Goal: Obtain resource: Download file/media

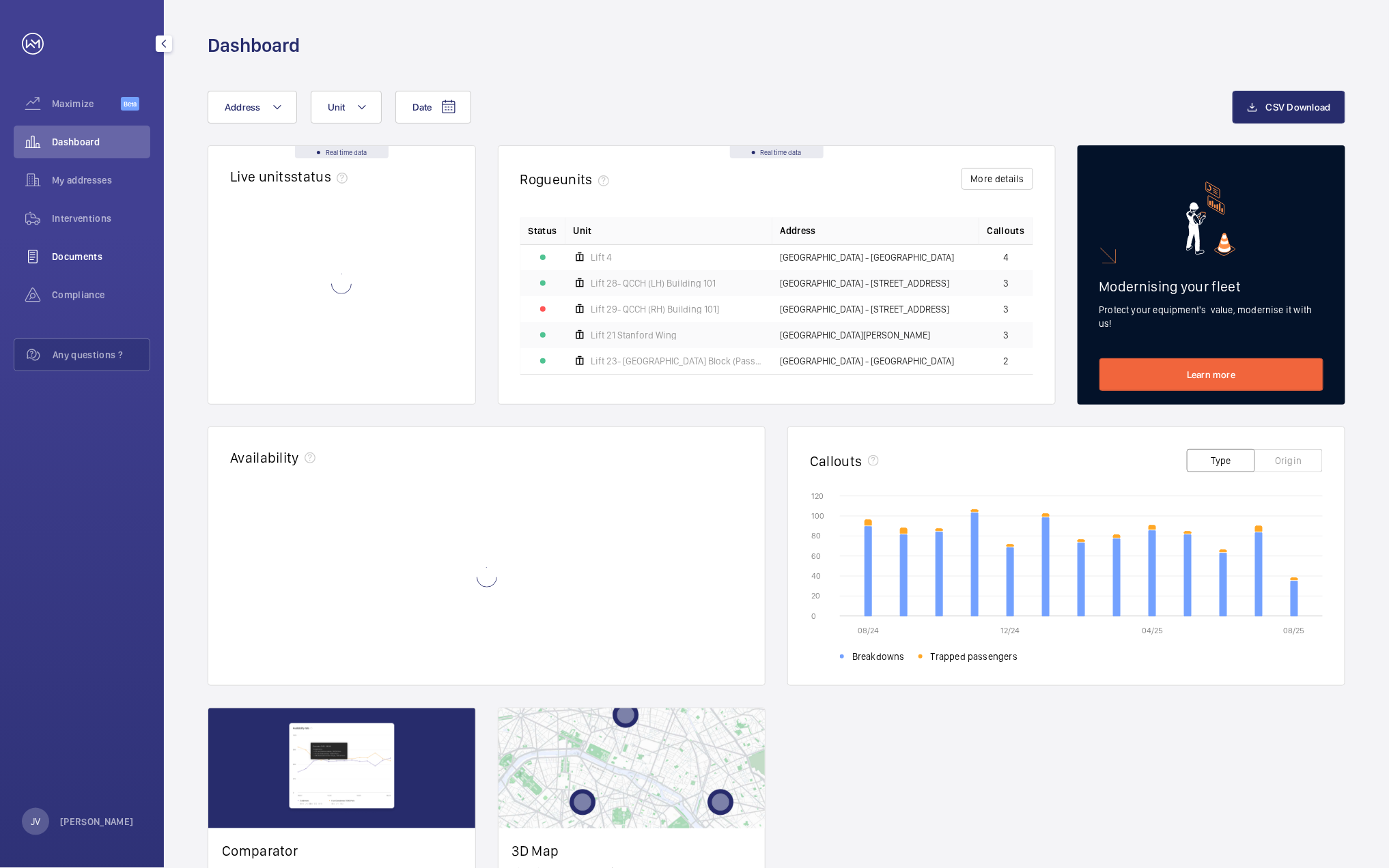
click at [102, 258] on span "Documents" at bounding box center [101, 256] width 98 height 14
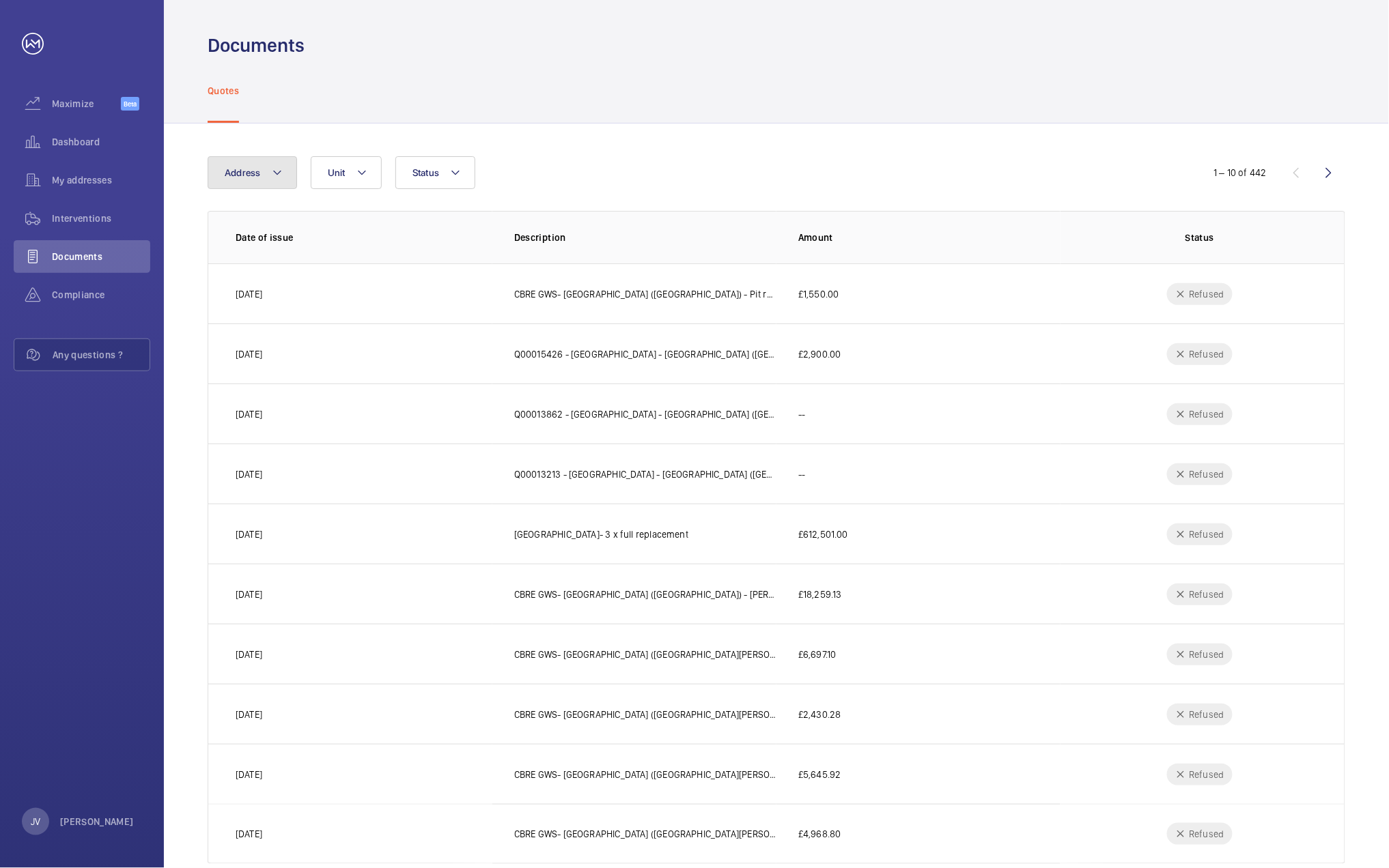
click at [281, 175] on mat-icon at bounding box center [277, 172] width 11 height 17
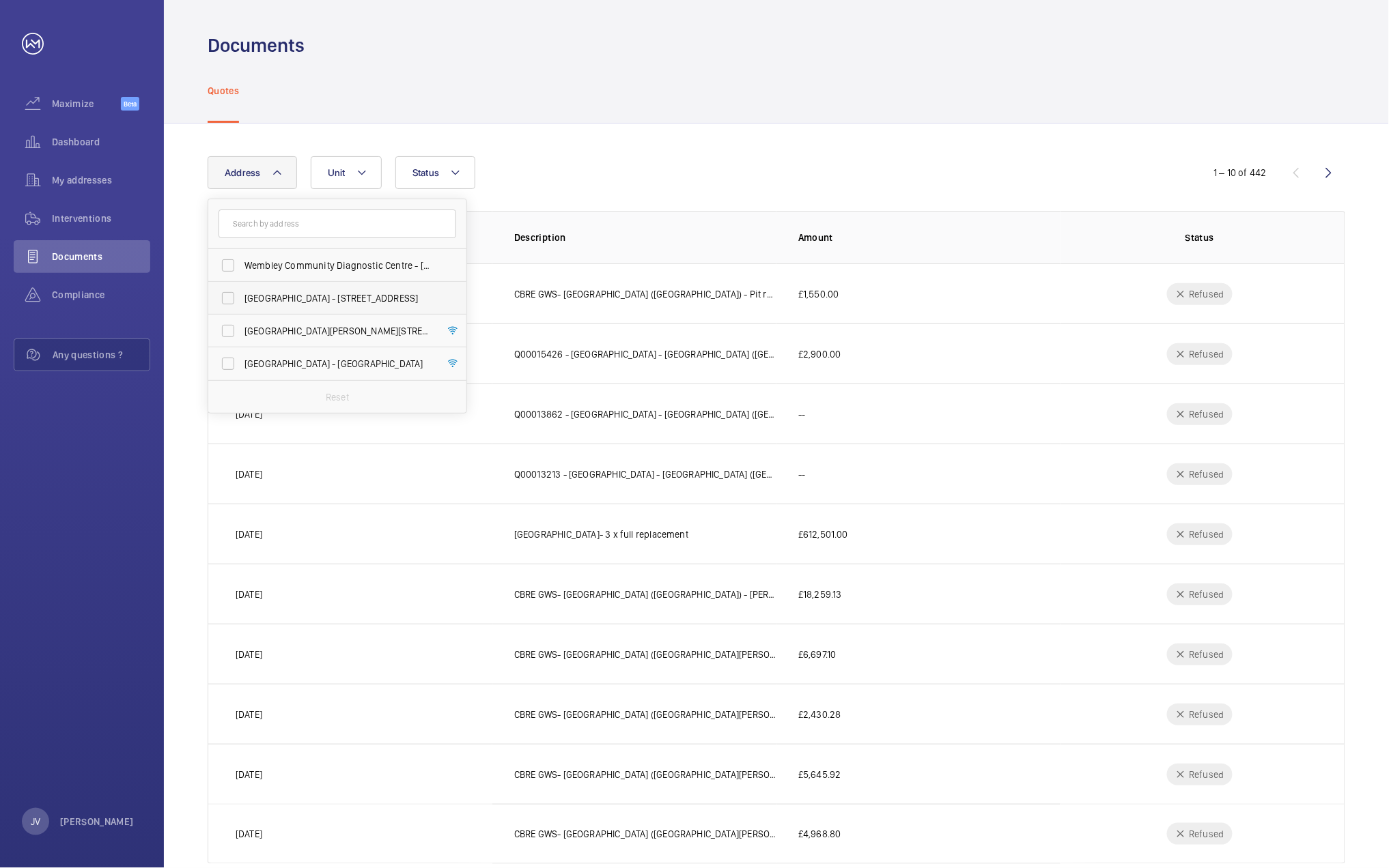
click at [272, 298] on span "[GEOGRAPHIC_DATA] - [STREET_ADDRESS]" at bounding box center [339, 298] width 188 height 14
click at [242, 298] on input "[GEOGRAPHIC_DATA] - [STREET_ADDRESS]" at bounding box center [228, 298] width 27 height 27
checkbox input "true"
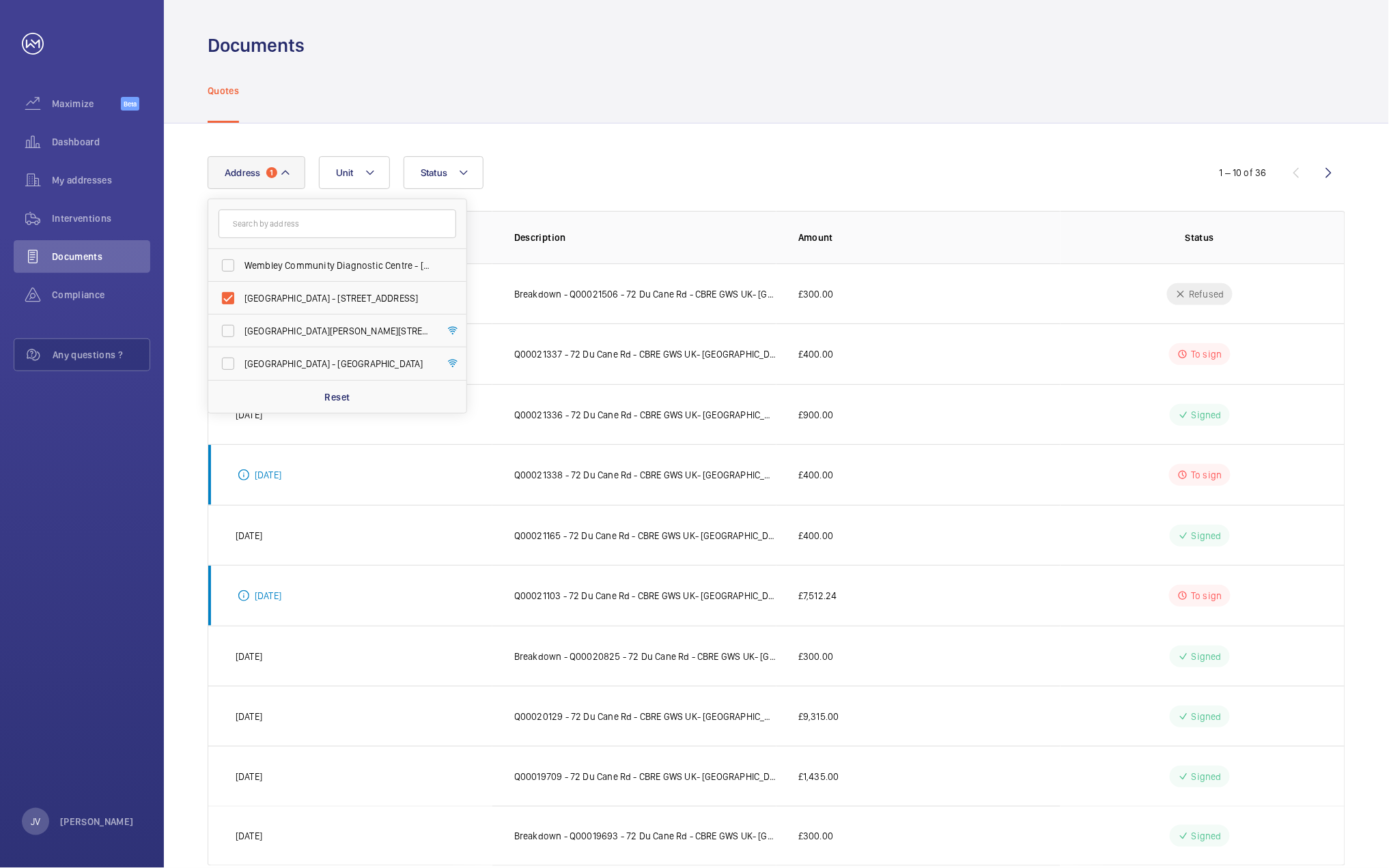
click at [716, 108] on div "Quotes" at bounding box center [776, 90] width 1137 height 65
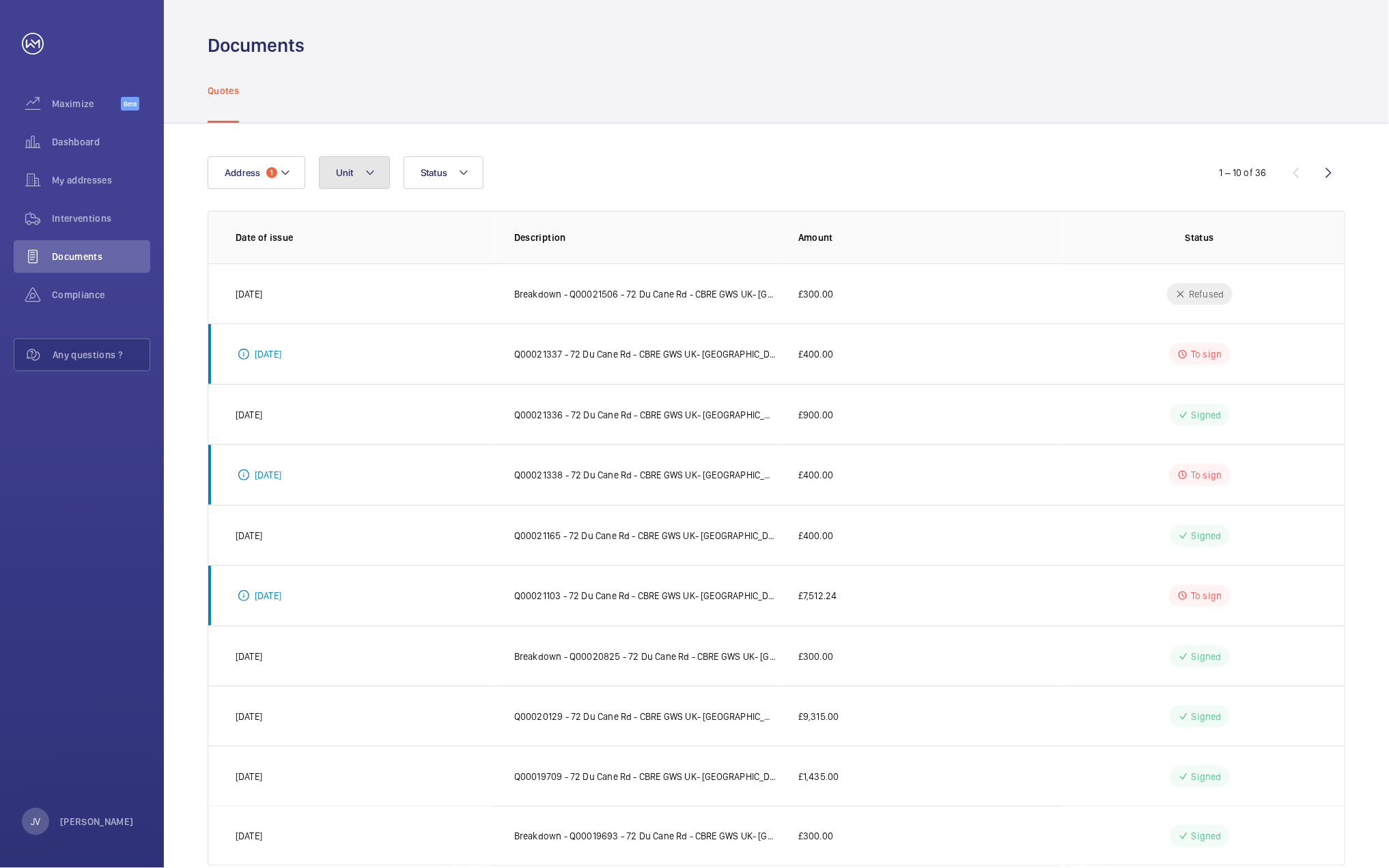
click at [363, 181] on button "Unit" at bounding box center [354, 172] width 71 height 32
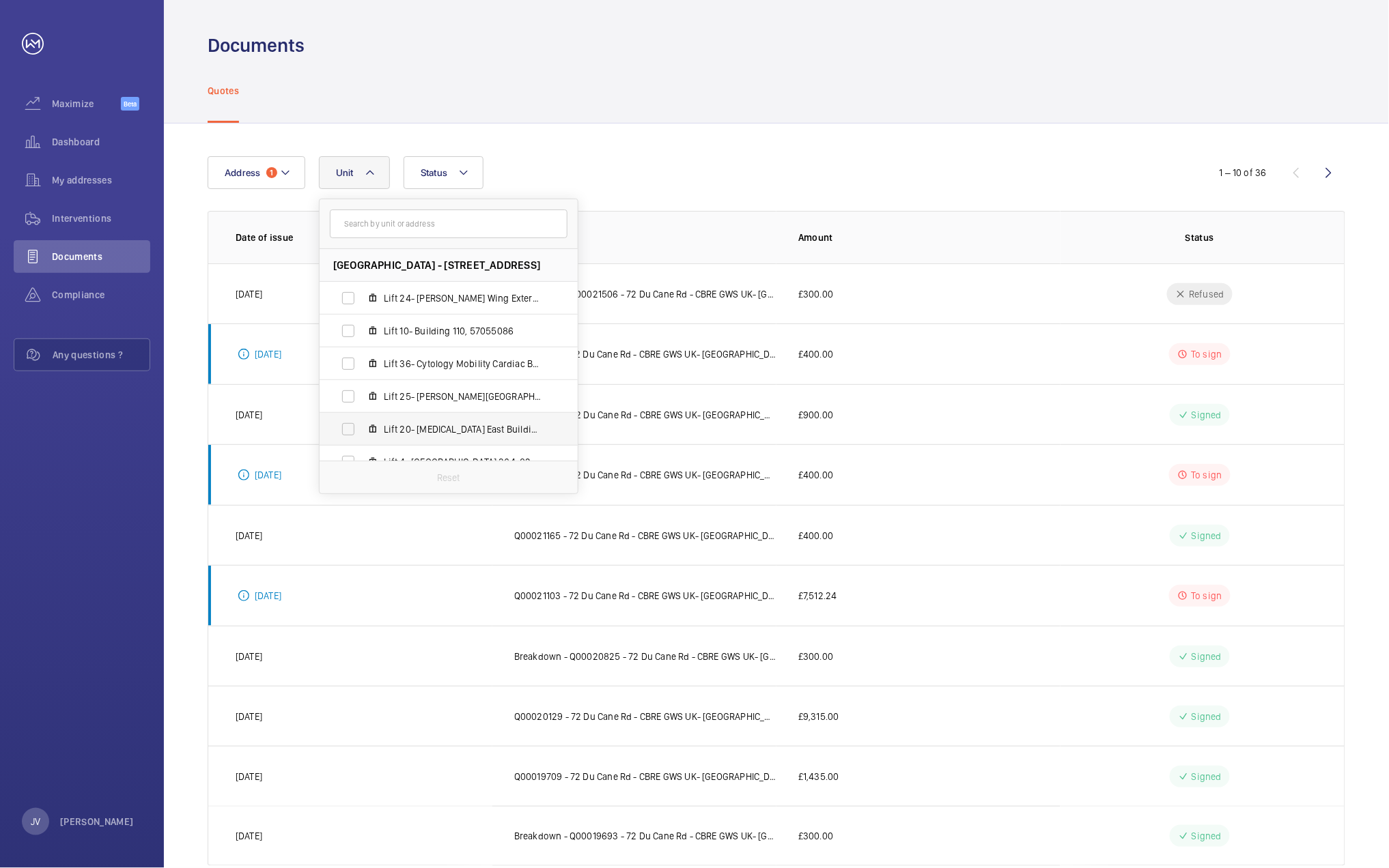
scroll to position [91, 0]
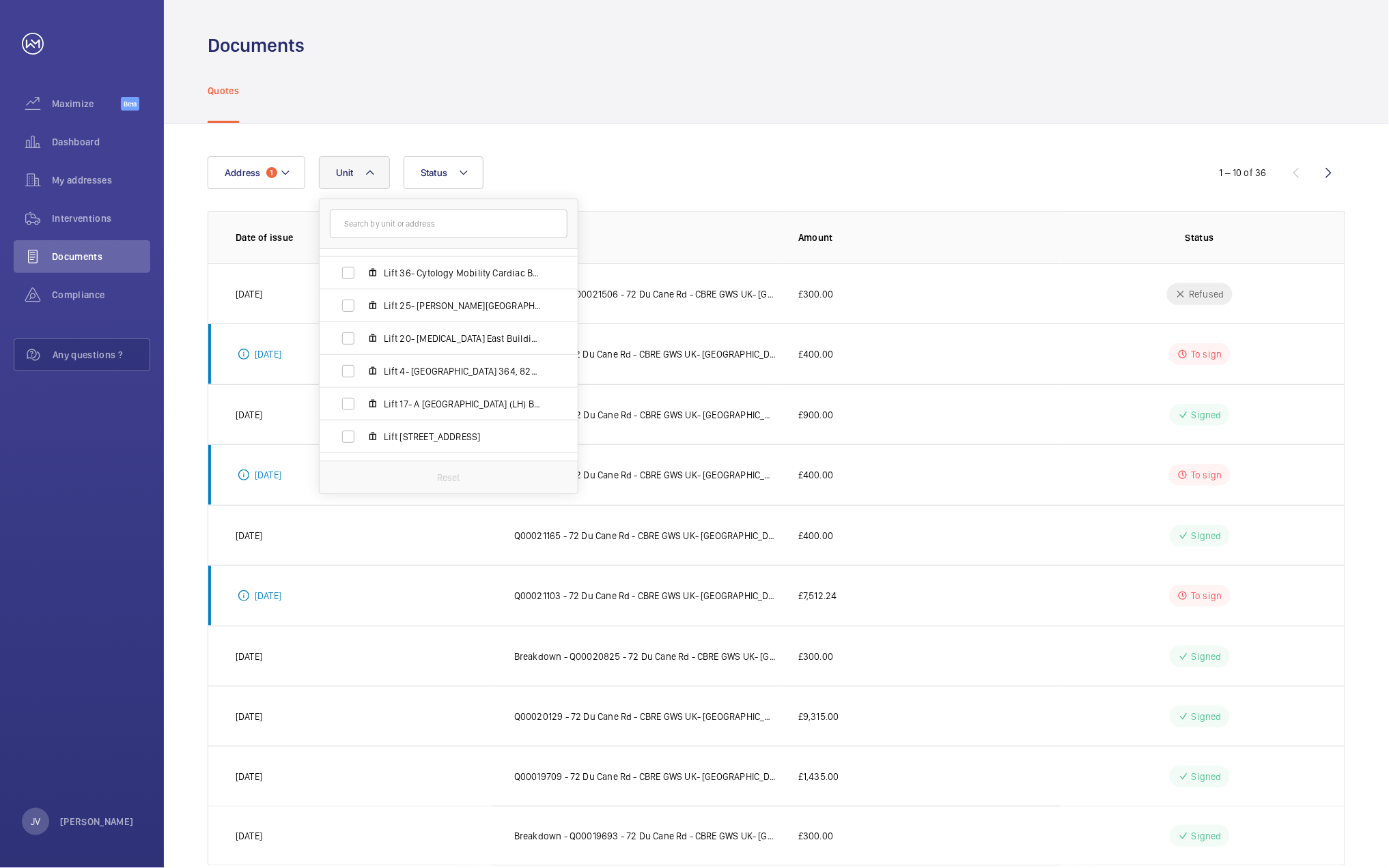
click at [521, 103] on div "Quotes" at bounding box center [776, 90] width 1137 height 65
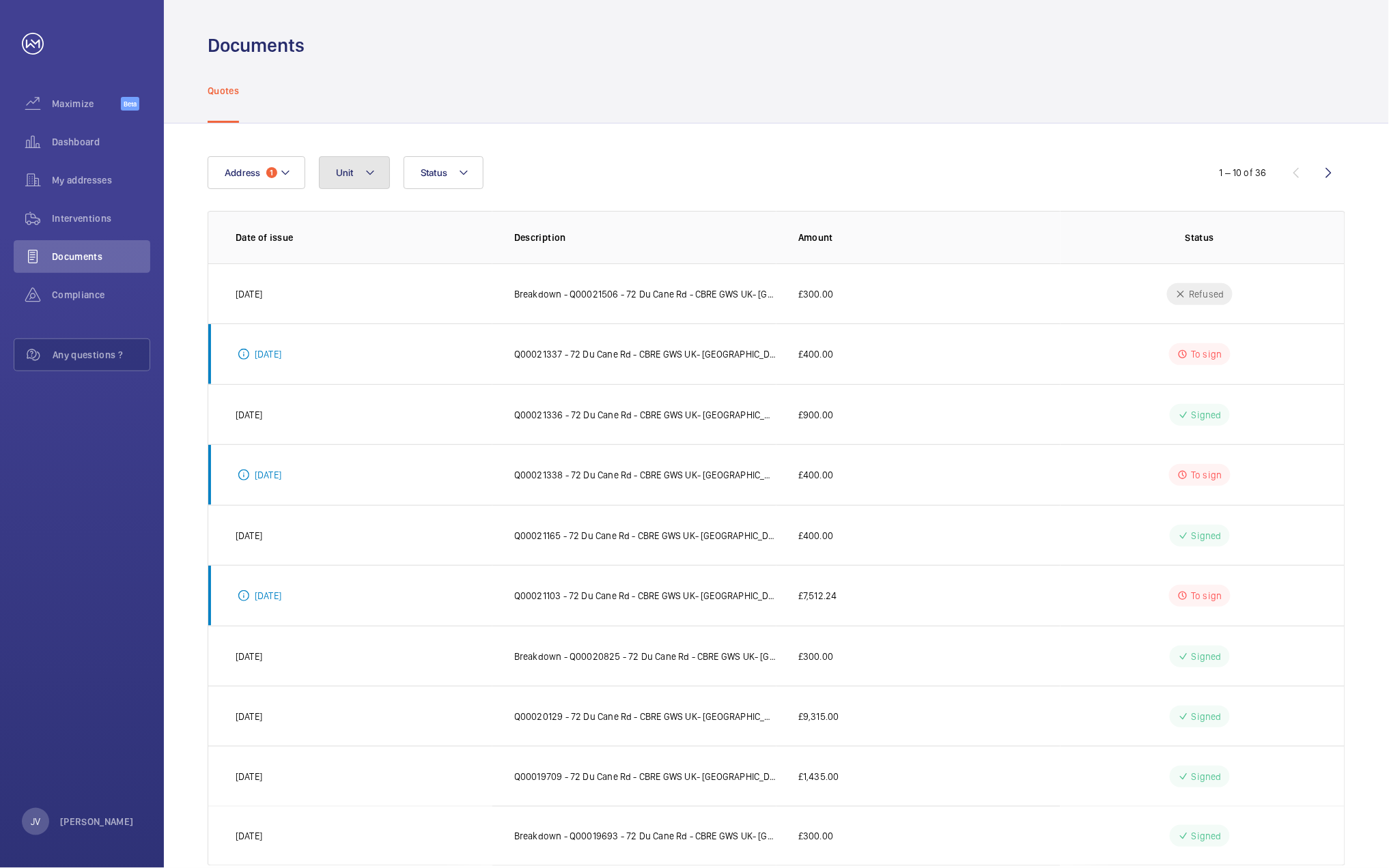
click at [375, 181] on button "Unit" at bounding box center [354, 172] width 71 height 32
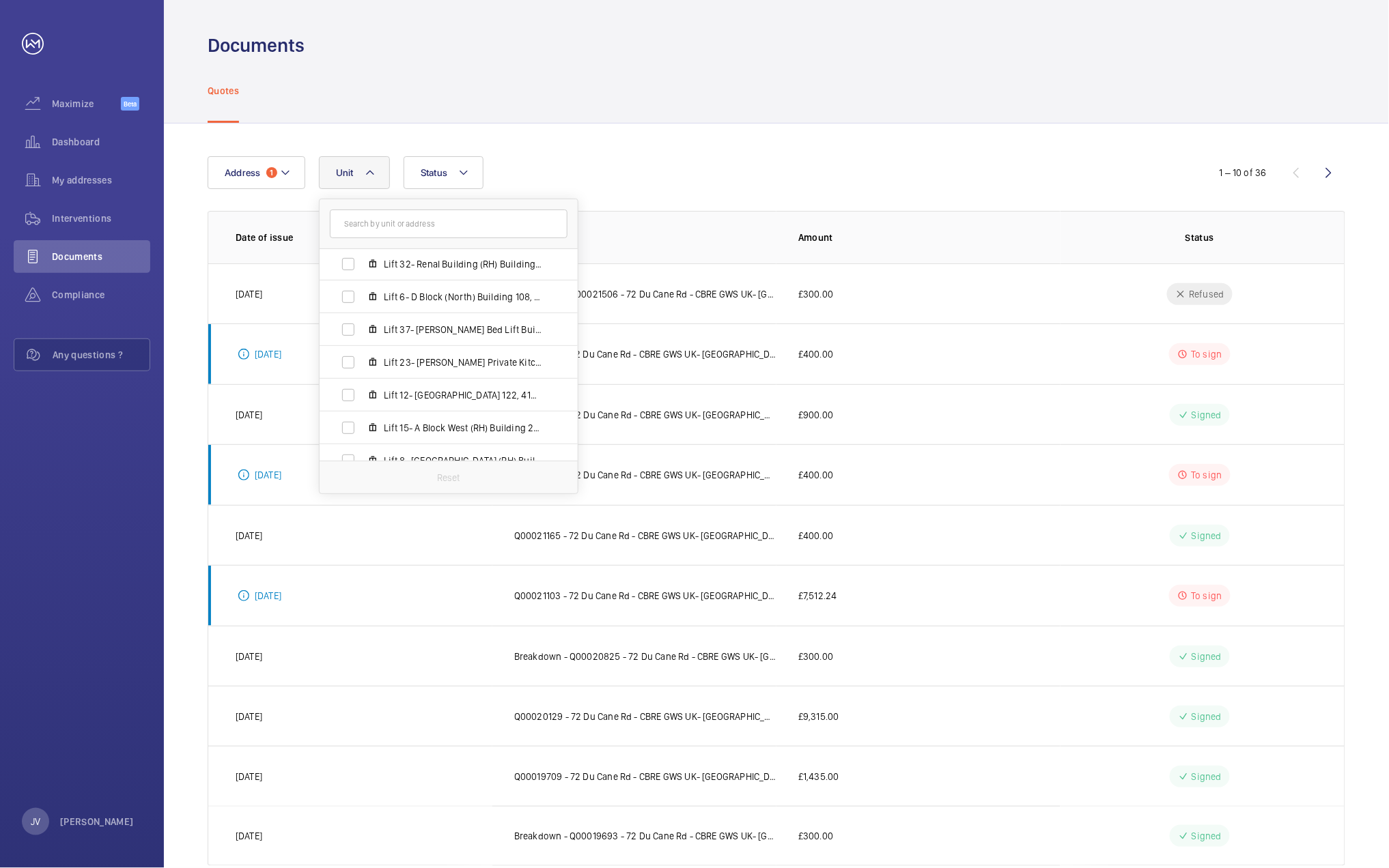
scroll to position [869, 0]
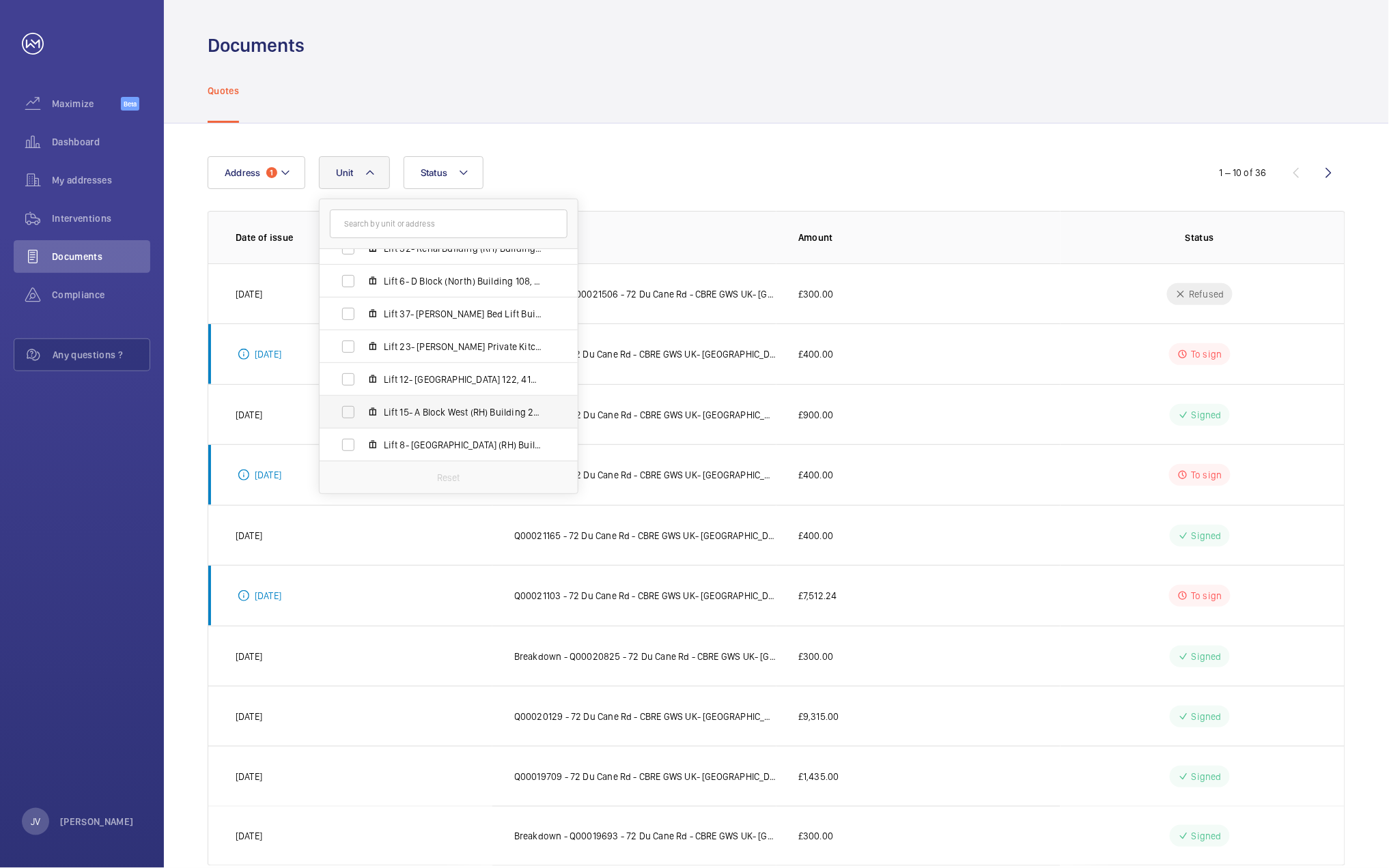
click at [419, 403] on label "Lift 15- A Block West (RH) Building 201, 55901528" at bounding box center [437, 412] width 236 height 32
click at [362, 403] on input "Lift 15- A Block West (RH) Building 201, 55901528" at bounding box center [348, 412] width 27 height 27
checkbox input "true"
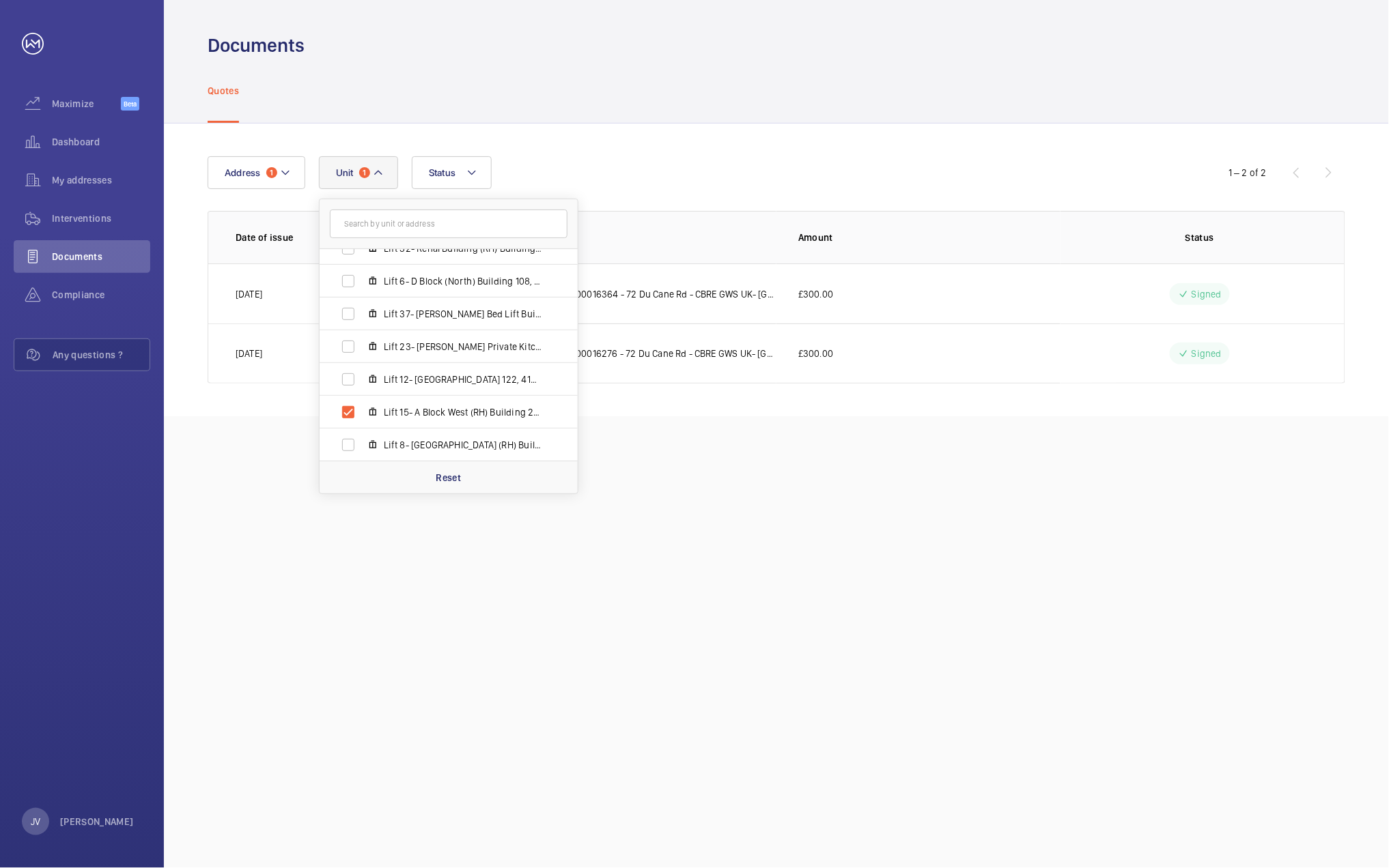
click at [744, 143] on div "Address [STREET_ADDRESS] Lift 24- [PERSON_NAME][GEOGRAPHIC_DATA] Lift 10- Build…" at bounding box center [775, 269] width 1225 height 293
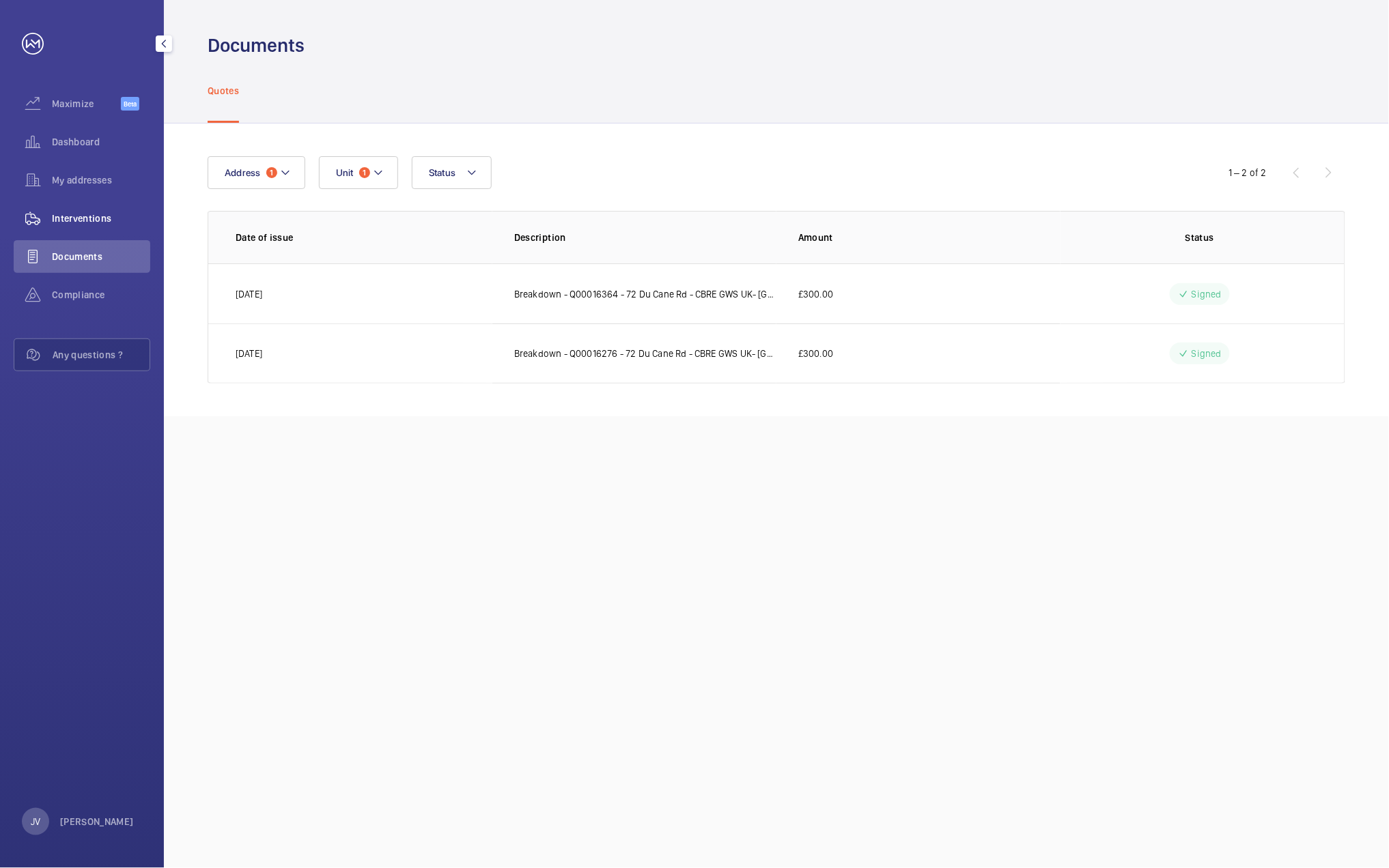
click at [96, 215] on span "Interventions" at bounding box center [101, 218] width 98 height 14
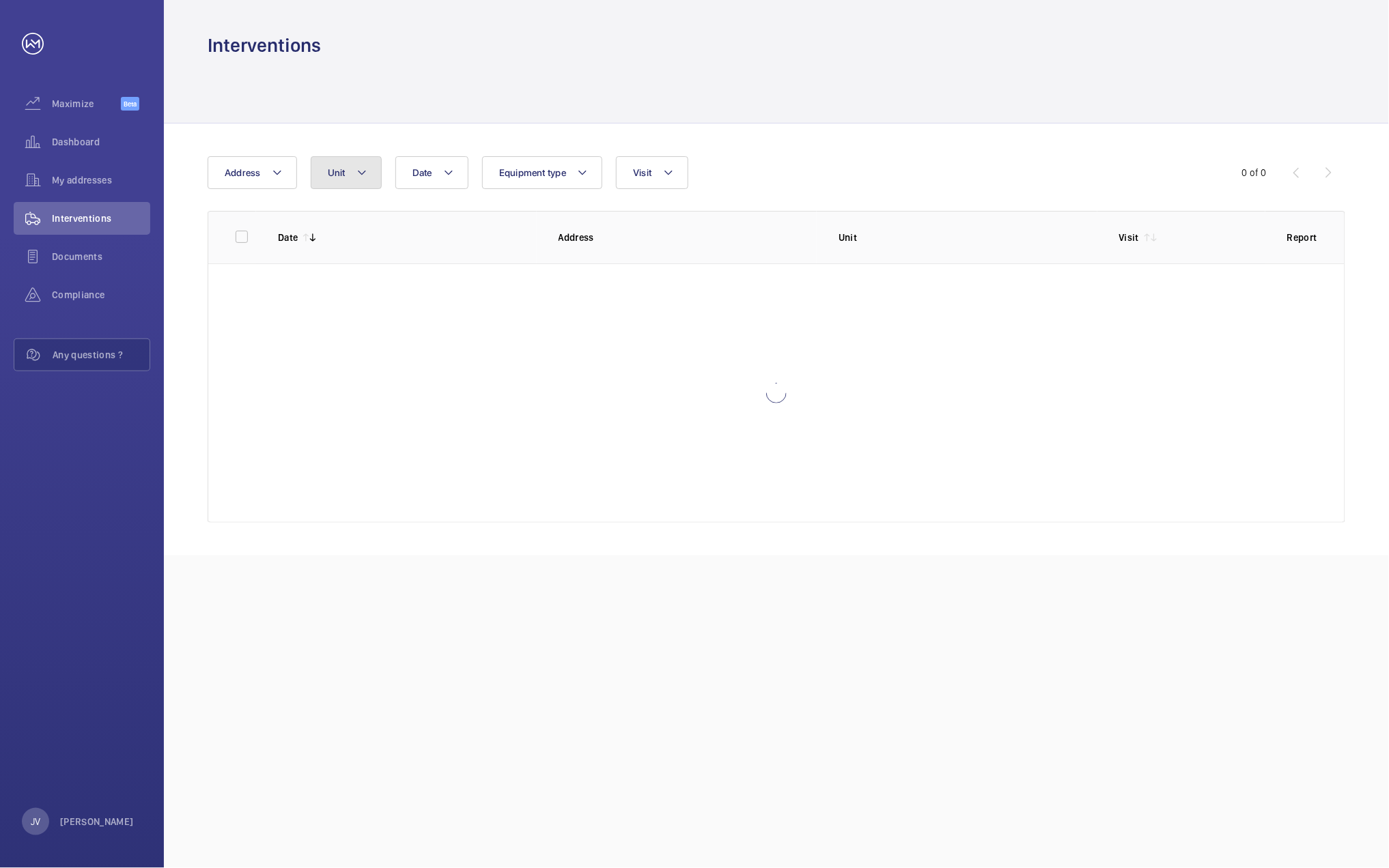
click at [370, 181] on button "Unit" at bounding box center [346, 172] width 71 height 32
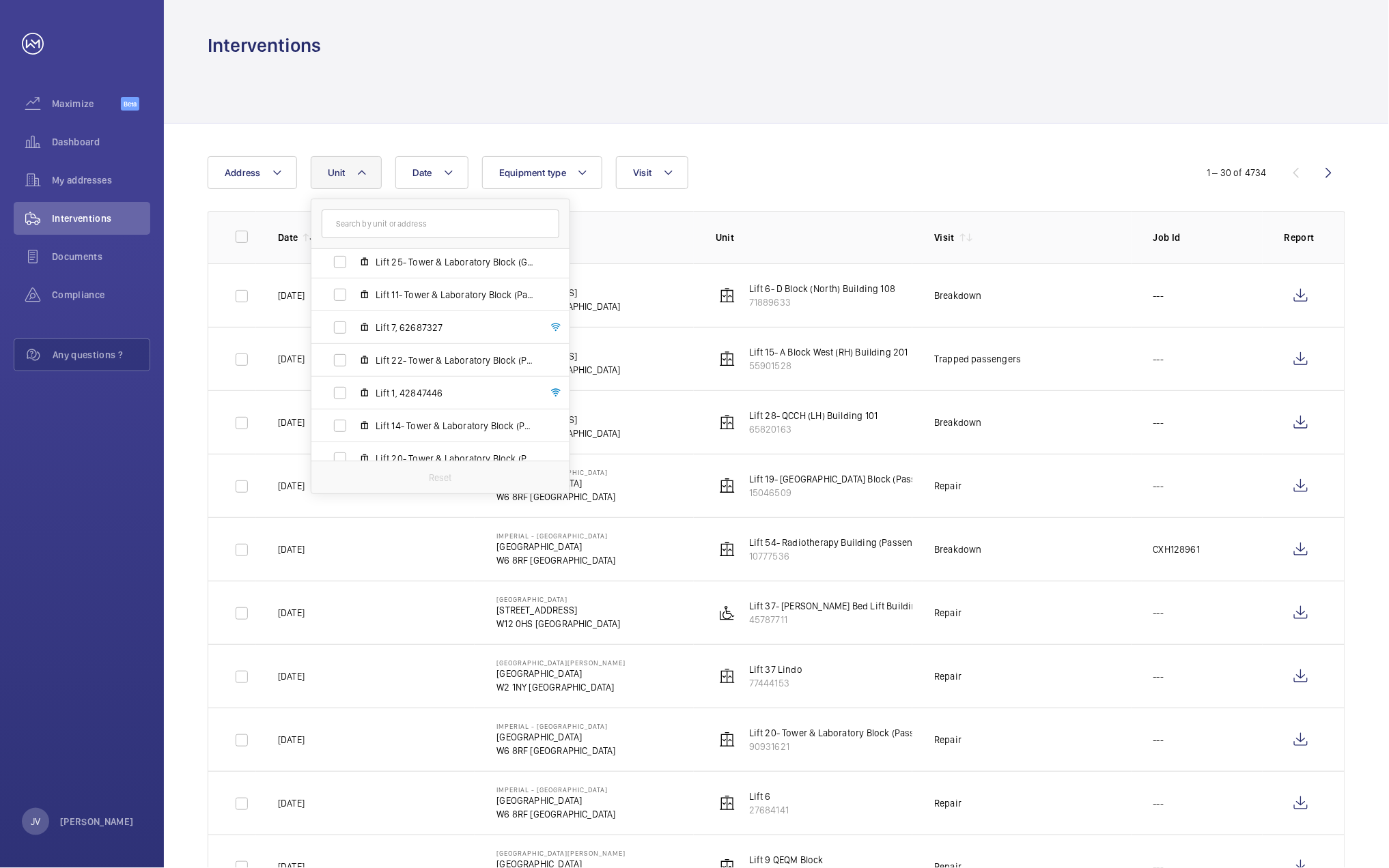
scroll to position [148, 0]
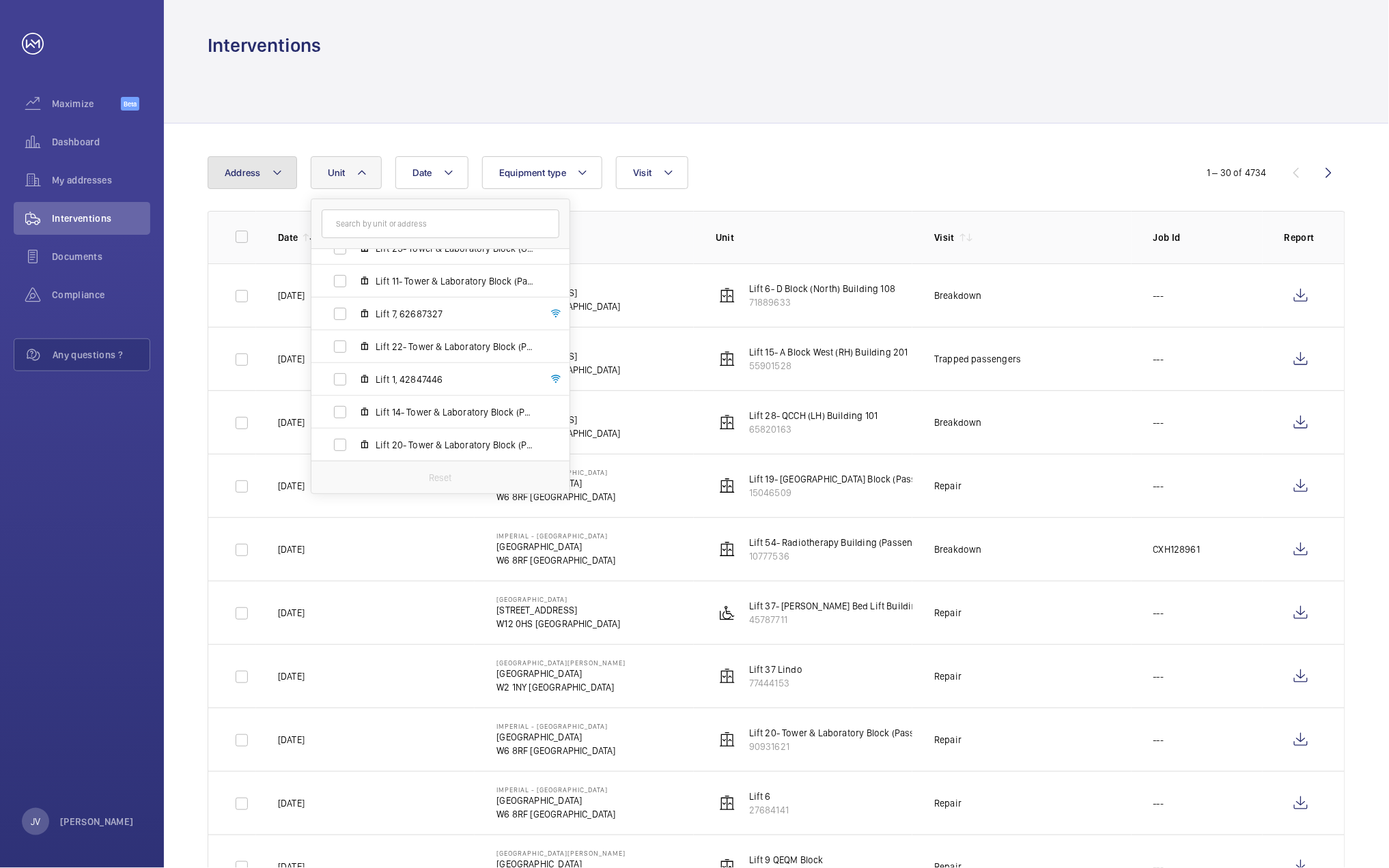
click at [263, 172] on button "Address" at bounding box center [252, 172] width 89 height 32
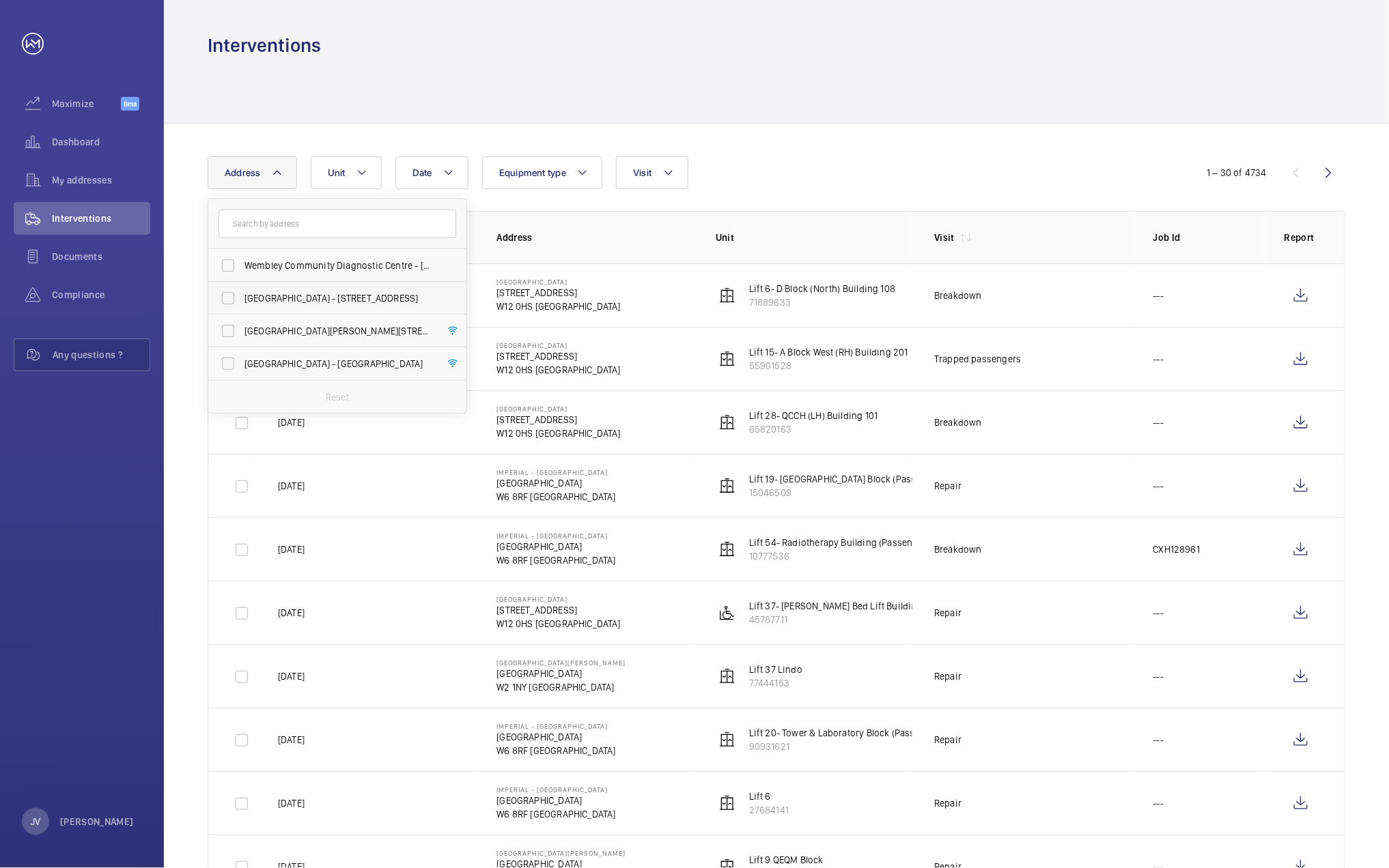
click at [282, 296] on span "[GEOGRAPHIC_DATA] - [STREET_ADDRESS]" at bounding box center [339, 298] width 188 height 14
click at [242, 296] on input "[GEOGRAPHIC_DATA] - [STREET_ADDRESS]" at bounding box center [228, 298] width 27 height 27
checkbox input "true"
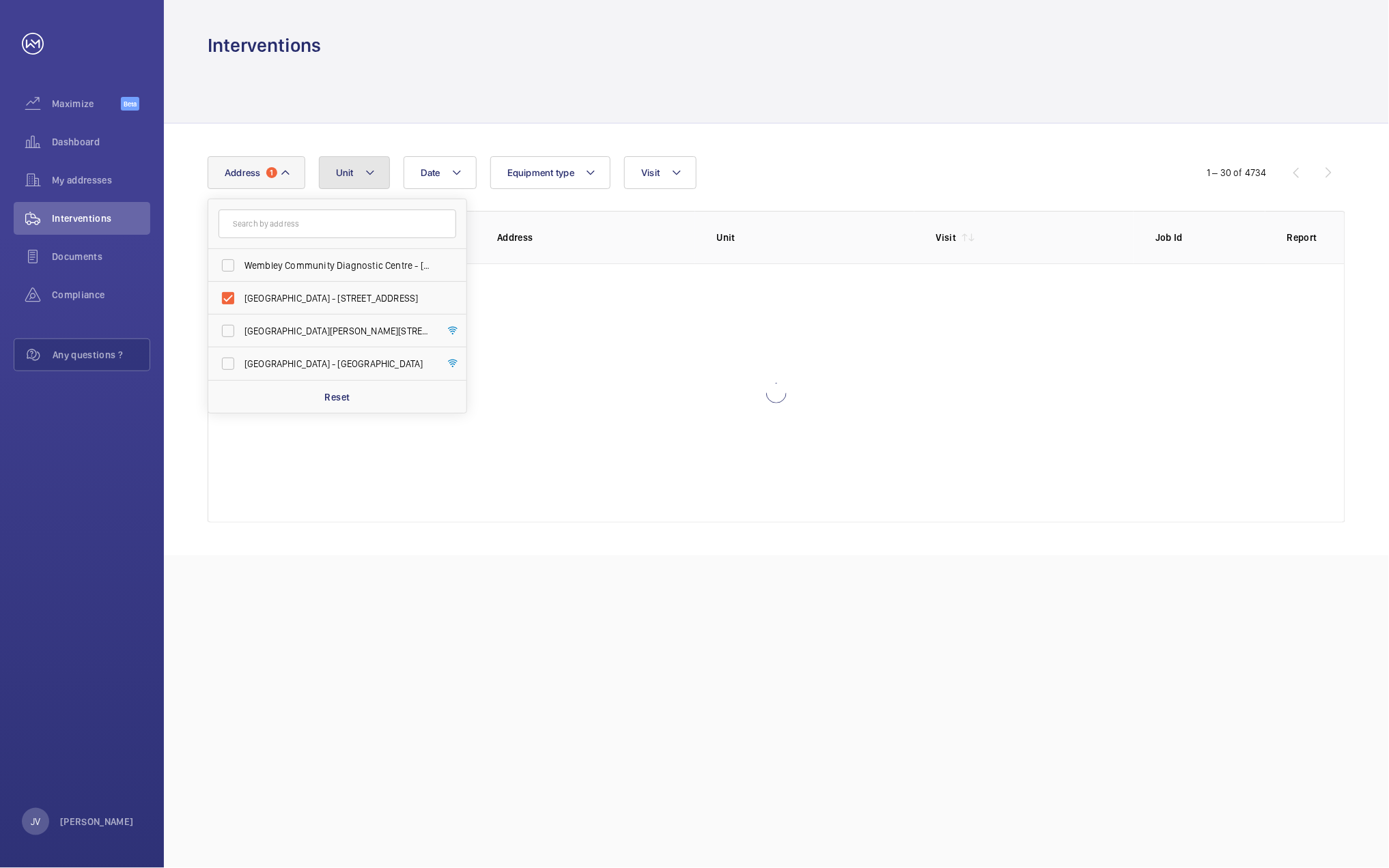
click at [366, 175] on mat-icon at bounding box center [370, 172] width 11 height 17
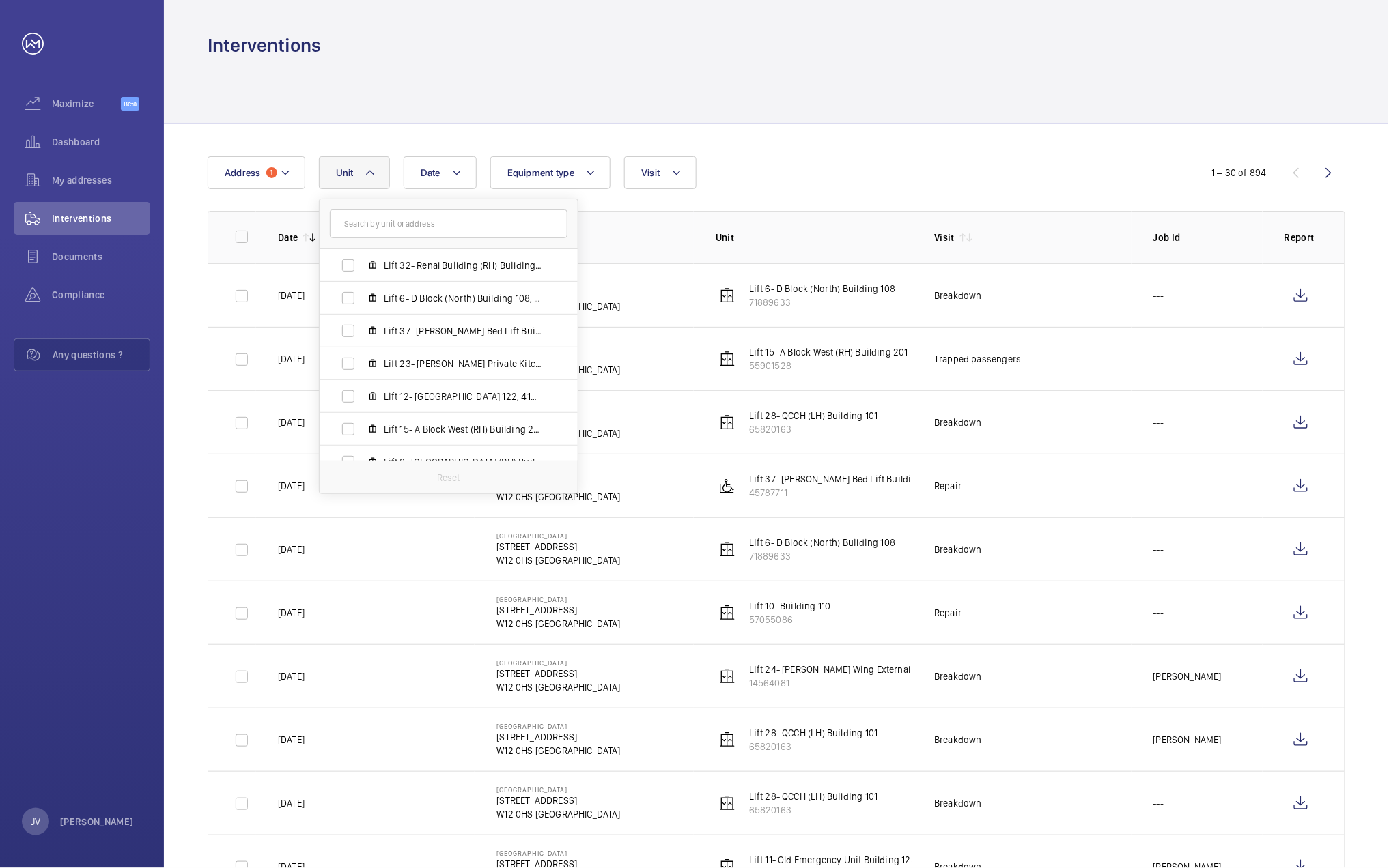
scroll to position [869, 0]
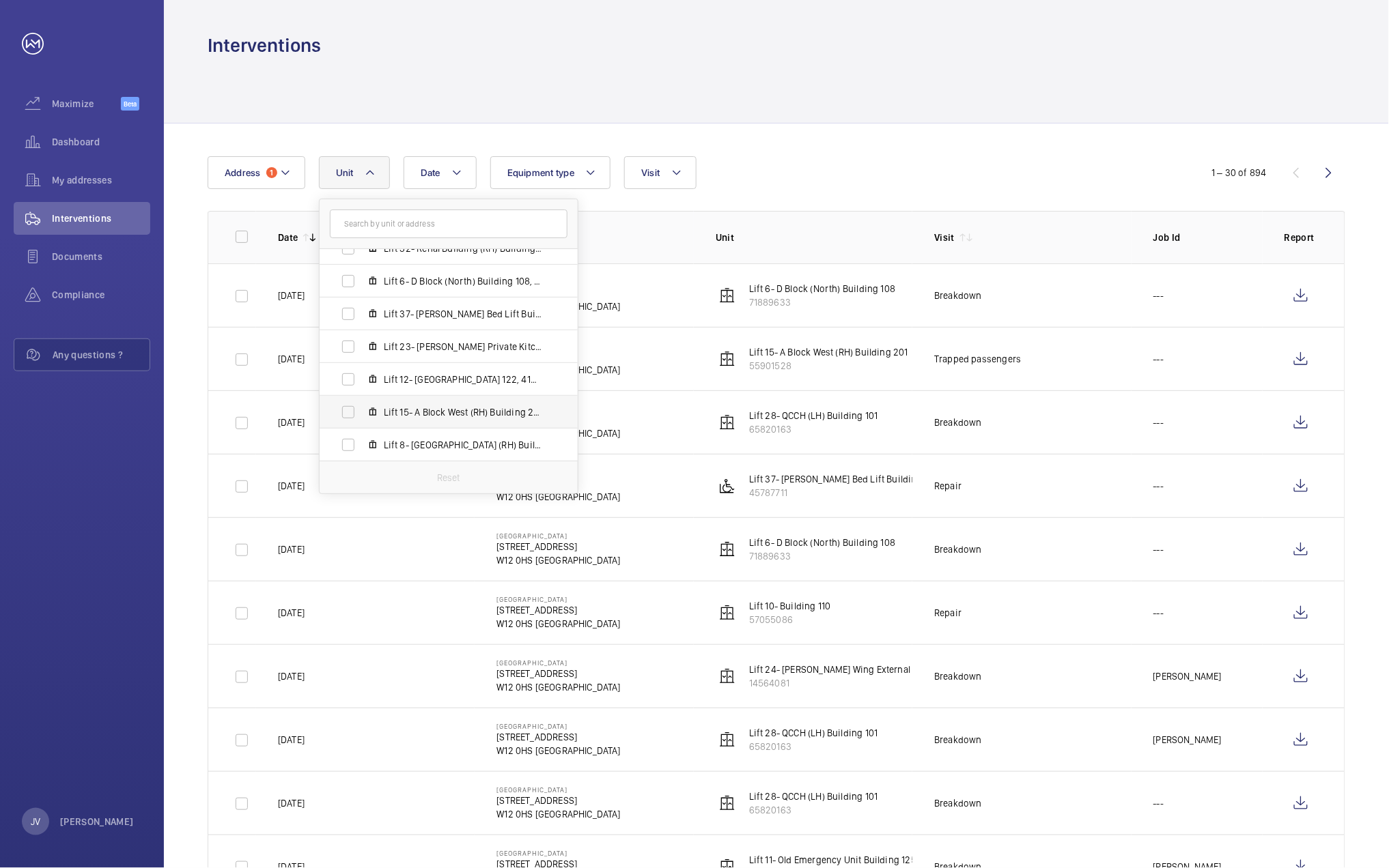
click at [384, 401] on label "Lift 15- A Block West (RH) Building 201, 55901528" at bounding box center [437, 412] width 236 height 32
click at [362, 401] on input "Lift 15- A Block West (RH) Building 201, 55901528" at bounding box center [348, 412] width 27 height 27
checkbox input "true"
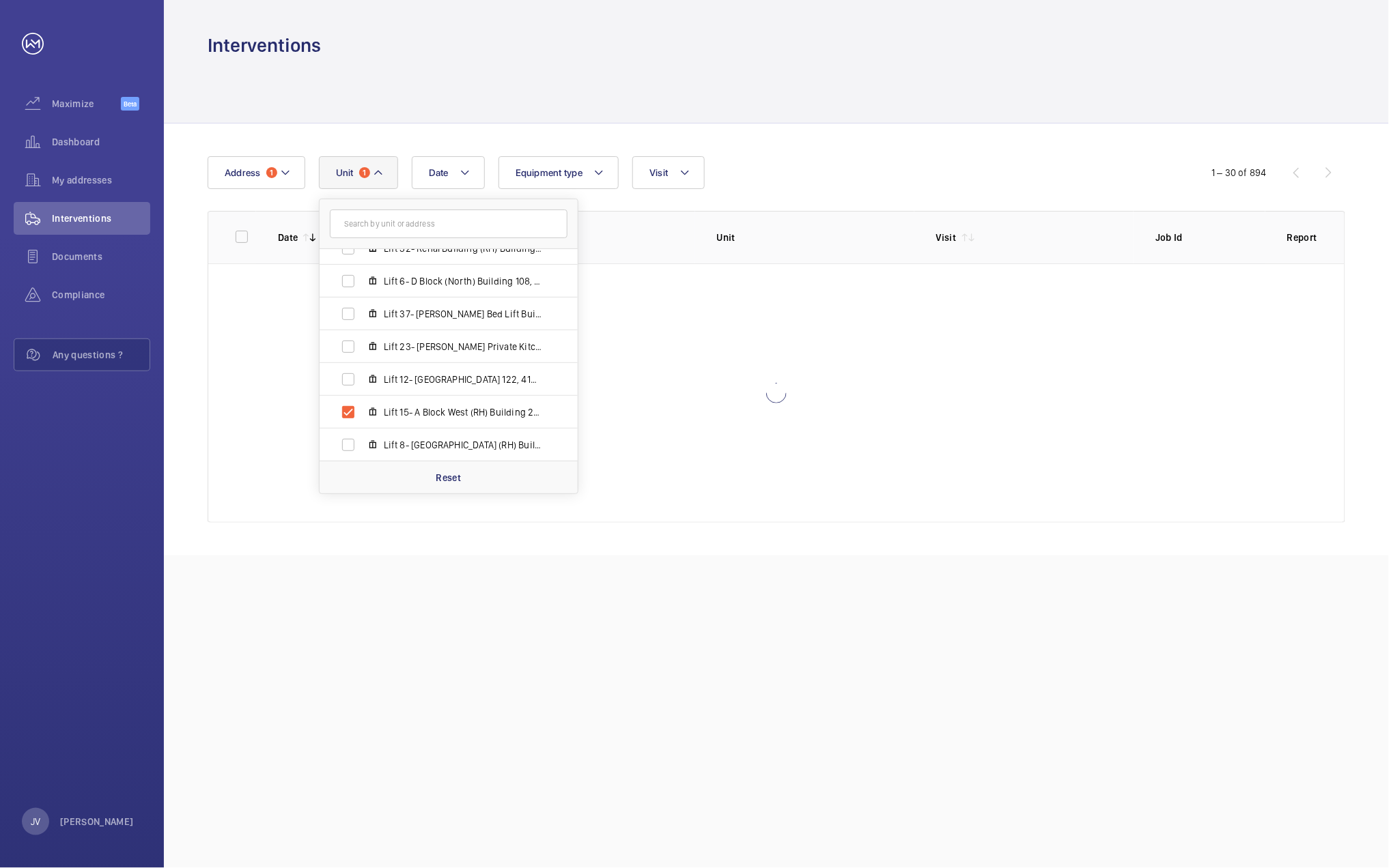
click at [773, 108] on div at bounding box center [776, 90] width 1137 height 65
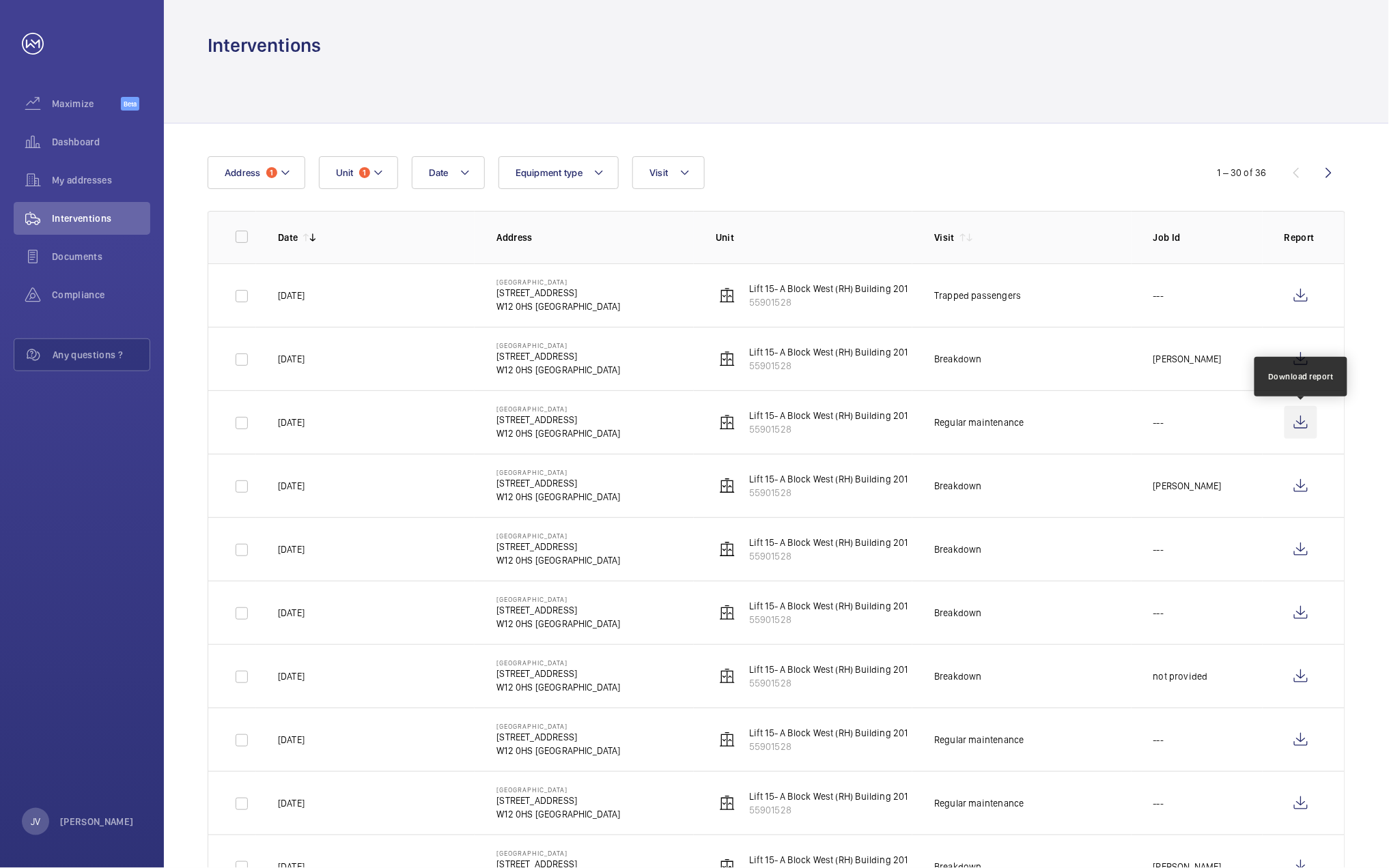
click at [1295, 424] on wm-front-icon-button at bounding box center [1300, 422] width 32 height 32
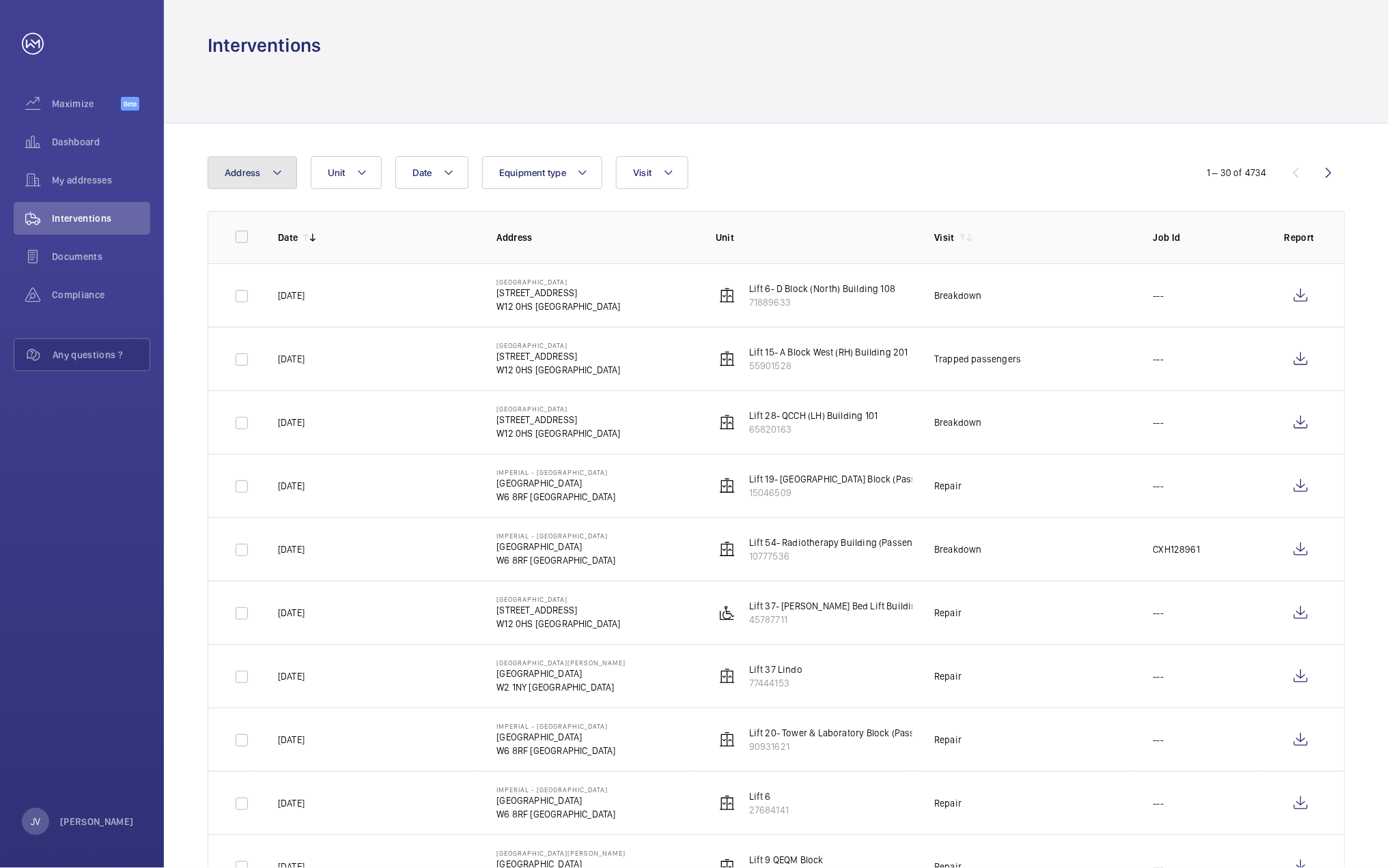
click at [253, 172] on span "Address" at bounding box center [243, 172] width 36 height 11
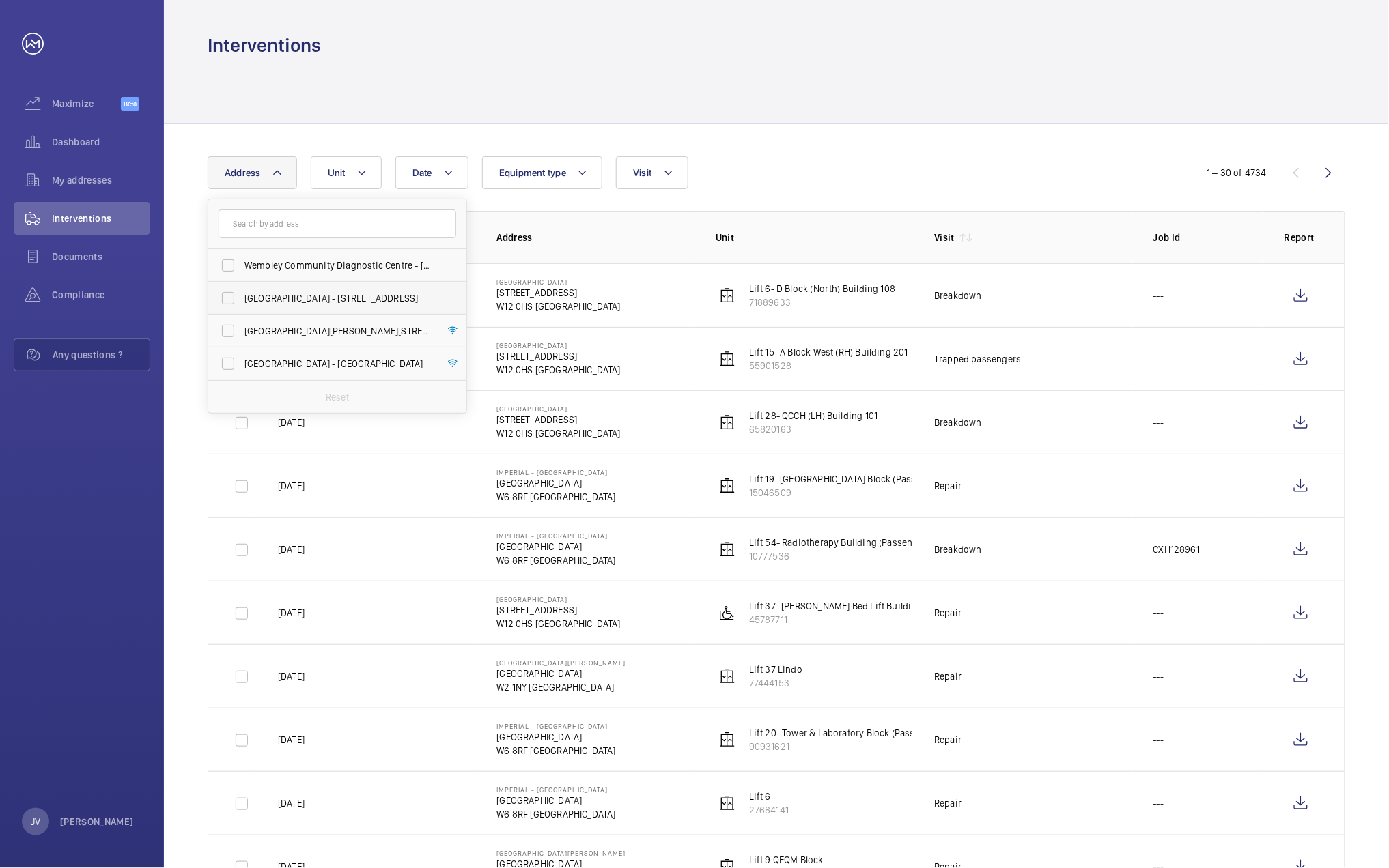
click at [280, 299] on span "[GEOGRAPHIC_DATA] - [STREET_ADDRESS]" at bounding box center [339, 298] width 188 height 14
click at [242, 299] on input "[GEOGRAPHIC_DATA] - [STREET_ADDRESS]" at bounding box center [228, 298] width 27 height 27
checkbox input "true"
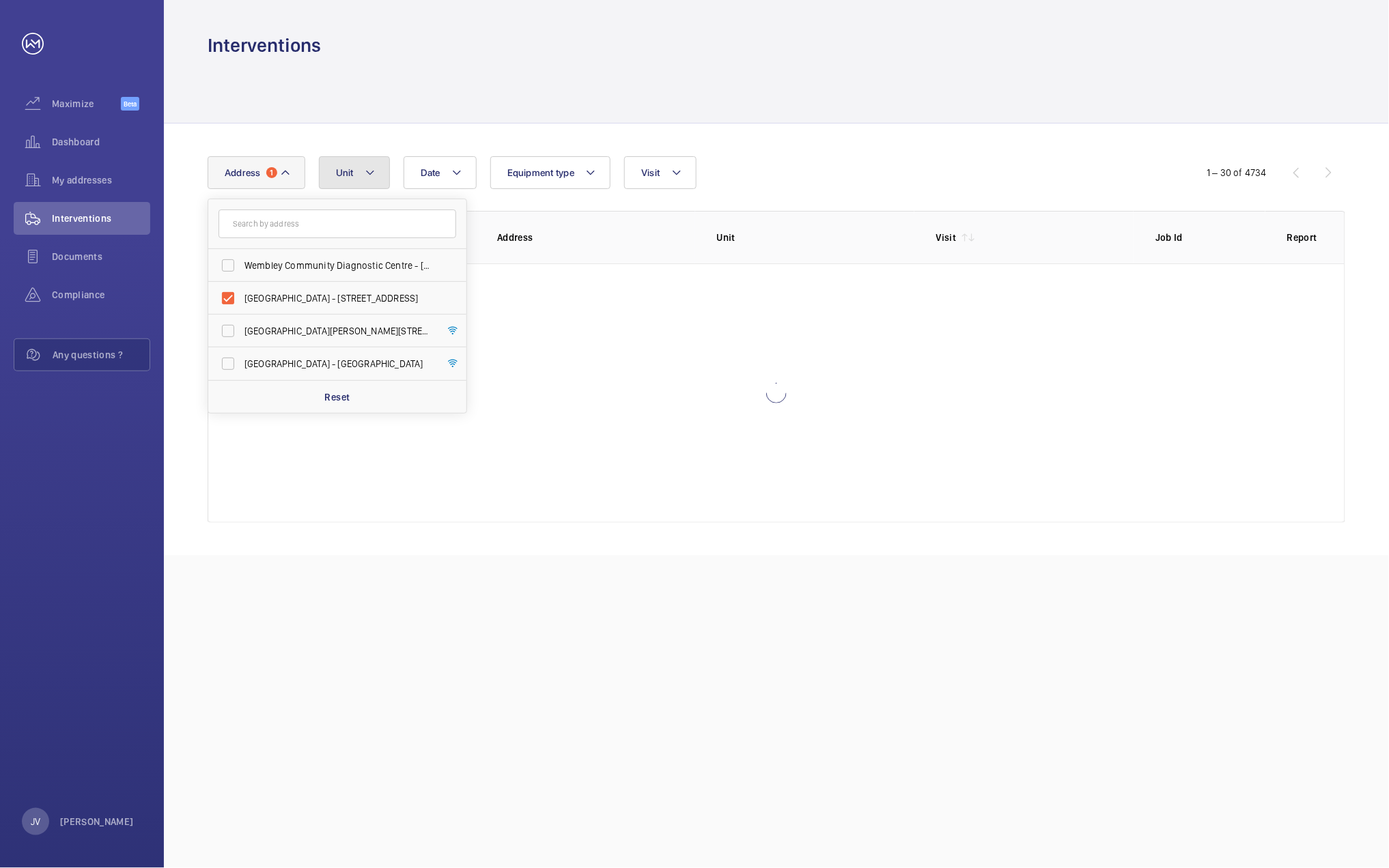
click at [369, 176] on mat-icon at bounding box center [370, 172] width 11 height 17
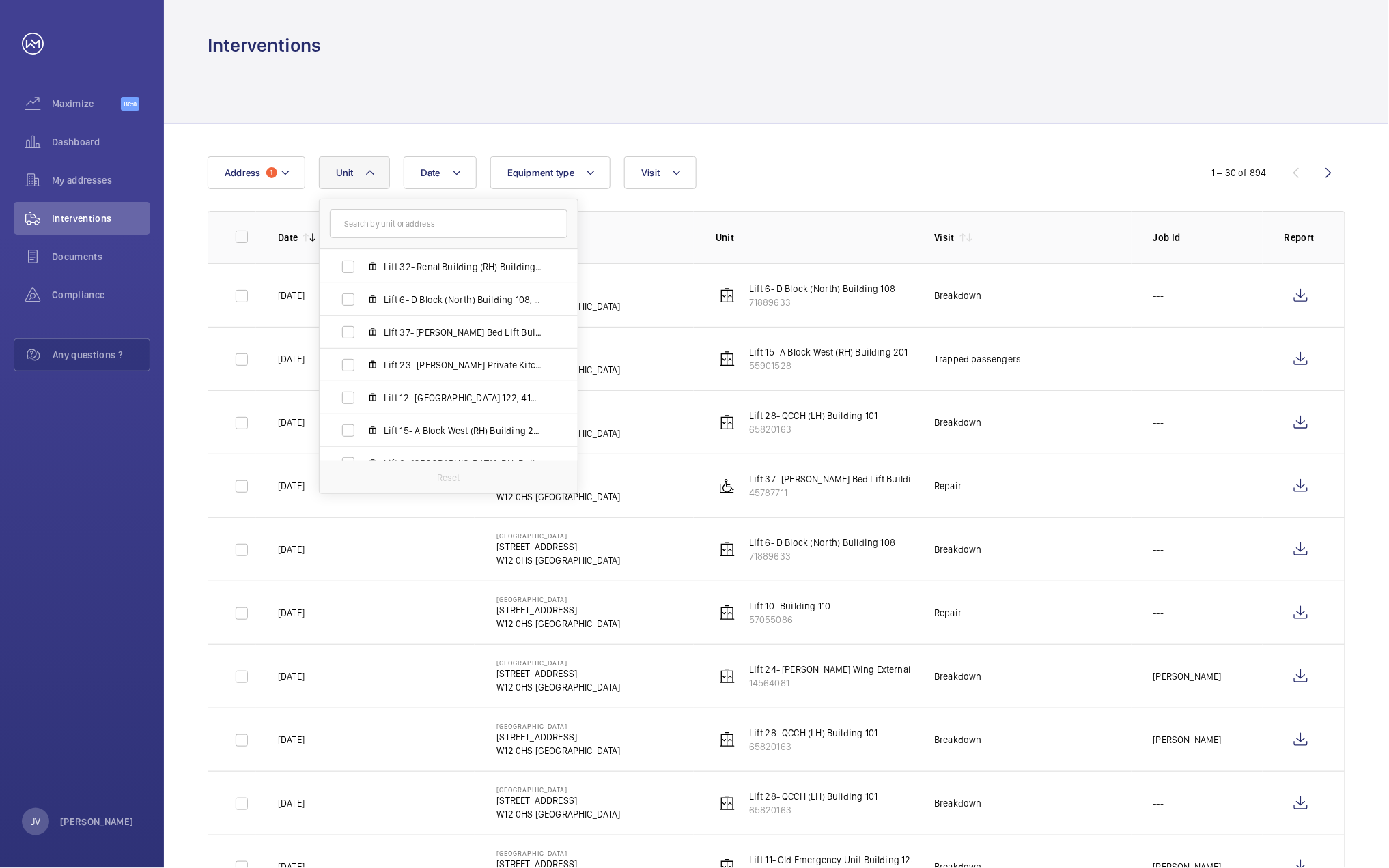
scroll to position [869, 0]
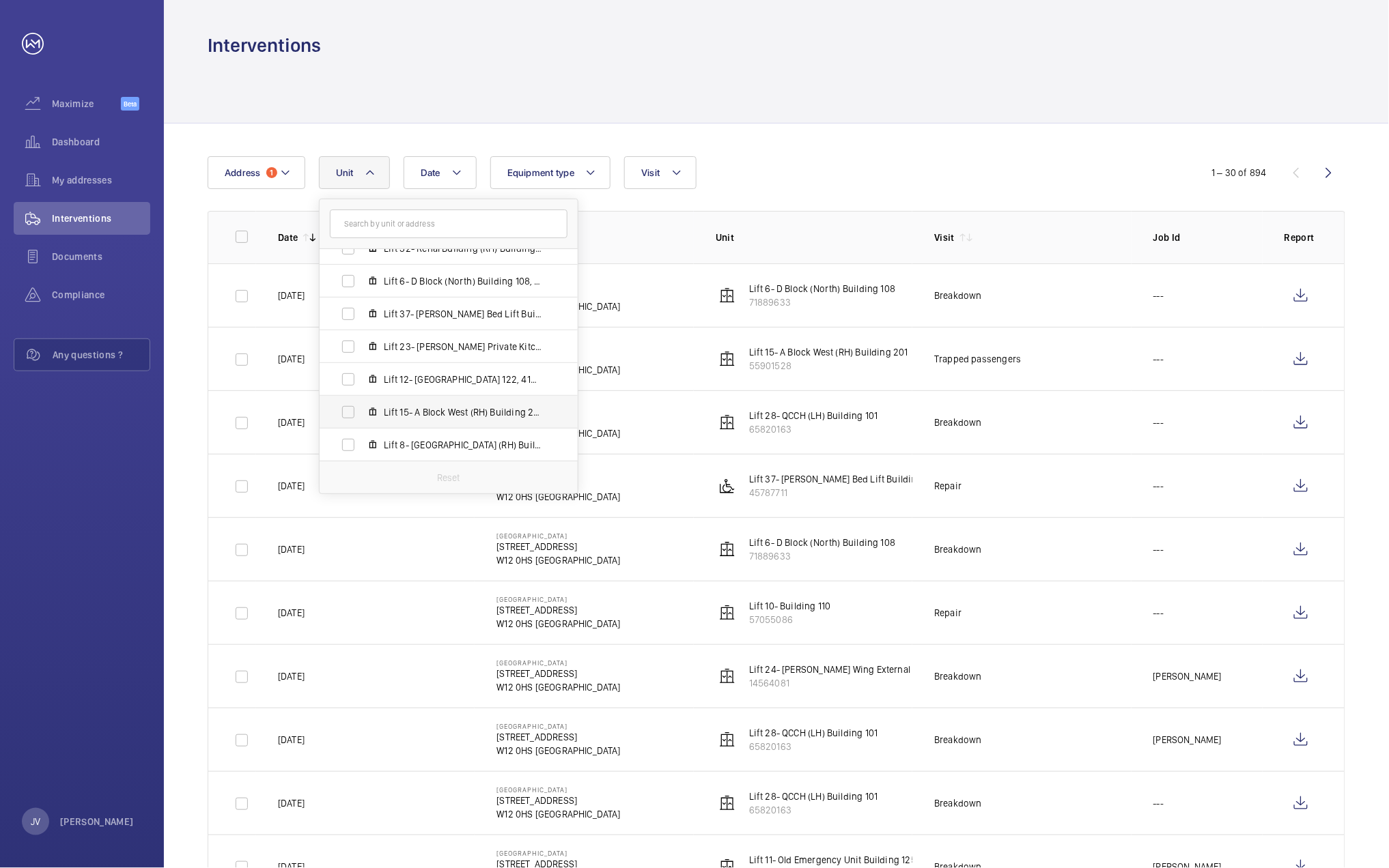
click at [433, 408] on span "Lift 15- A Block West (RH) Building 201, 55901528" at bounding box center [463, 412] width 159 height 14
click at [362, 408] on input "Lift 15- A Block West (RH) Building 201, 55901528" at bounding box center [348, 412] width 27 height 27
checkbox input "true"
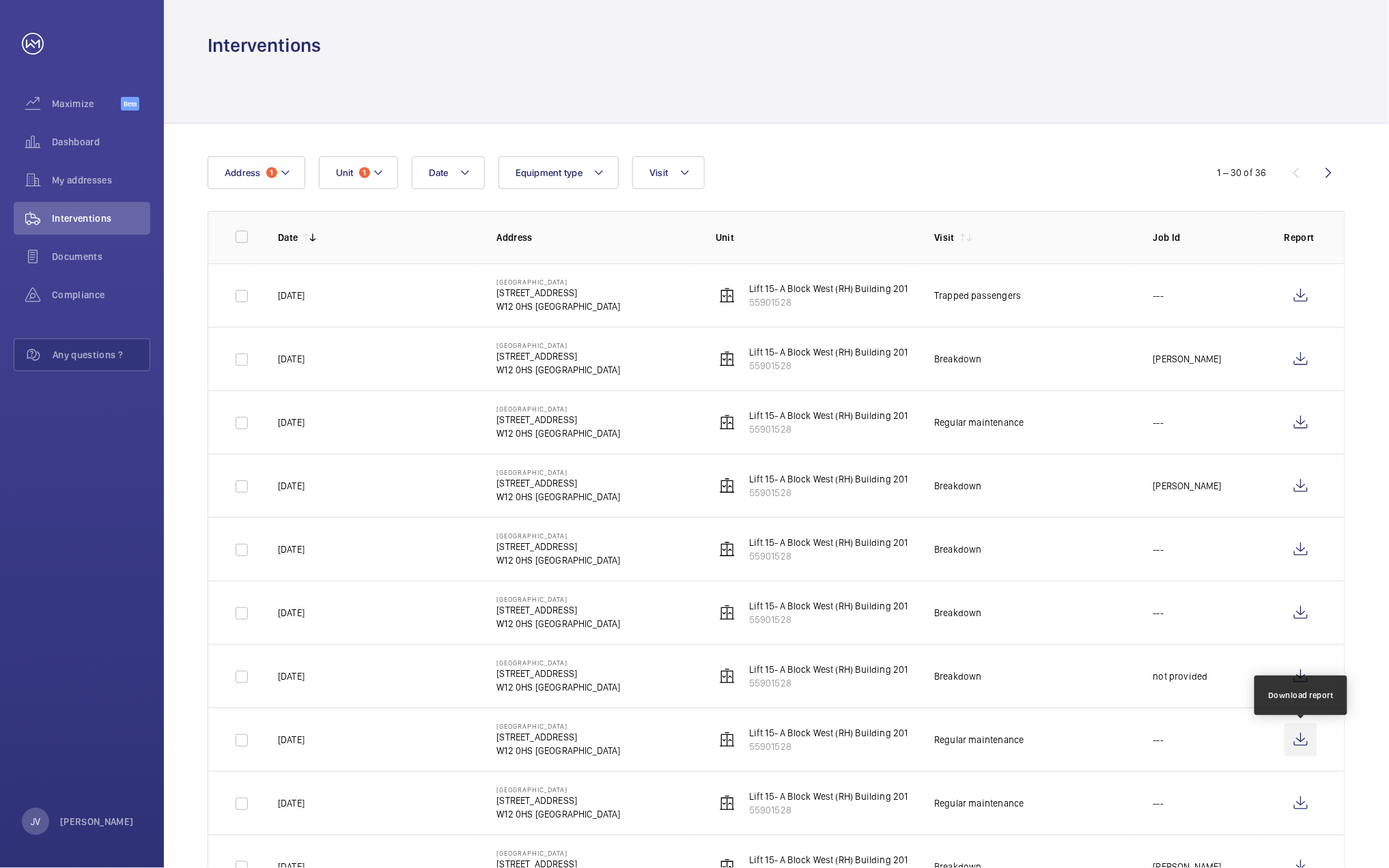
click at [1292, 739] on wm-front-icon-button at bounding box center [1300, 739] width 32 height 32
click at [98, 135] on span "Dashboard" at bounding box center [101, 142] width 98 height 14
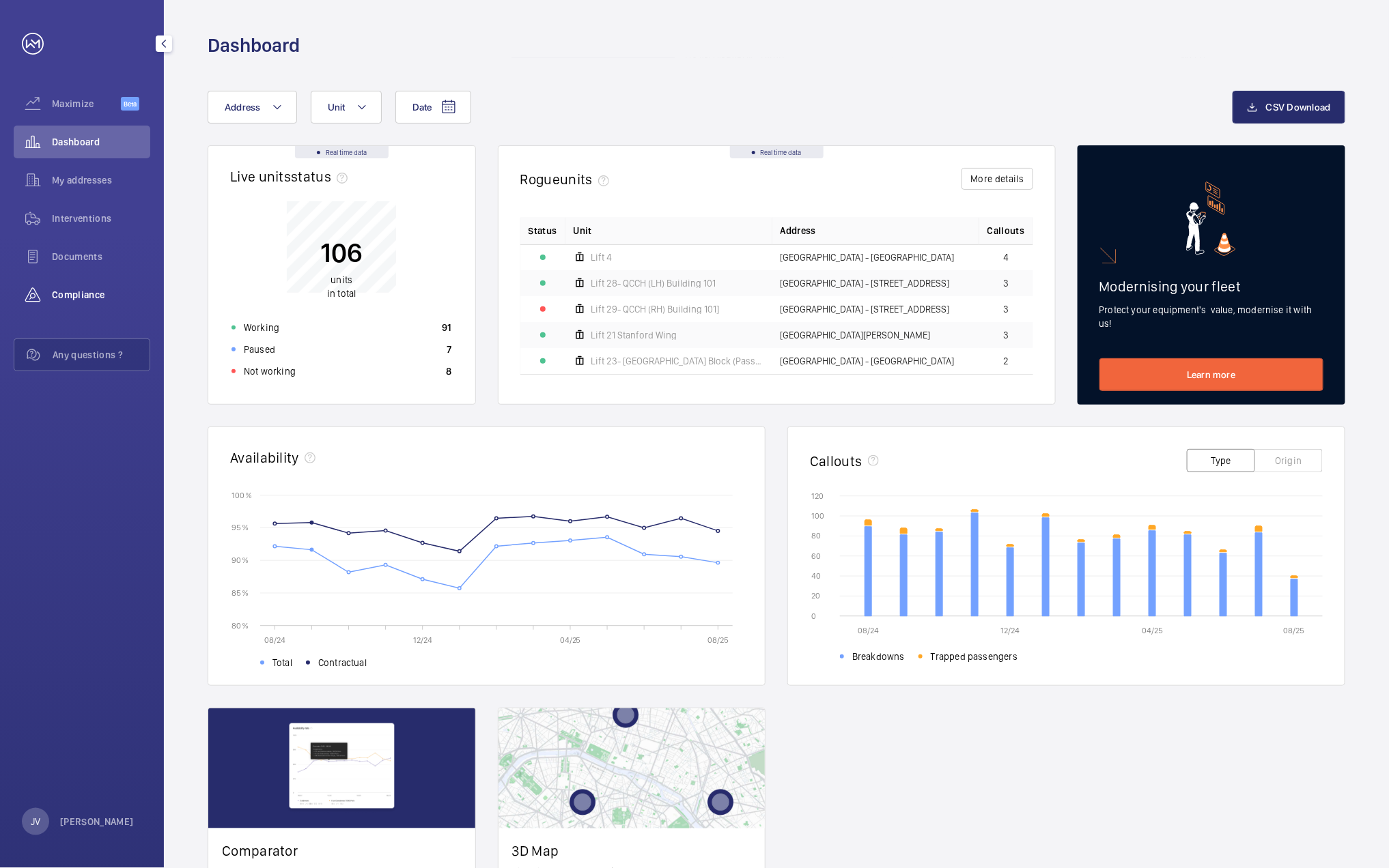
click at [62, 284] on div "Compliance" at bounding box center [82, 295] width 137 height 32
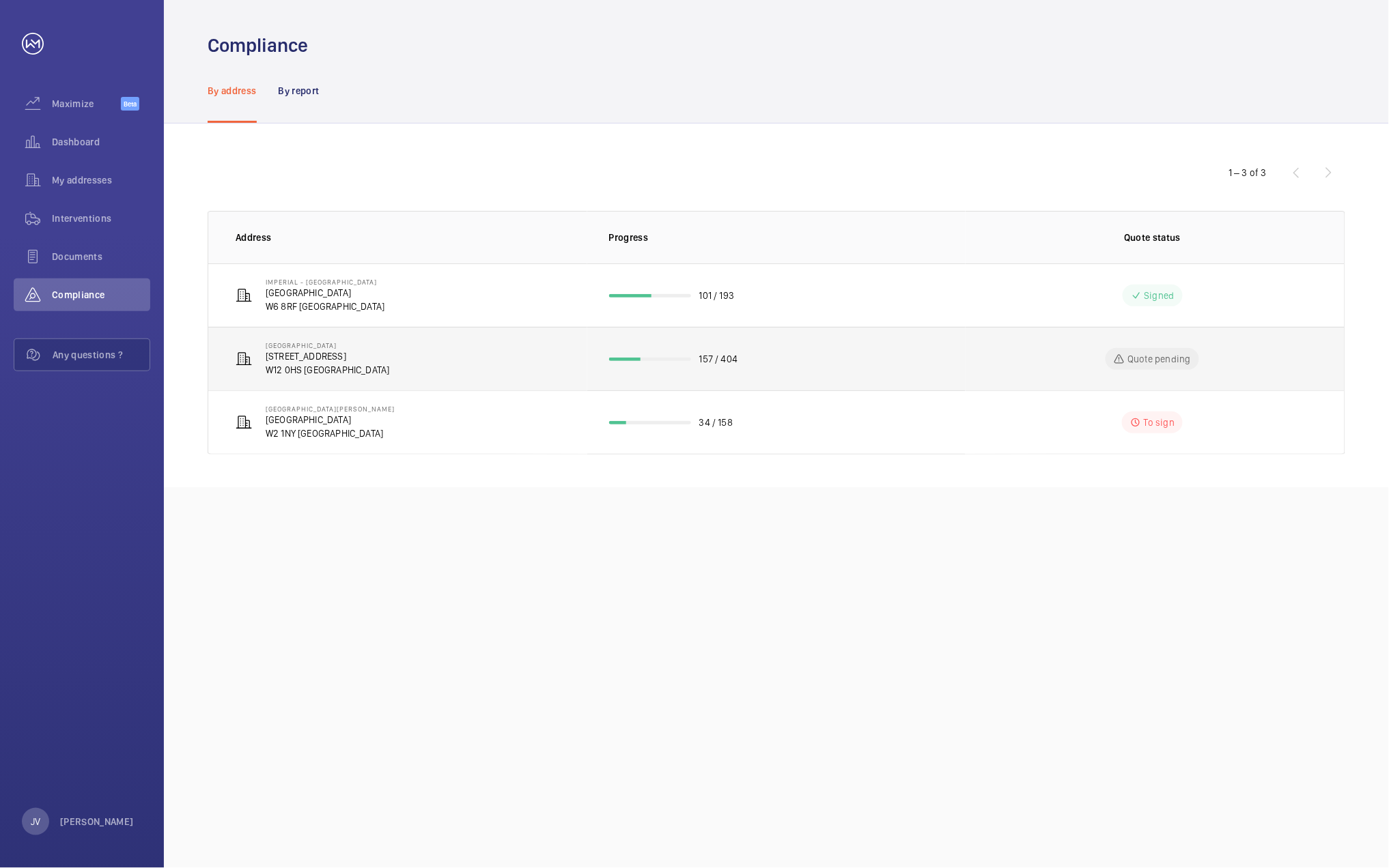
click at [312, 353] on p "[STREET_ADDRESS]" at bounding box center [327, 356] width 124 height 14
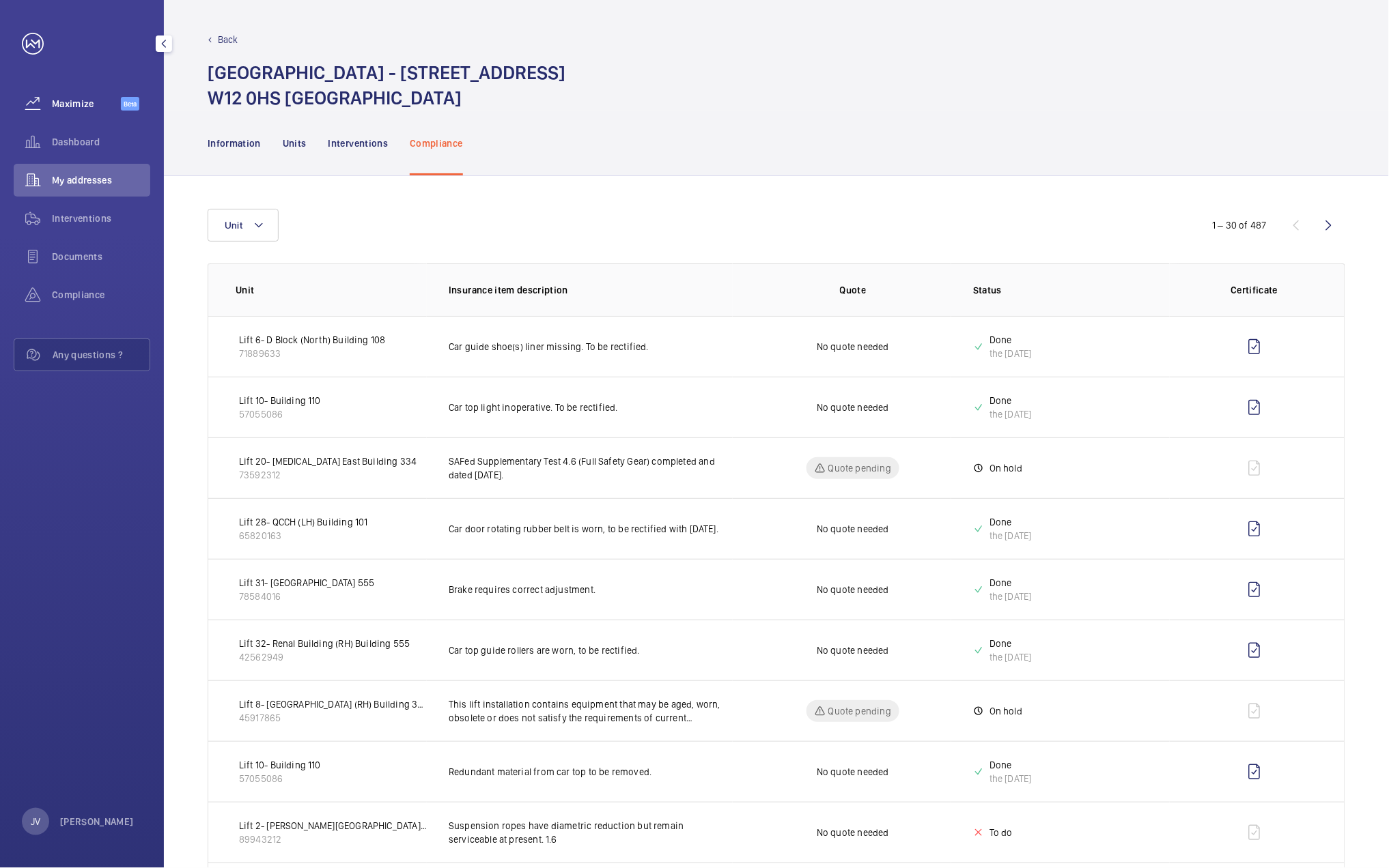
click at [82, 111] on div "Maximize Beta" at bounding box center [82, 103] width 137 height 32
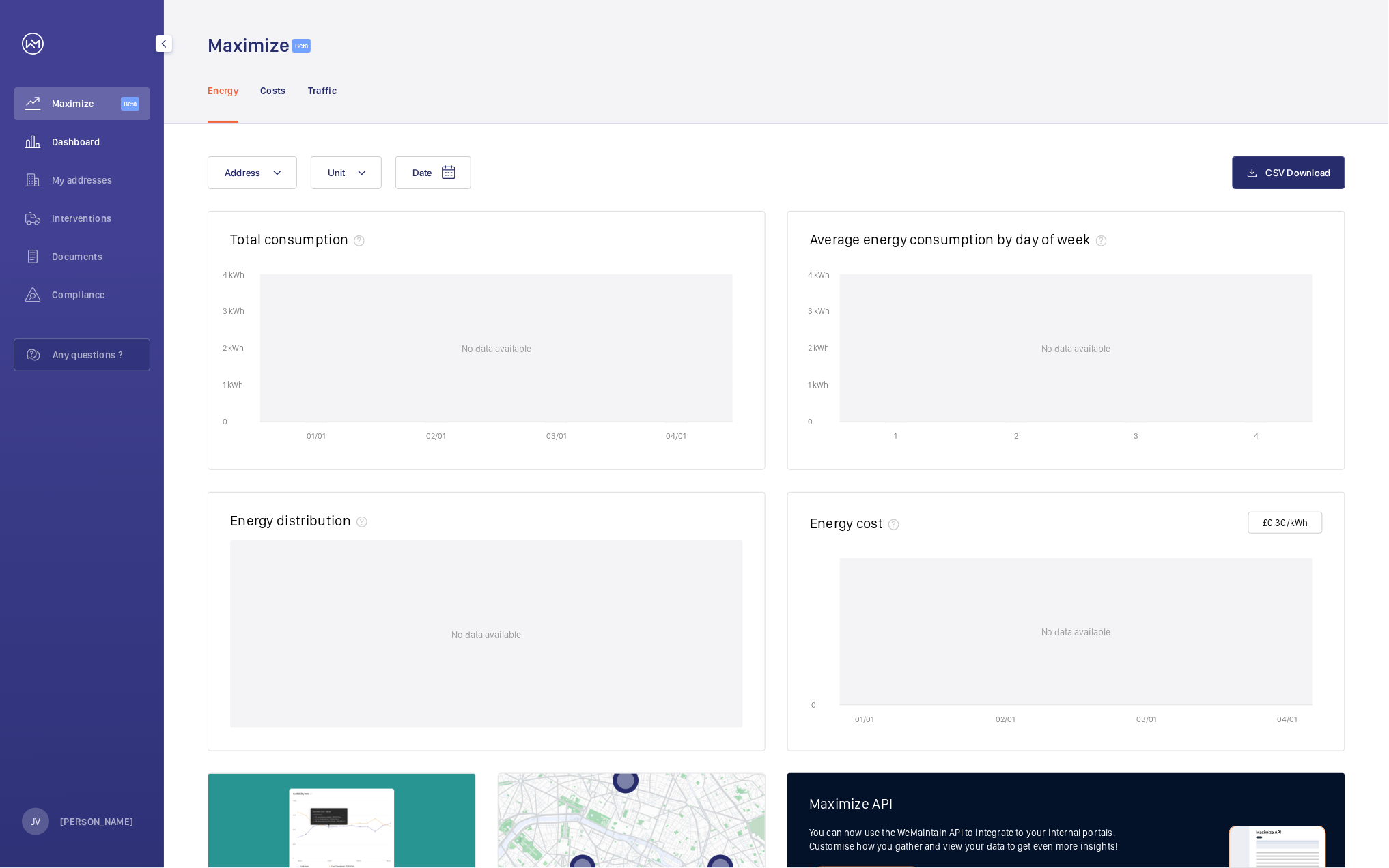
click at [53, 137] on span "Dashboard" at bounding box center [101, 142] width 98 height 14
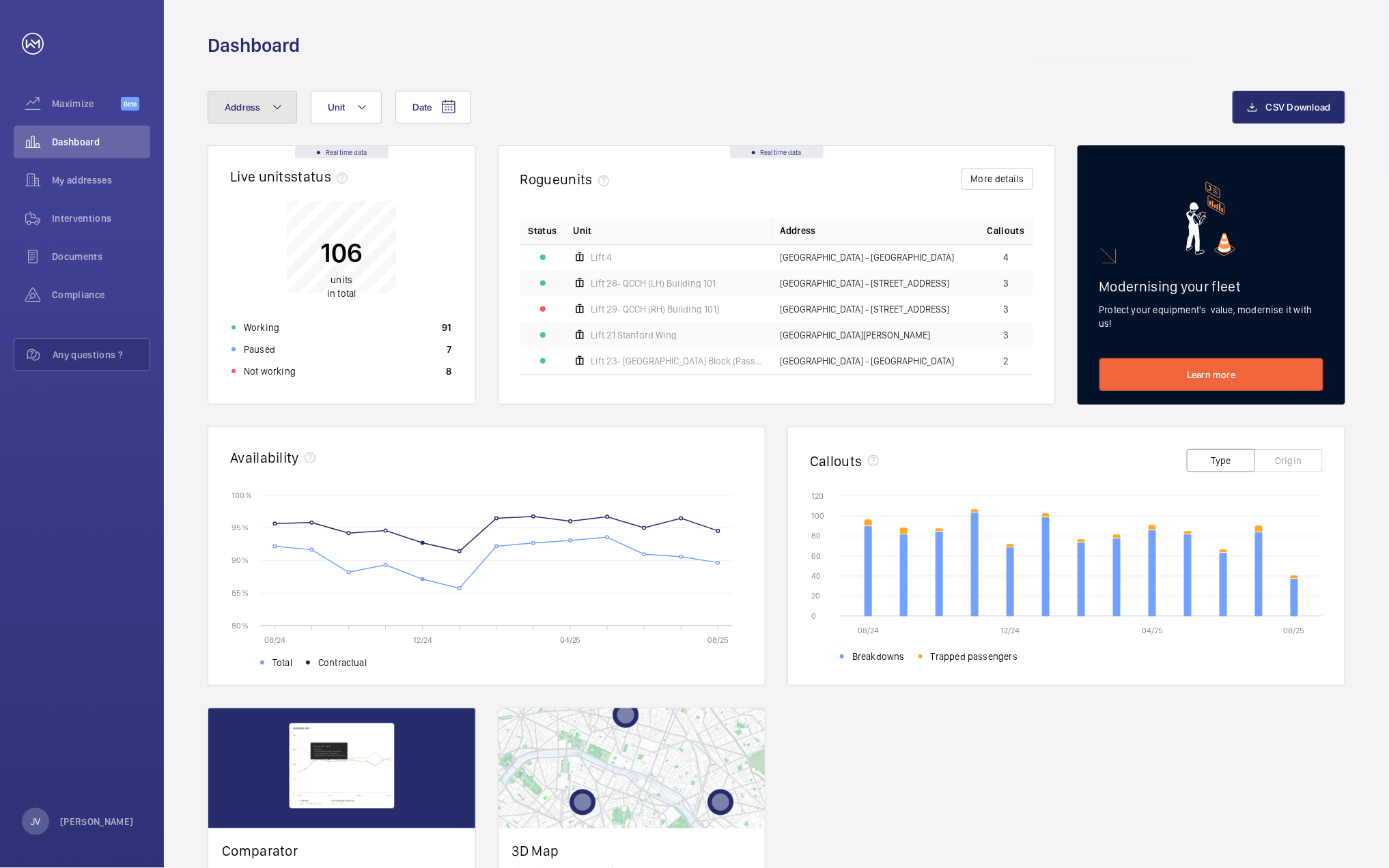
click at [277, 110] on mat-icon at bounding box center [277, 107] width 11 height 17
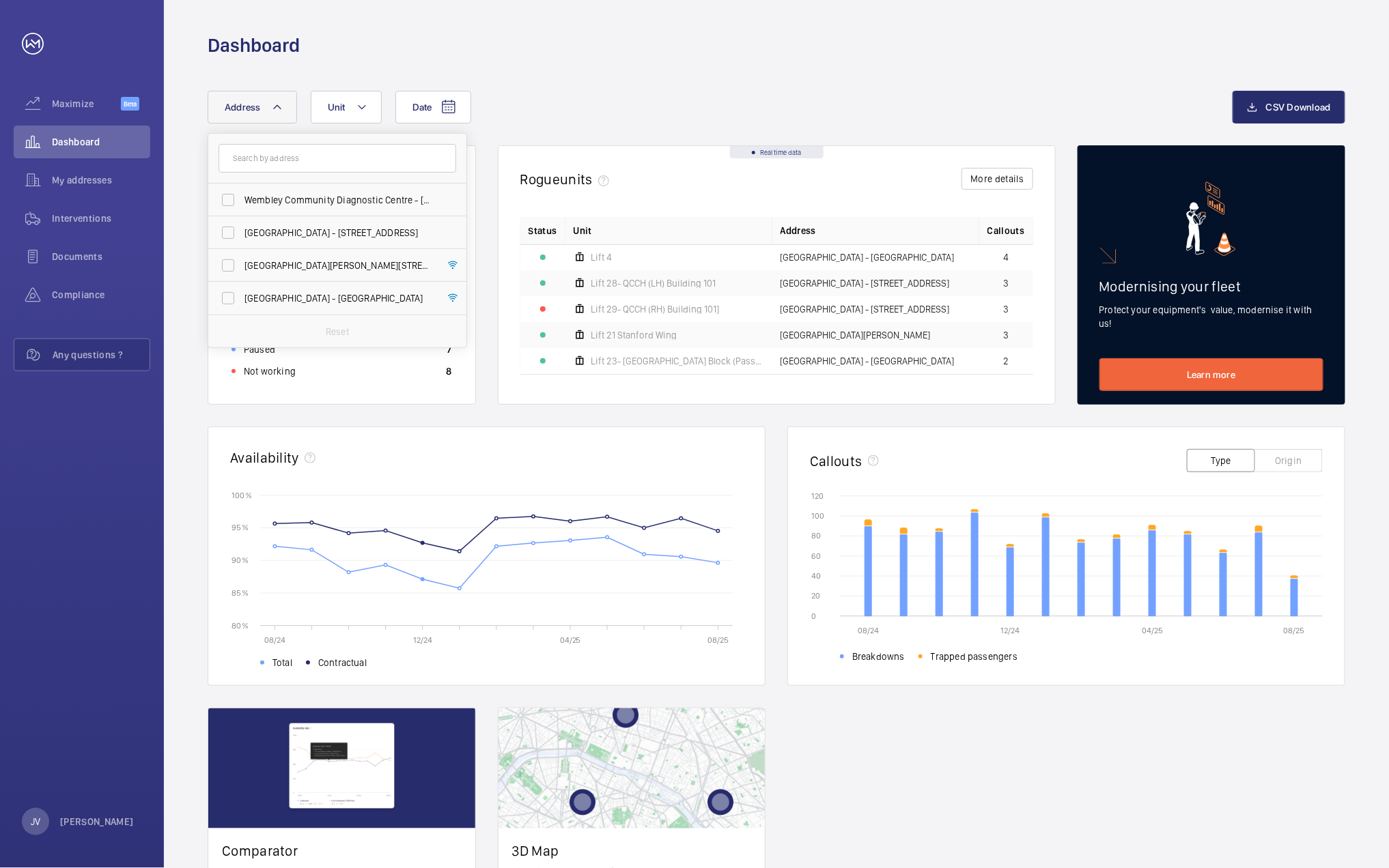
click at [798, 101] on div "Date Address Wembley Community Diagnostic Centre - 116 Chaplin Rd, WEMBLEY HA0 …" at bounding box center [719, 107] width 1025 height 32
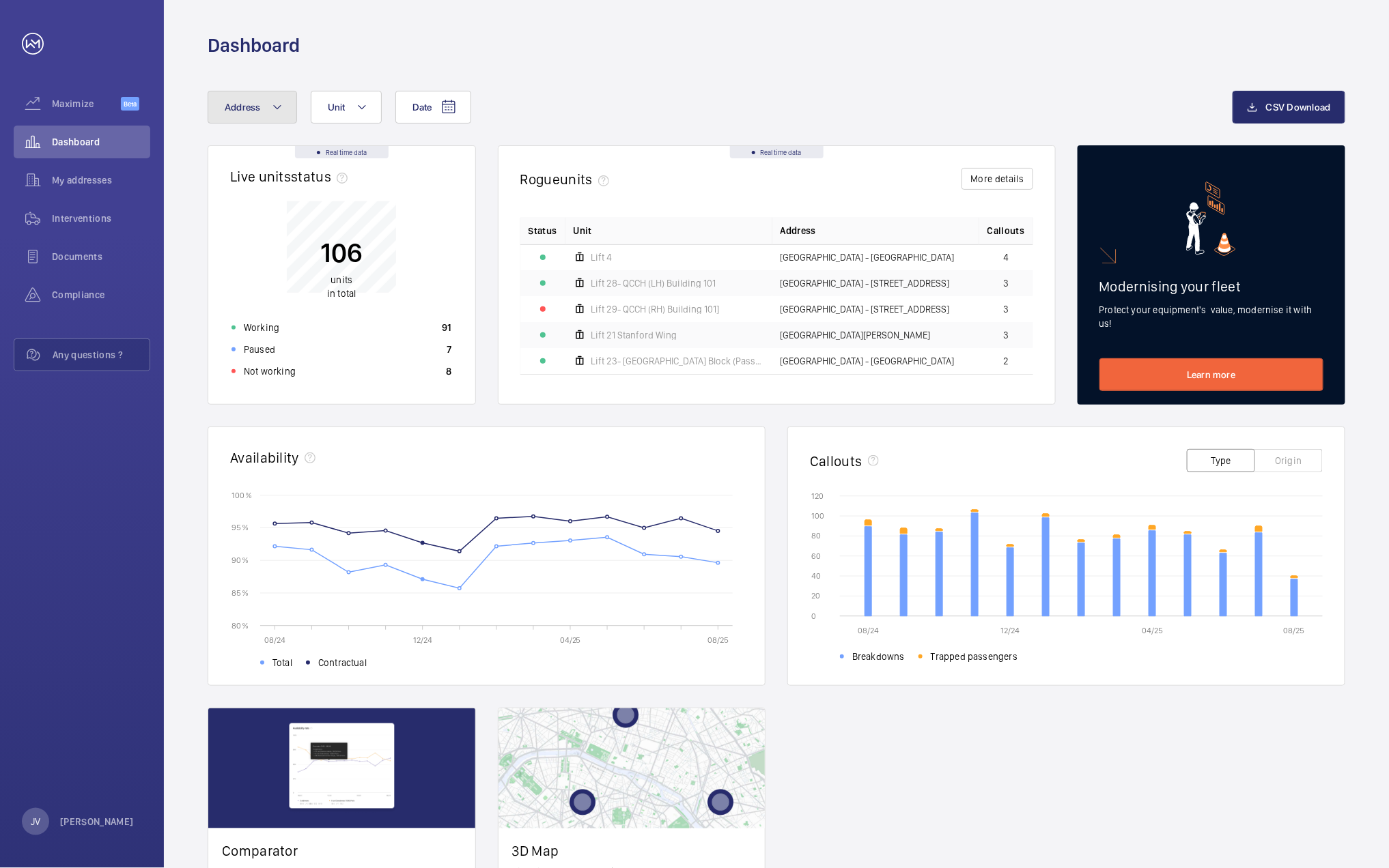
click at [276, 121] on button "Address" at bounding box center [252, 107] width 89 height 32
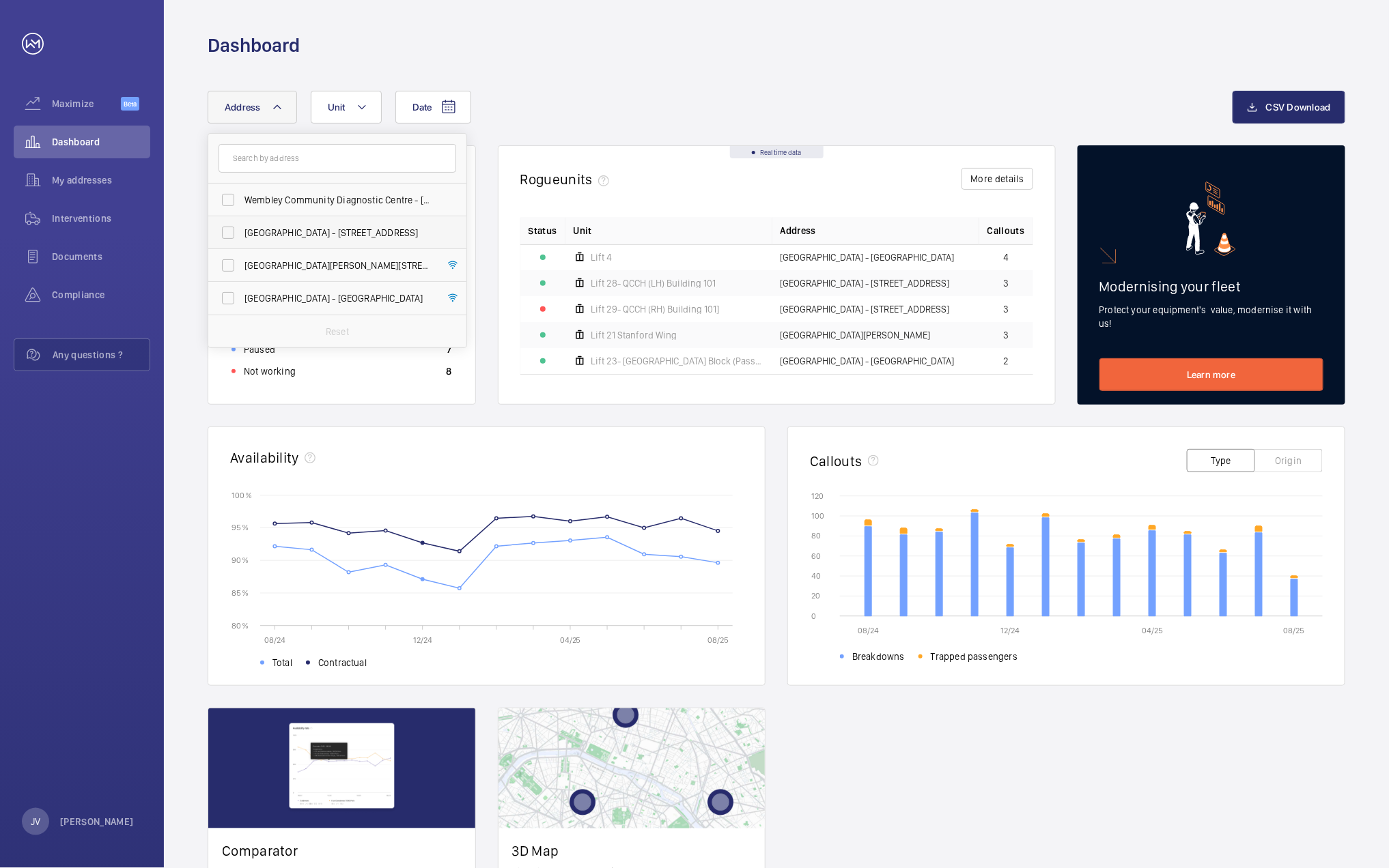
click at [262, 234] on span "[GEOGRAPHIC_DATA] - [STREET_ADDRESS]" at bounding box center [339, 233] width 188 height 14
click at [242, 234] on input "[GEOGRAPHIC_DATA] - [STREET_ADDRESS]" at bounding box center [228, 233] width 27 height 27
checkbox input "true"
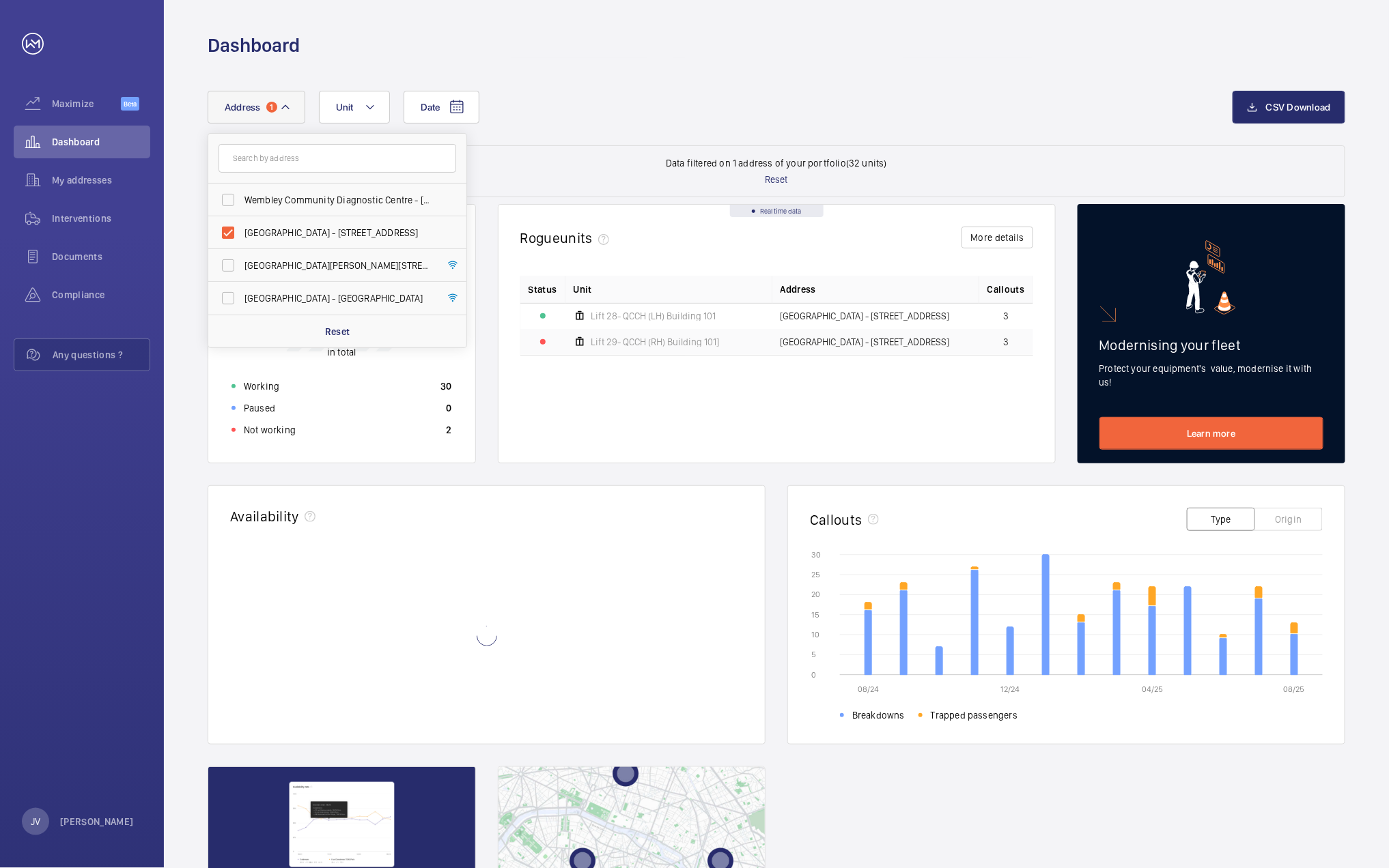
click at [812, 113] on div "Date Address 1 Wembley Community Diagnostic Centre - 116 Chaplin Rd, WEMBLEY HA…" at bounding box center [719, 107] width 1025 height 32
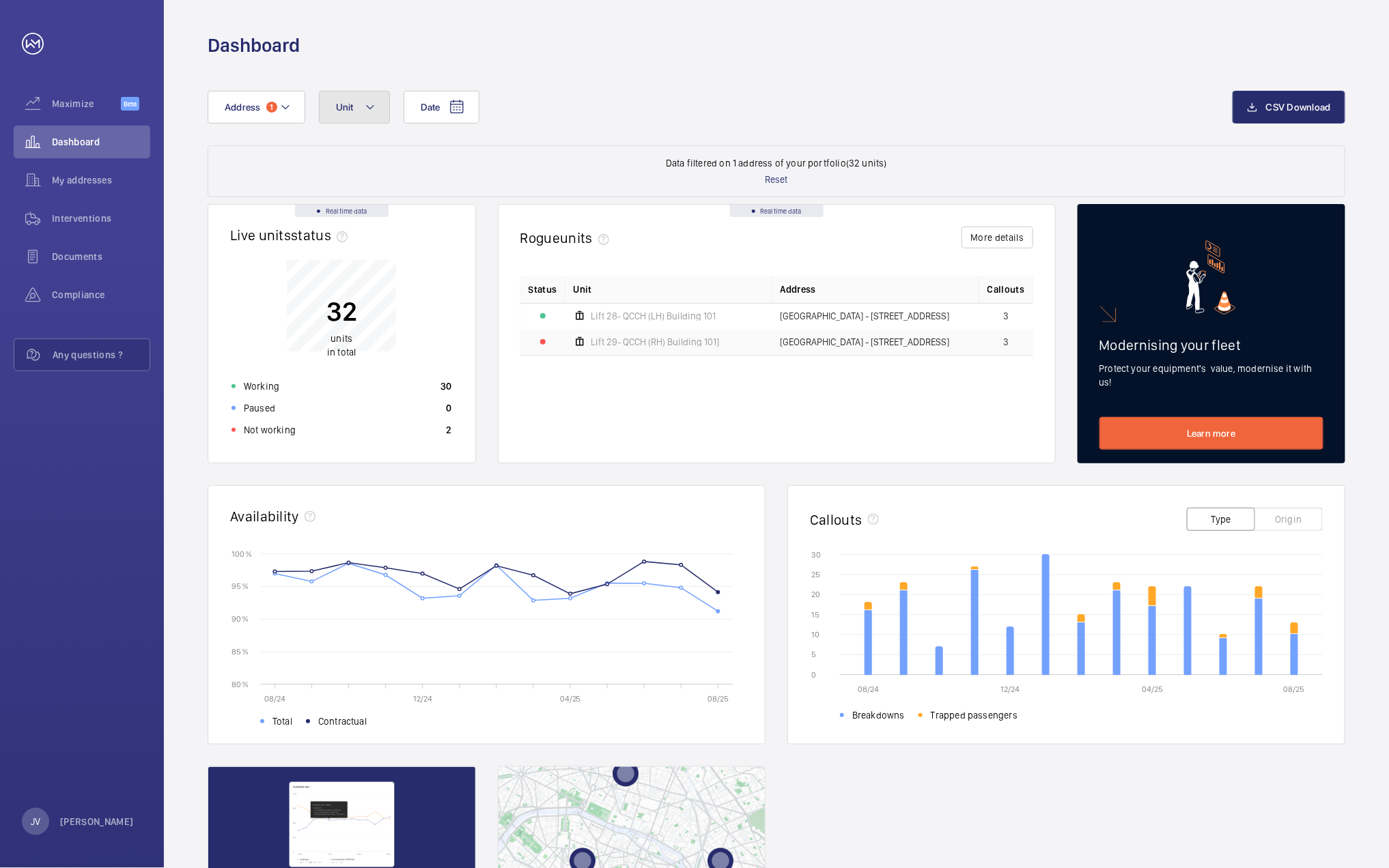
click at [376, 113] on button "Unit" at bounding box center [354, 107] width 71 height 32
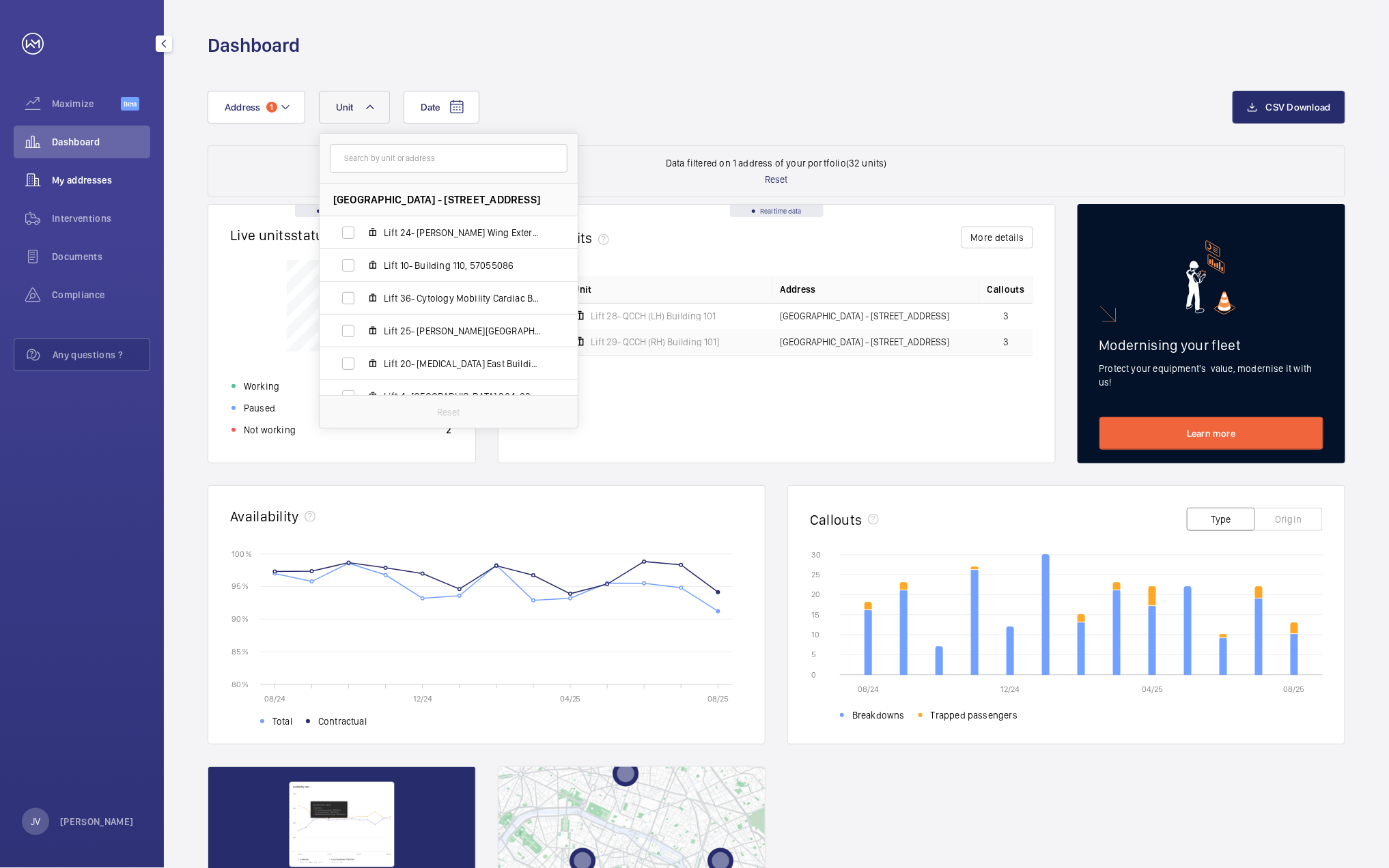
click at [107, 187] on div "My addresses" at bounding box center [82, 179] width 137 height 32
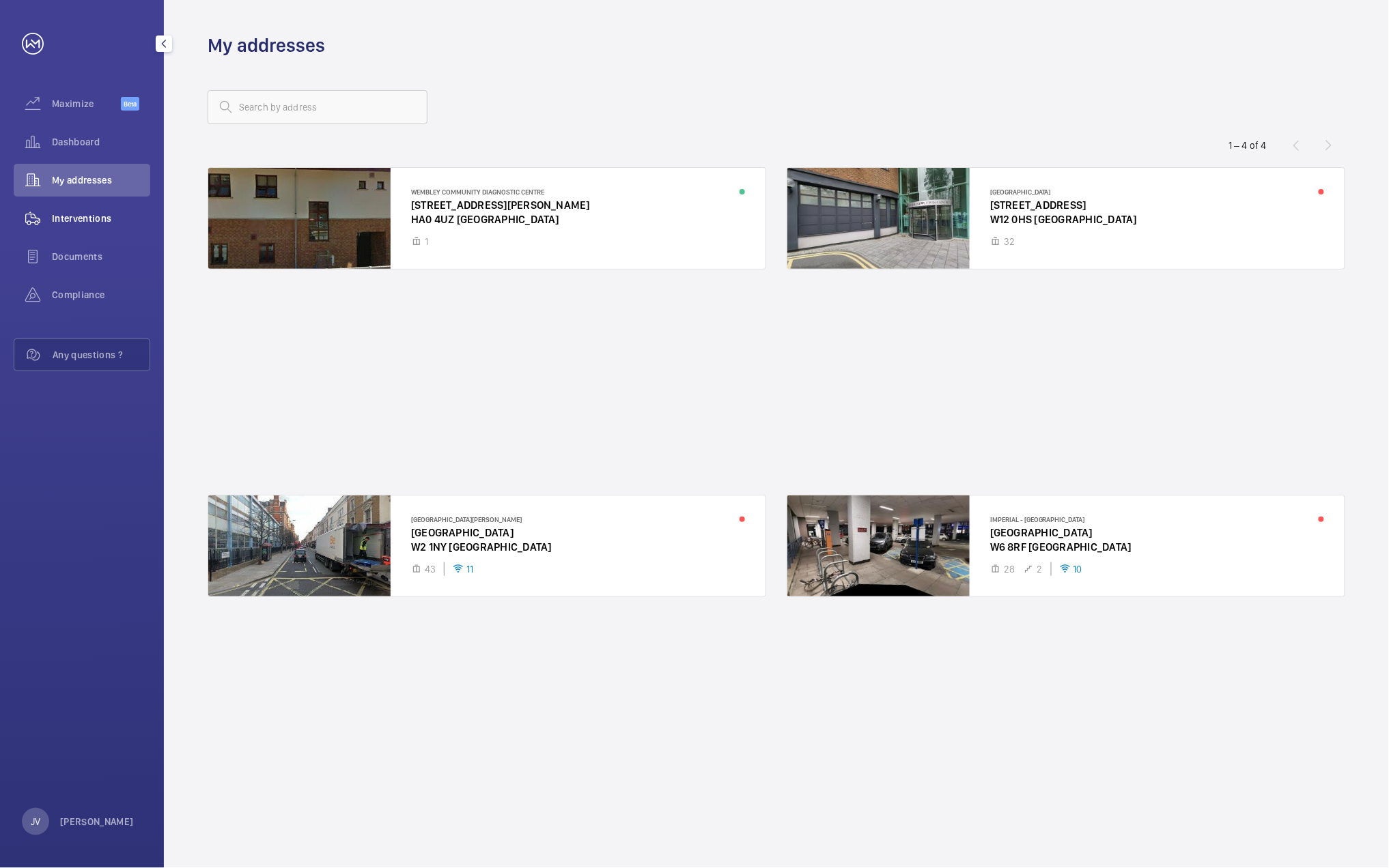
click at [73, 219] on span "Interventions" at bounding box center [101, 218] width 98 height 14
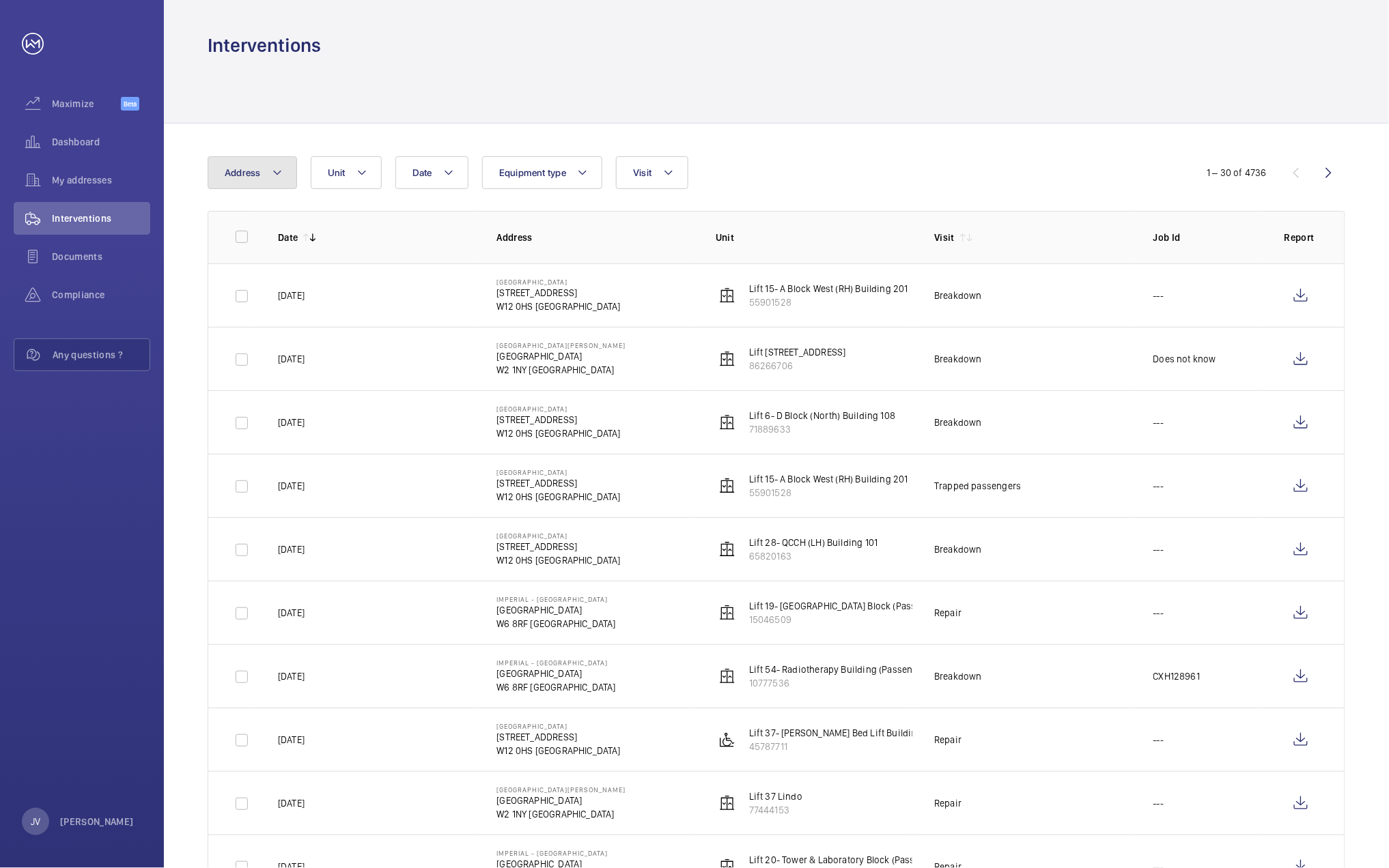
click at [279, 172] on mat-icon at bounding box center [277, 172] width 11 height 17
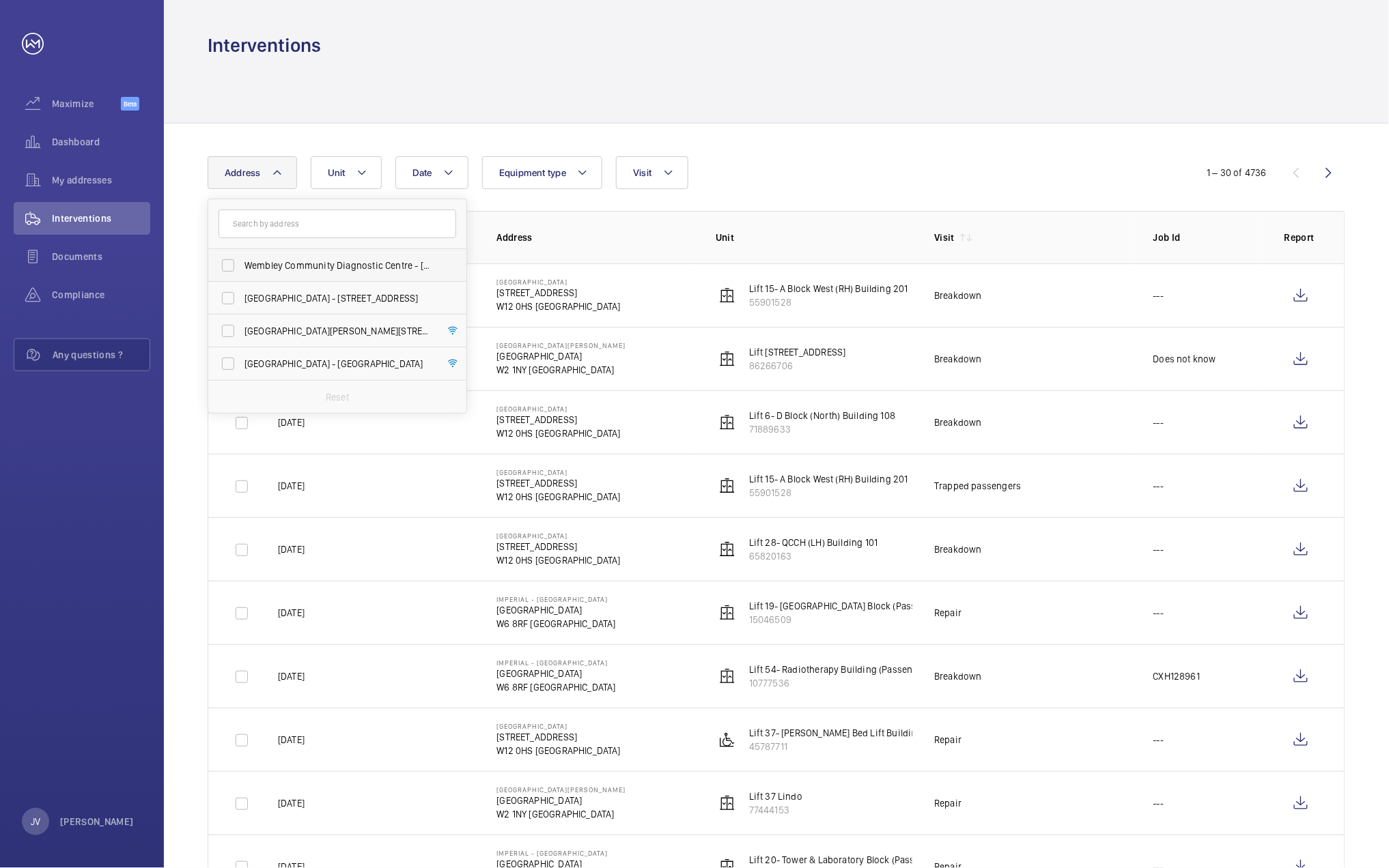
click at [329, 277] on label "Wembley Community Diagnostic Centre - [STREET_ADDRESS][PERSON_NAME]" at bounding box center [327, 265] width 238 height 32
click at [242, 277] on input "Wembley Community Diagnostic Centre - [STREET_ADDRESS][PERSON_NAME]" at bounding box center [228, 265] width 27 height 27
checkbox input "true"
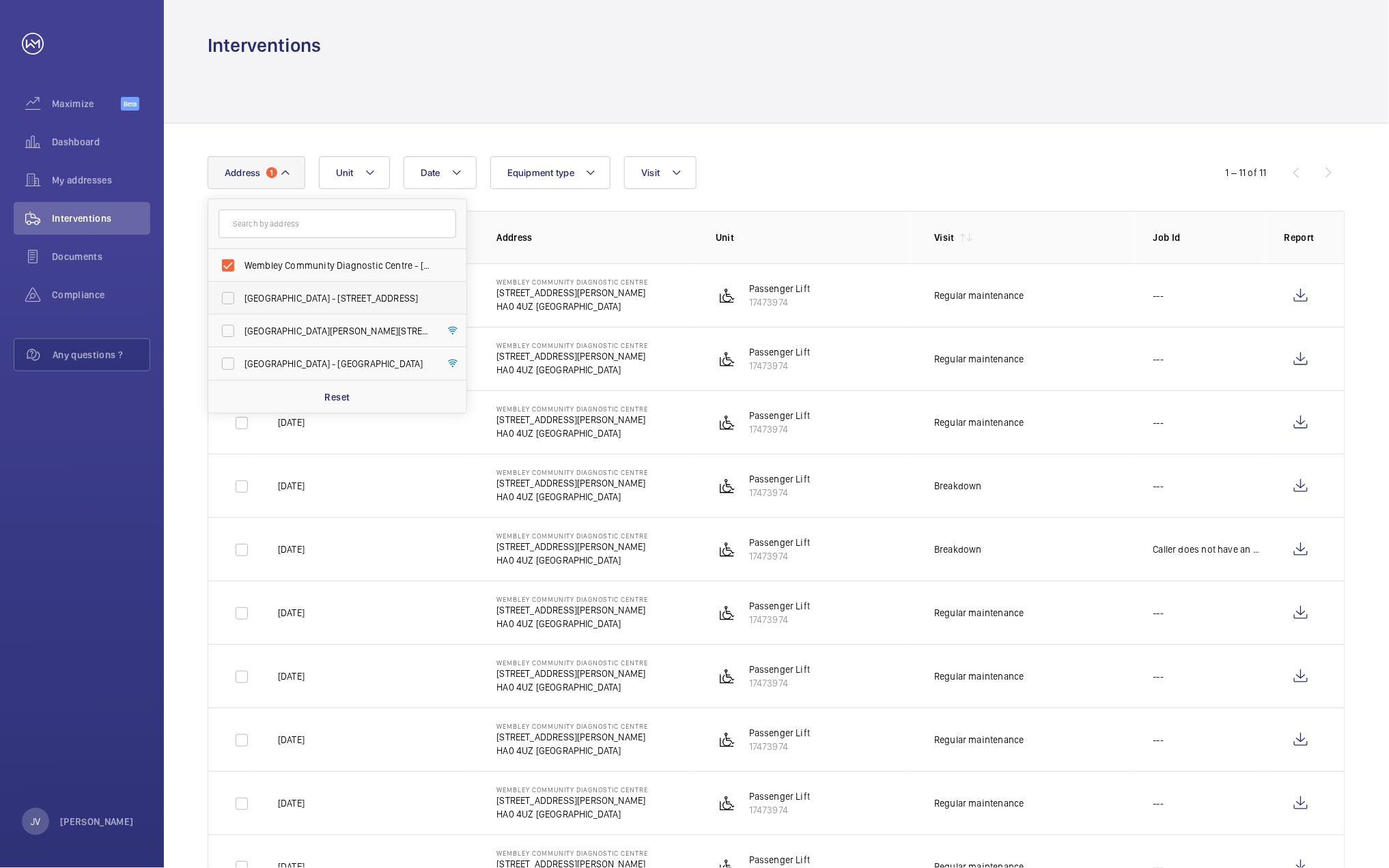
click at [328, 290] on label "[GEOGRAPHIC_DATA] - [STREET_ADDRESS]" at bounding box center [327, 297] width 238 height 32
click at [242, 290] on input "[GEOGRAPHIC_DATA] - [STREET_ADDRESS]" at bounding box center [228, 298] width 27 height 27
checkbox input "true"
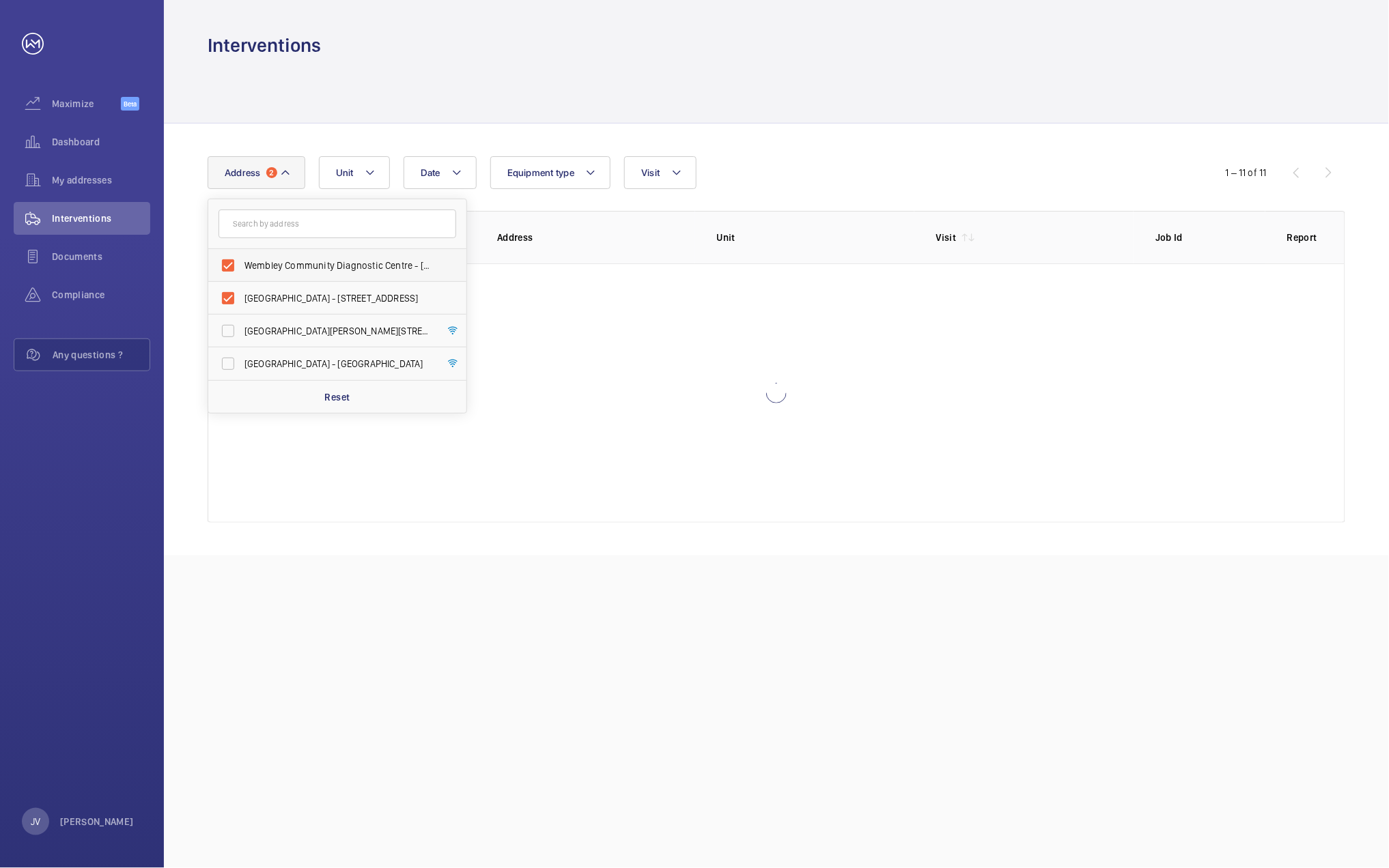
click at [328, 273] on label "Wembley Community Diagnostic Centre - [STREET_ADDRESS][PERSON_NAME]" at bounding box center [327, 265] width 238 height 32
click at [242, 273] on input "Wembley Community Diagnostic Centre - [STREET_ADDRESS][PERSON_NAME]" at bounding box center [228, 265] width 27 height 27
checkbox input "false"
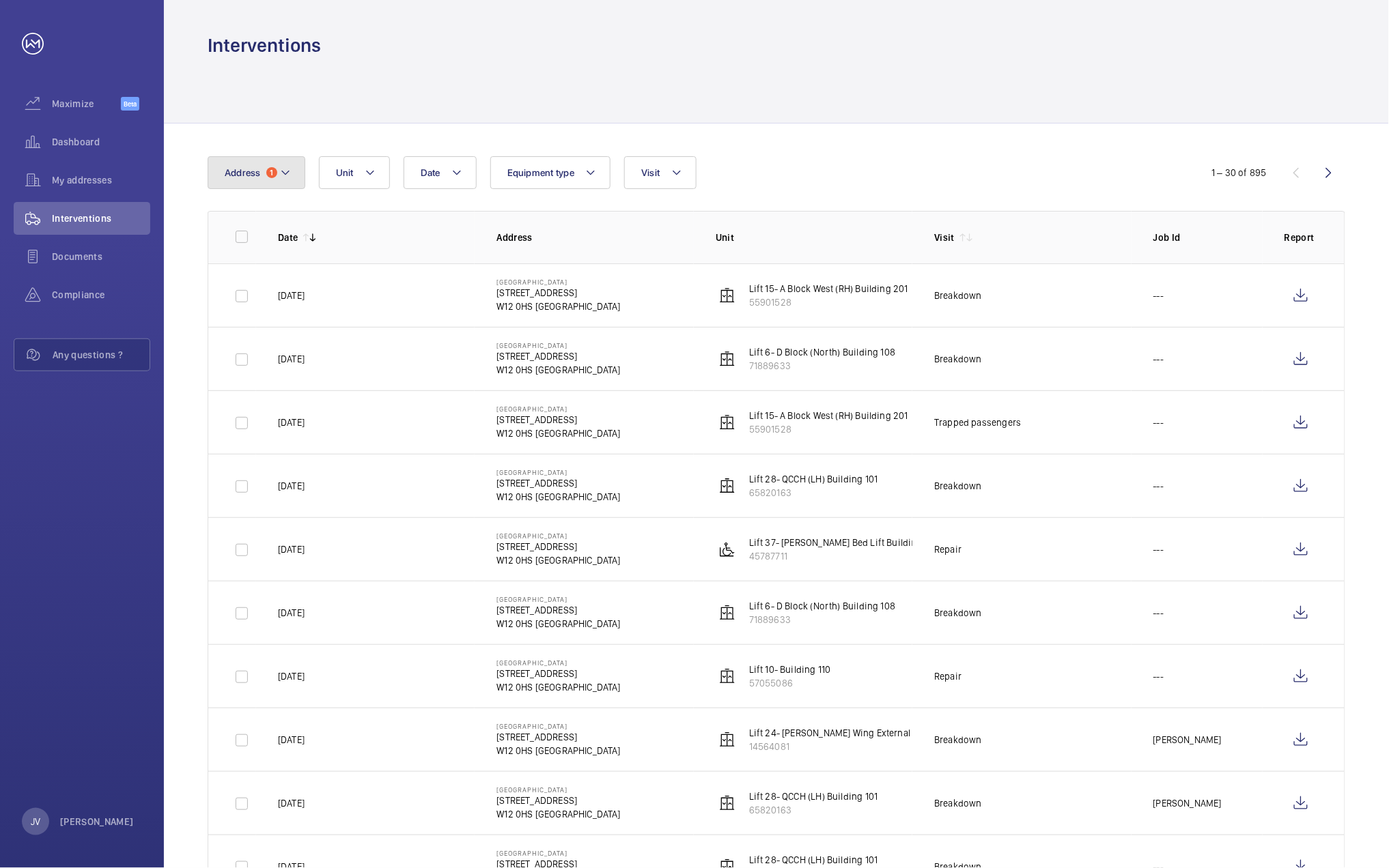
click at [280, 173] on mat-icon at bounding box center [285, 172] width 11 height 17
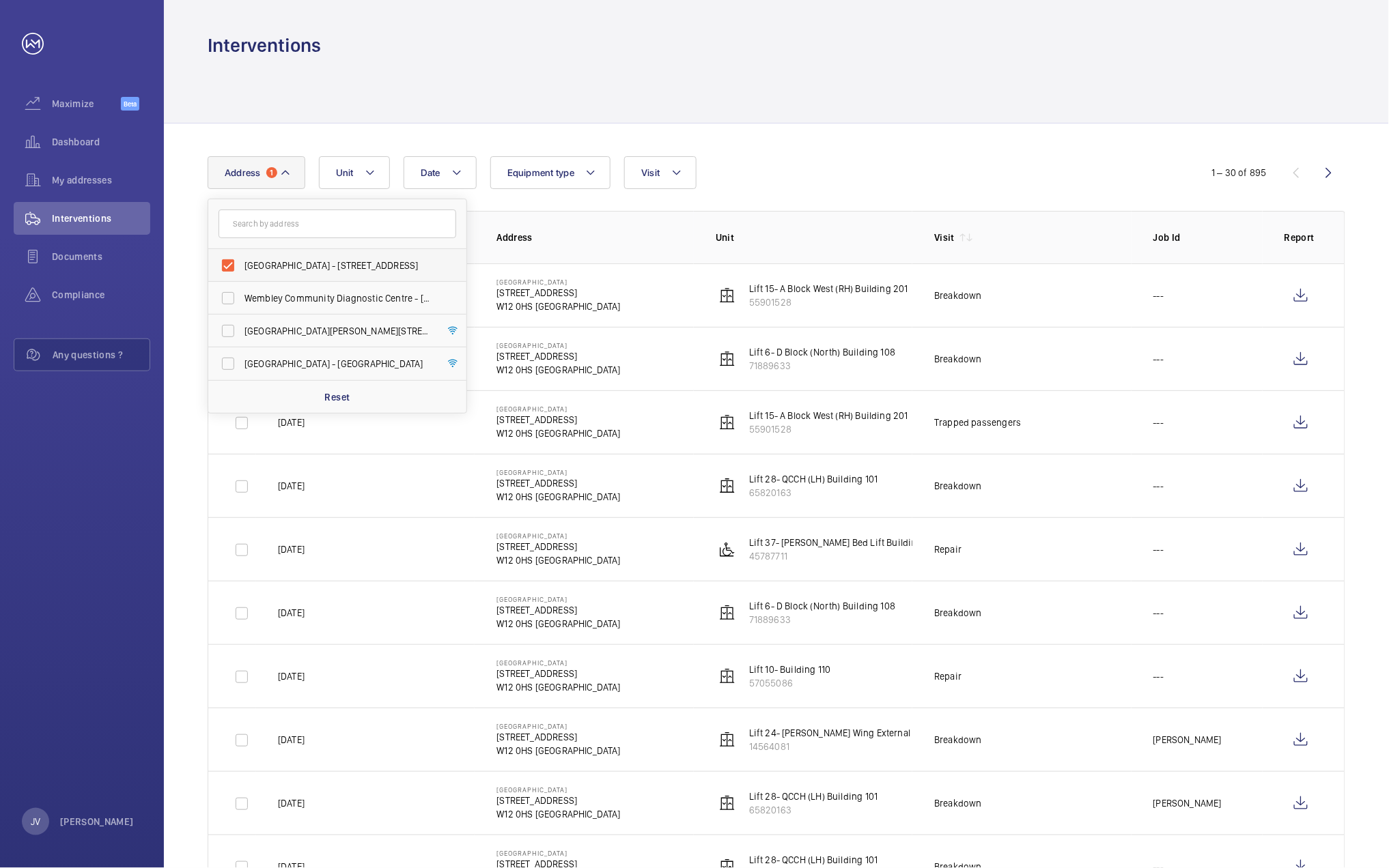
click at [230, 263] on label "[GEOGRAPHIC_DATA] - [STREET_ADDRESS]" at bounding box center [327, 265] width 238 height 32
click at [230, 263] on input "[GEOGRAPHIC_DATA] - [STREET_ADDRESS]" at bounding box center [228, 265] width 27 height 27
checkbox input "false"
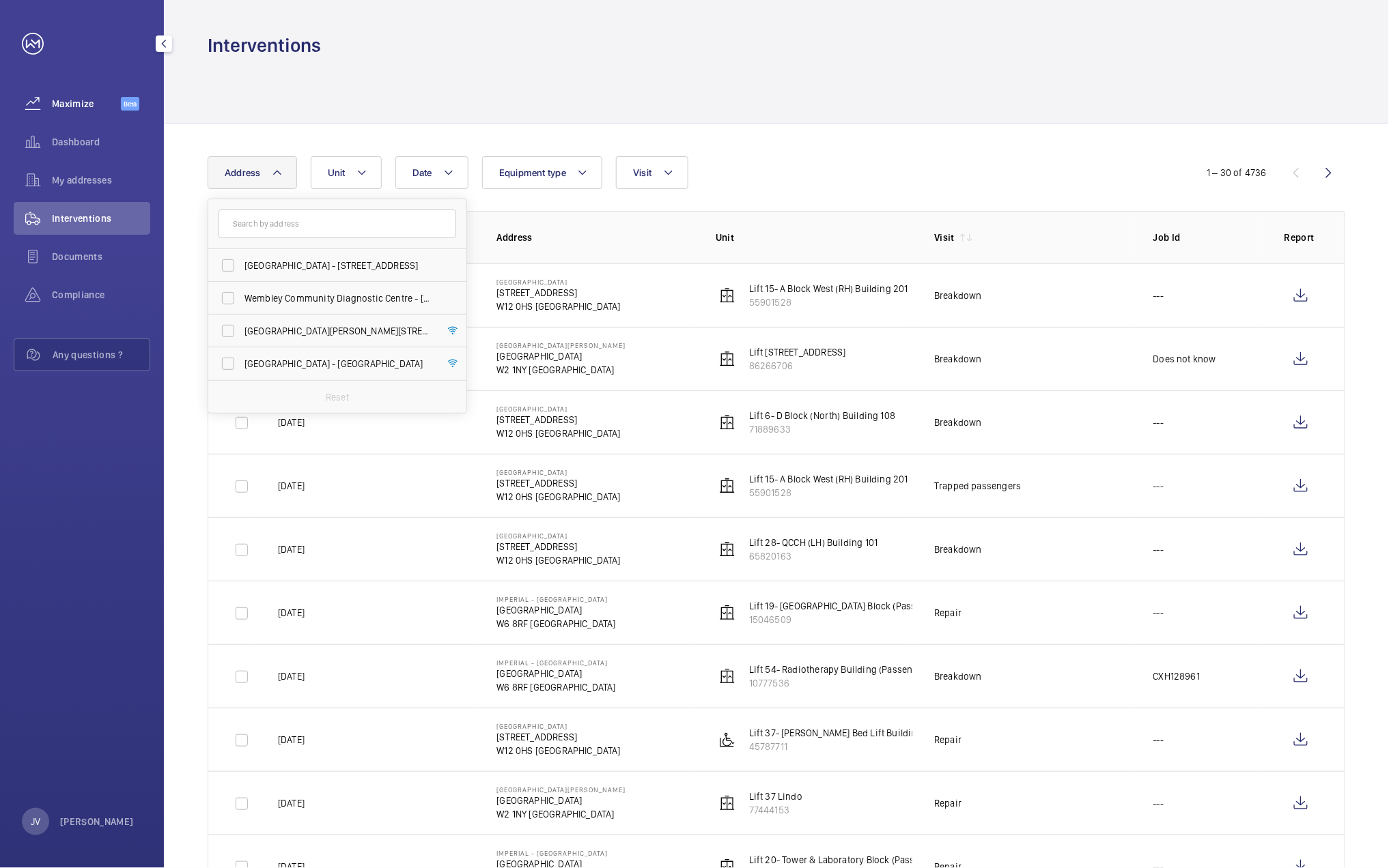
drag, startPoint x: 67, startPoint y: 110, endPoint x: 107, endPoint y: 117, distance: 40.6
click at [67, 110] on span "Maximize" at bounding box center [86, 104] width 69 height 14
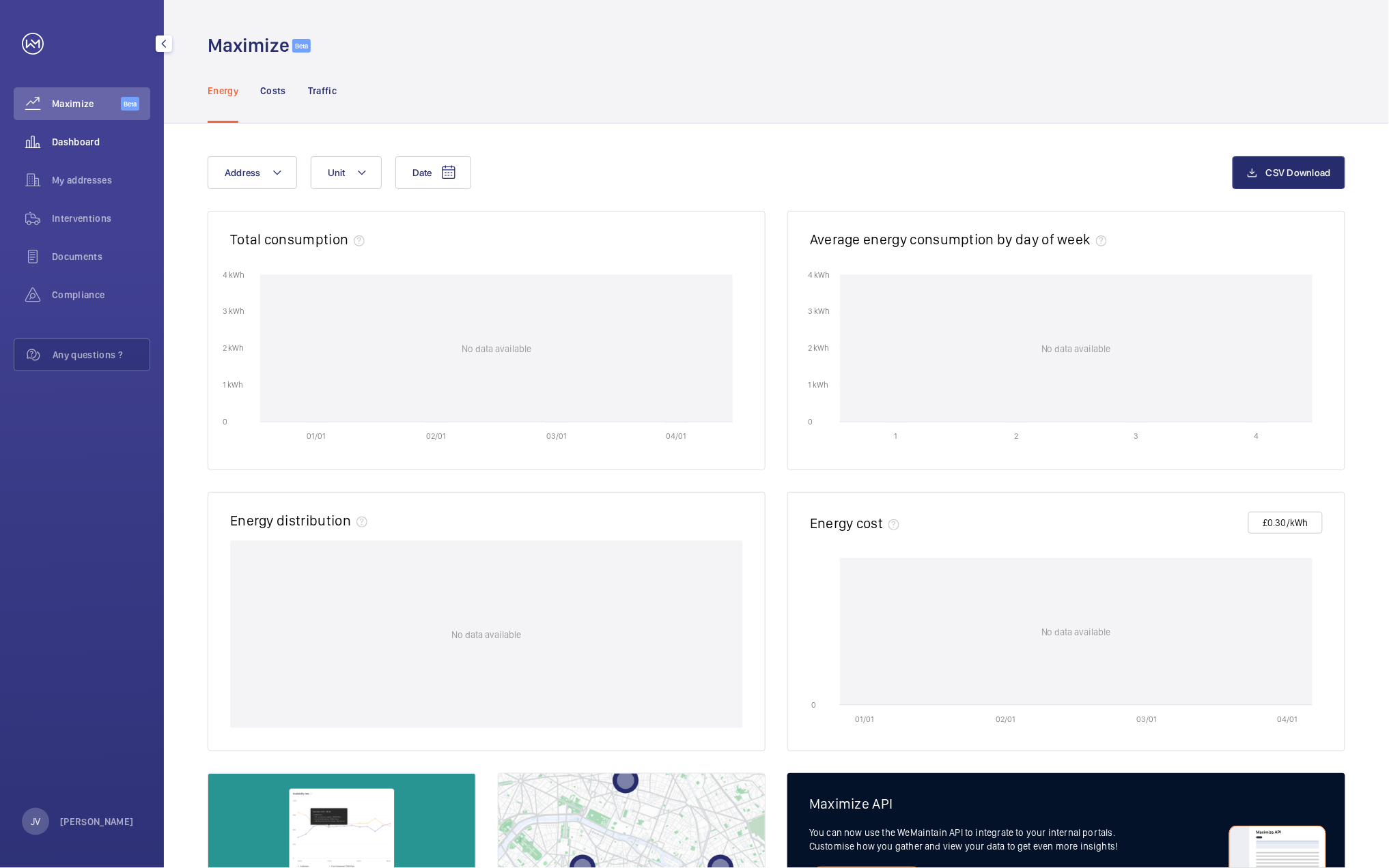
click at [99, 137] on span "Dashboard" at bounding box center [101, 142] width 98 height 14
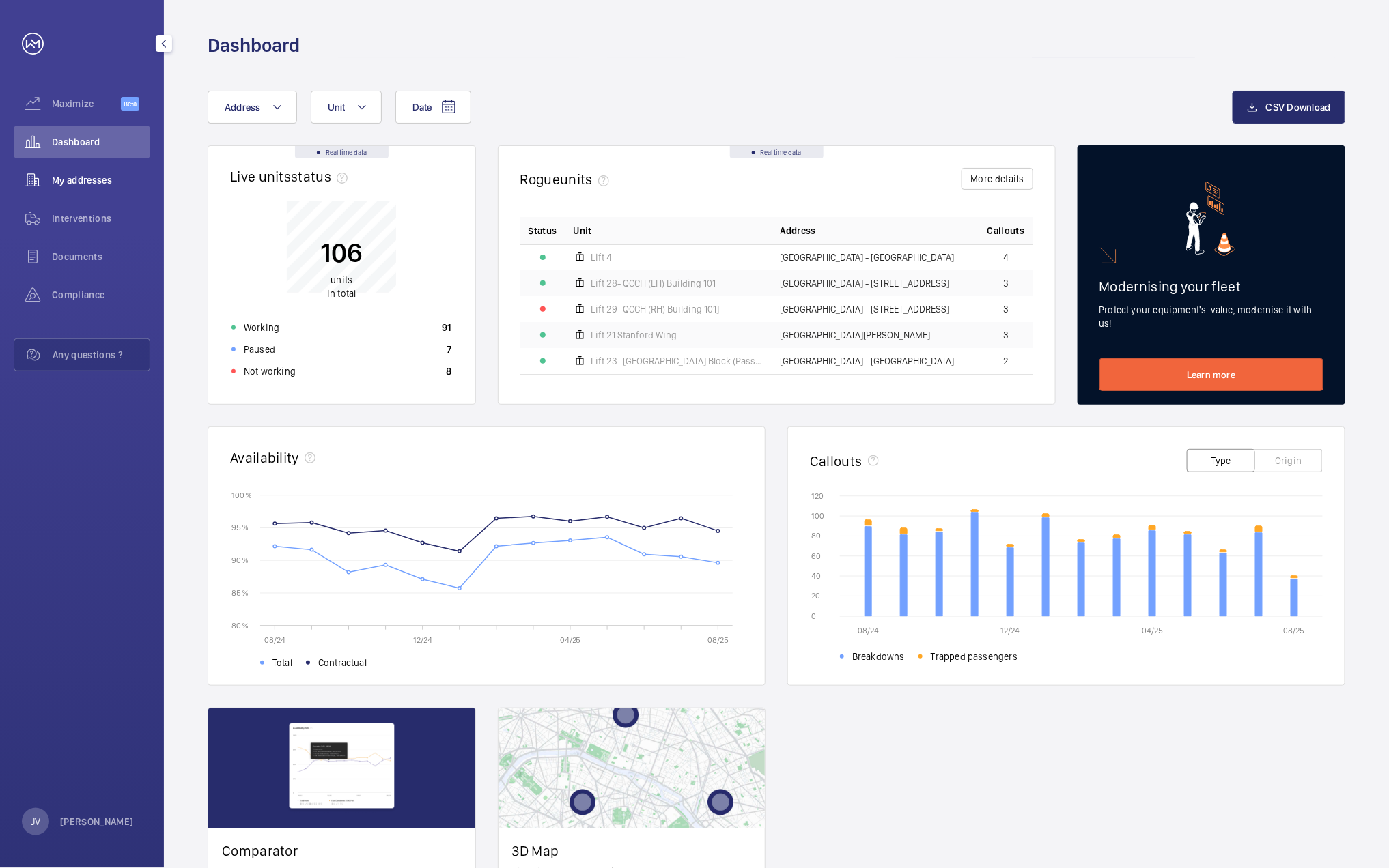
click at [111, 183] on span "My addresses" at bounding box center [101, 180] width 98 height 14
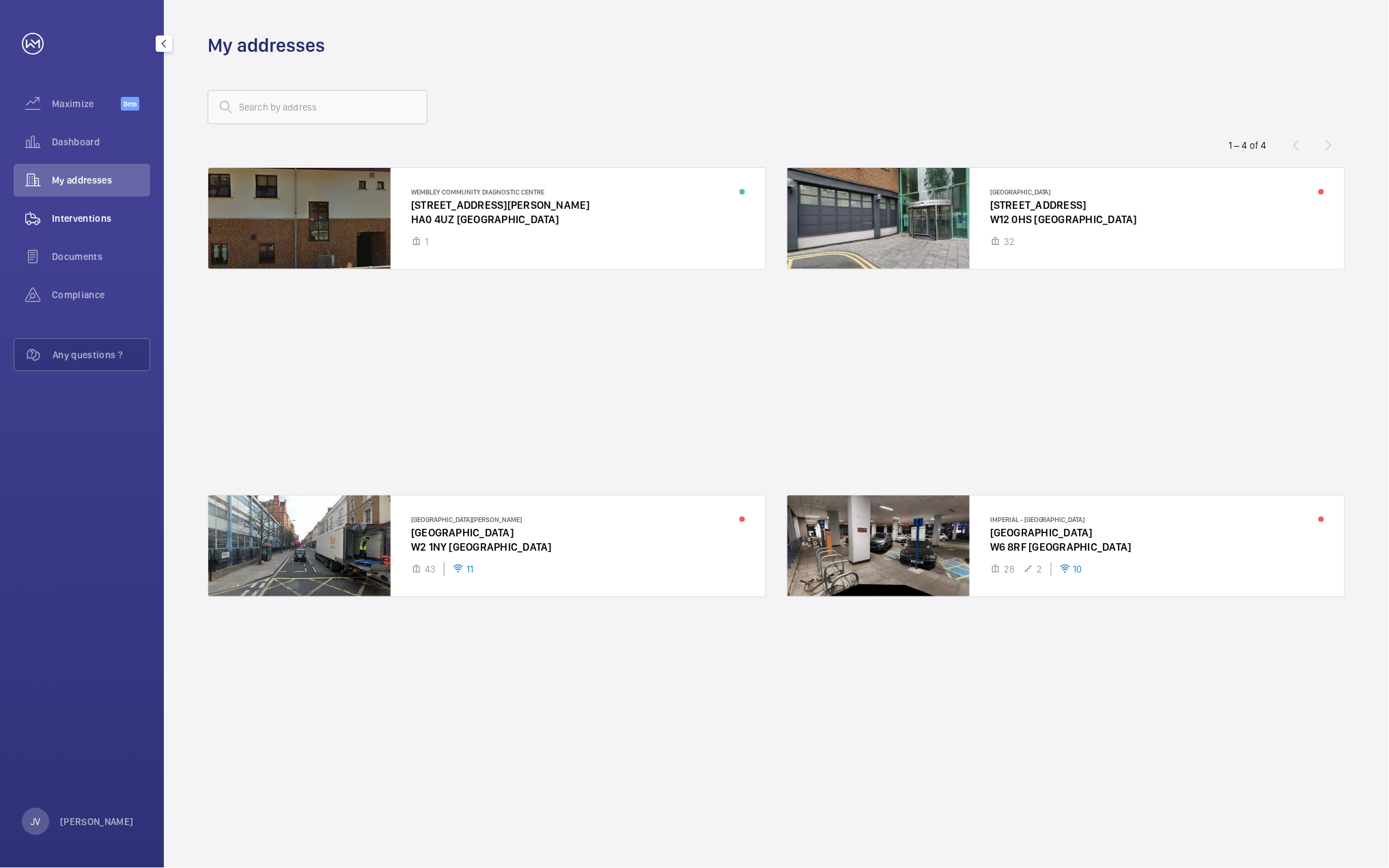
click at [110, 224] on span "Interventions" at bounding box center [101, 218] width 98 height 14
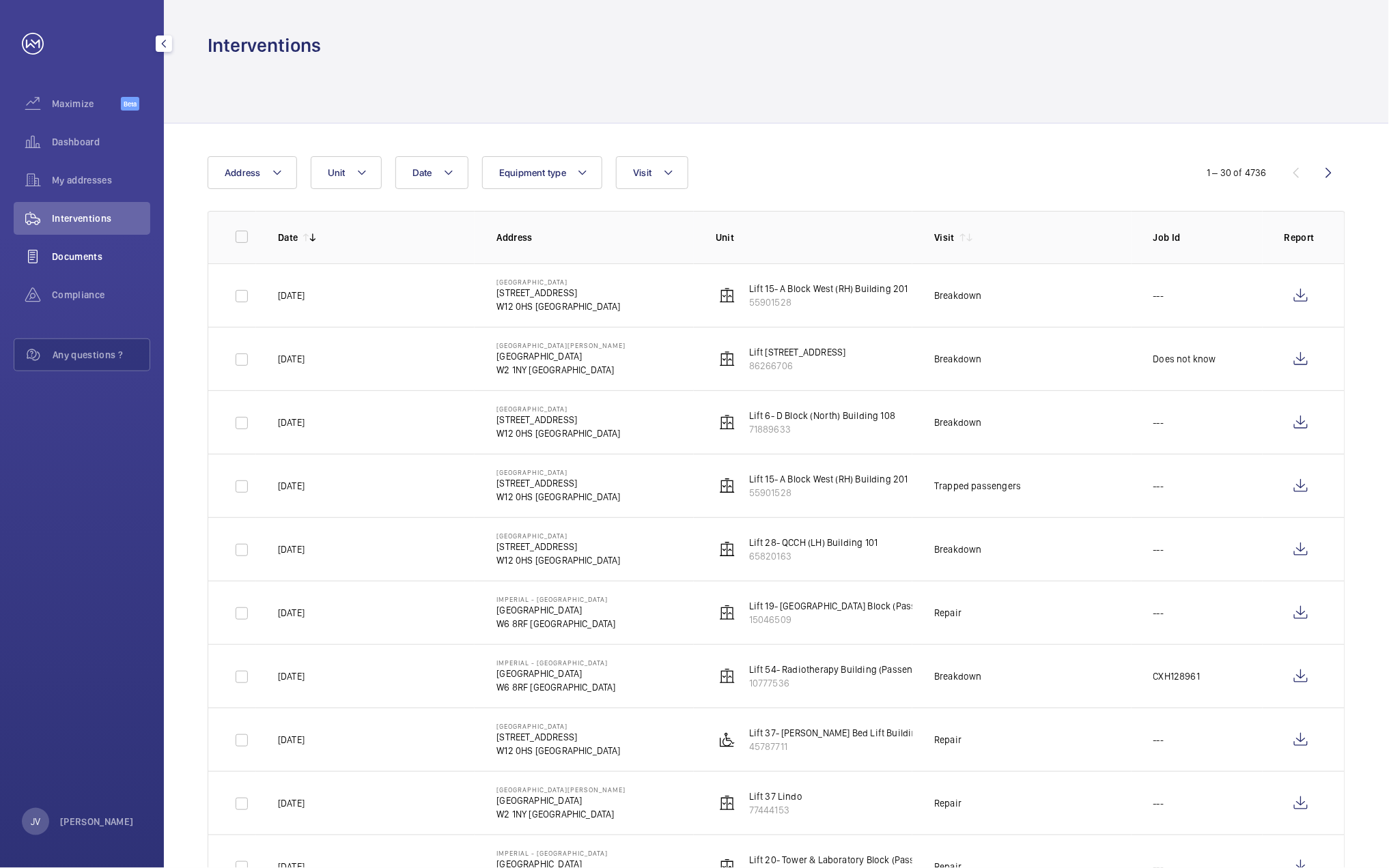
click at [105, 245] on div "Documents" at bounding box center [82, 256] width 137 height 32
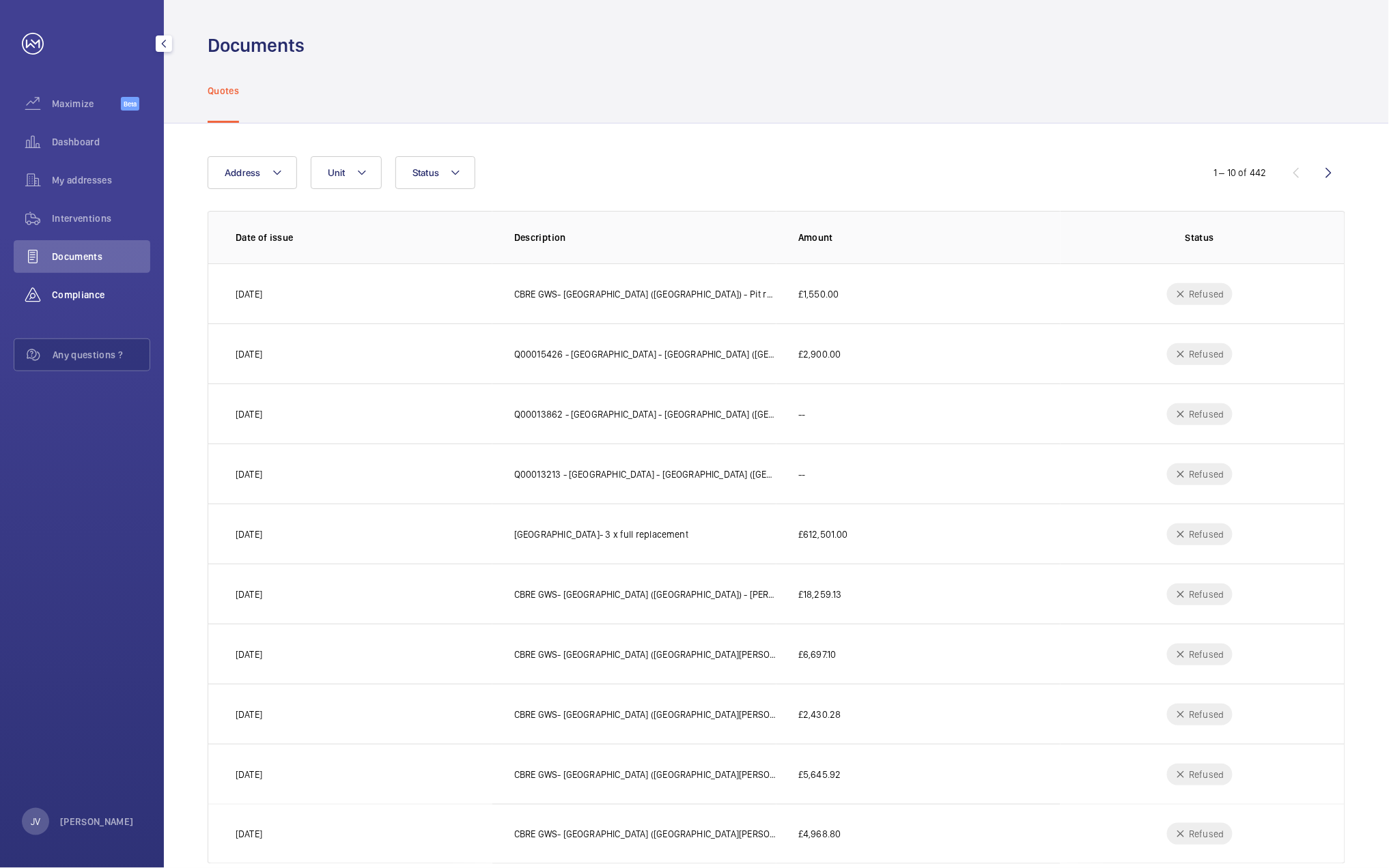
click at [94, 301] on span "Compliance" at bounding box center [101, 295] width 98 height 14
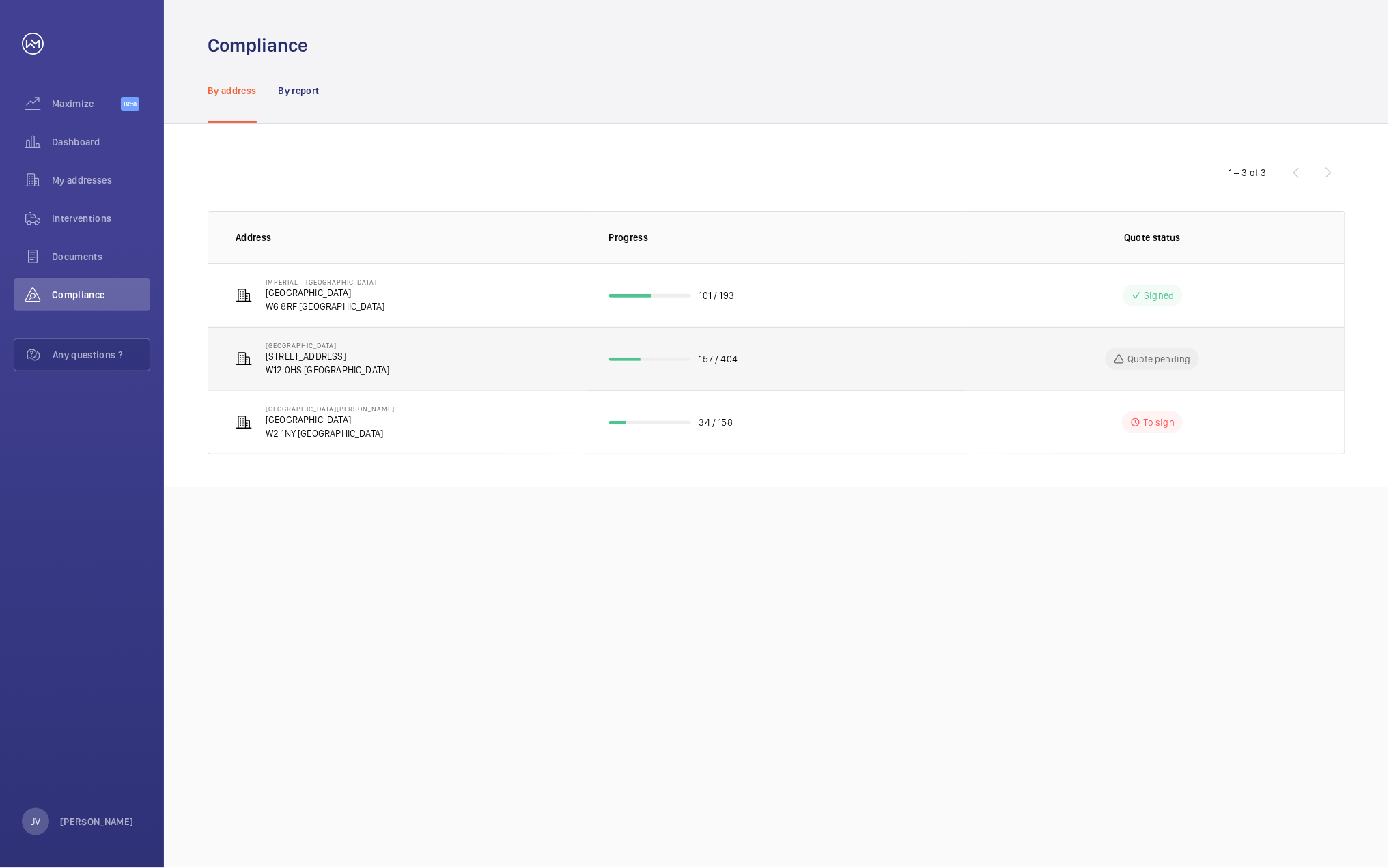
click at [648, 353] on td "157 / 404" at bounding box center [776, 358] width 379 height 64
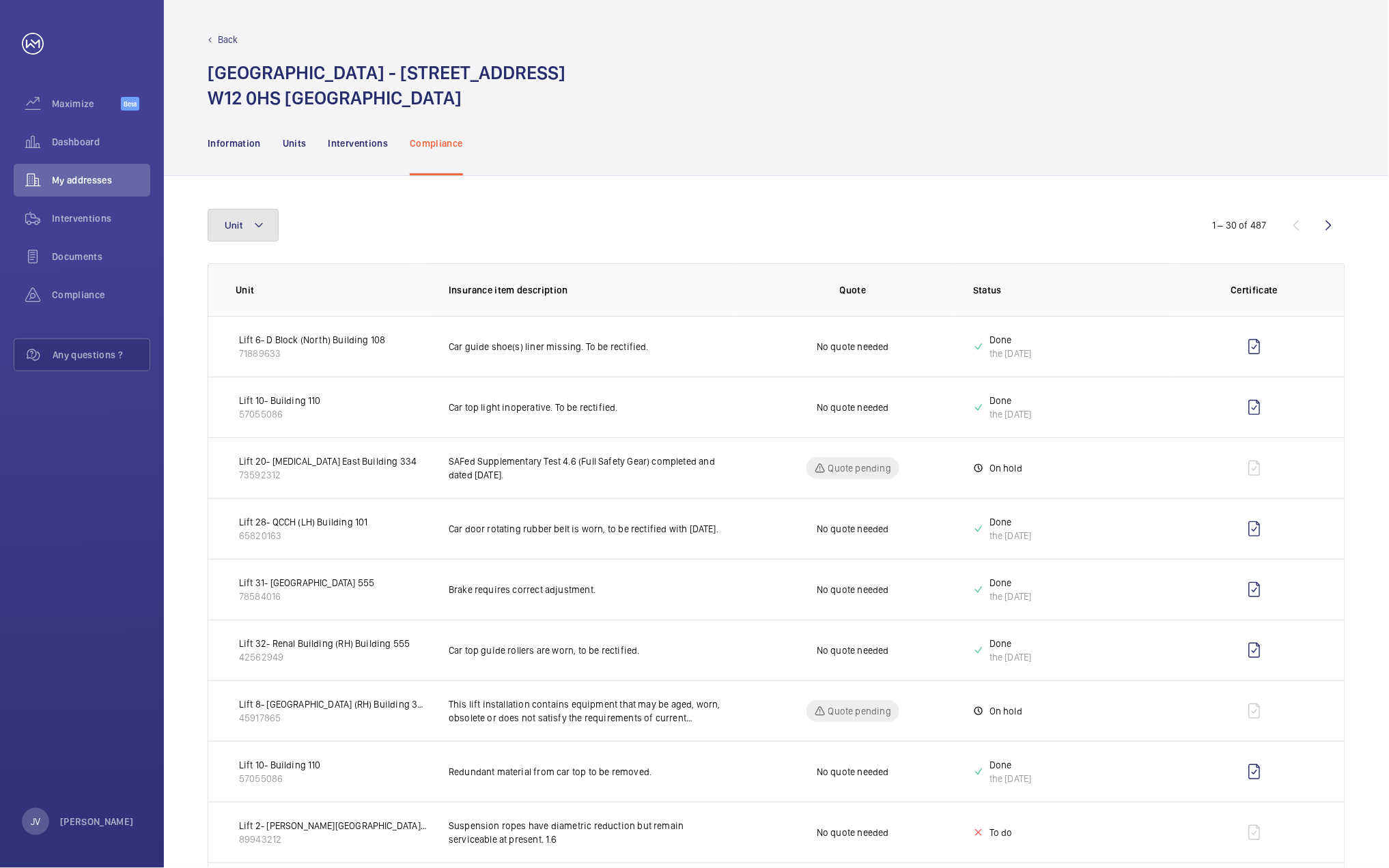
click at [257, 215] on button "Unit" at bounding box center [243, 224] width 71 height 32
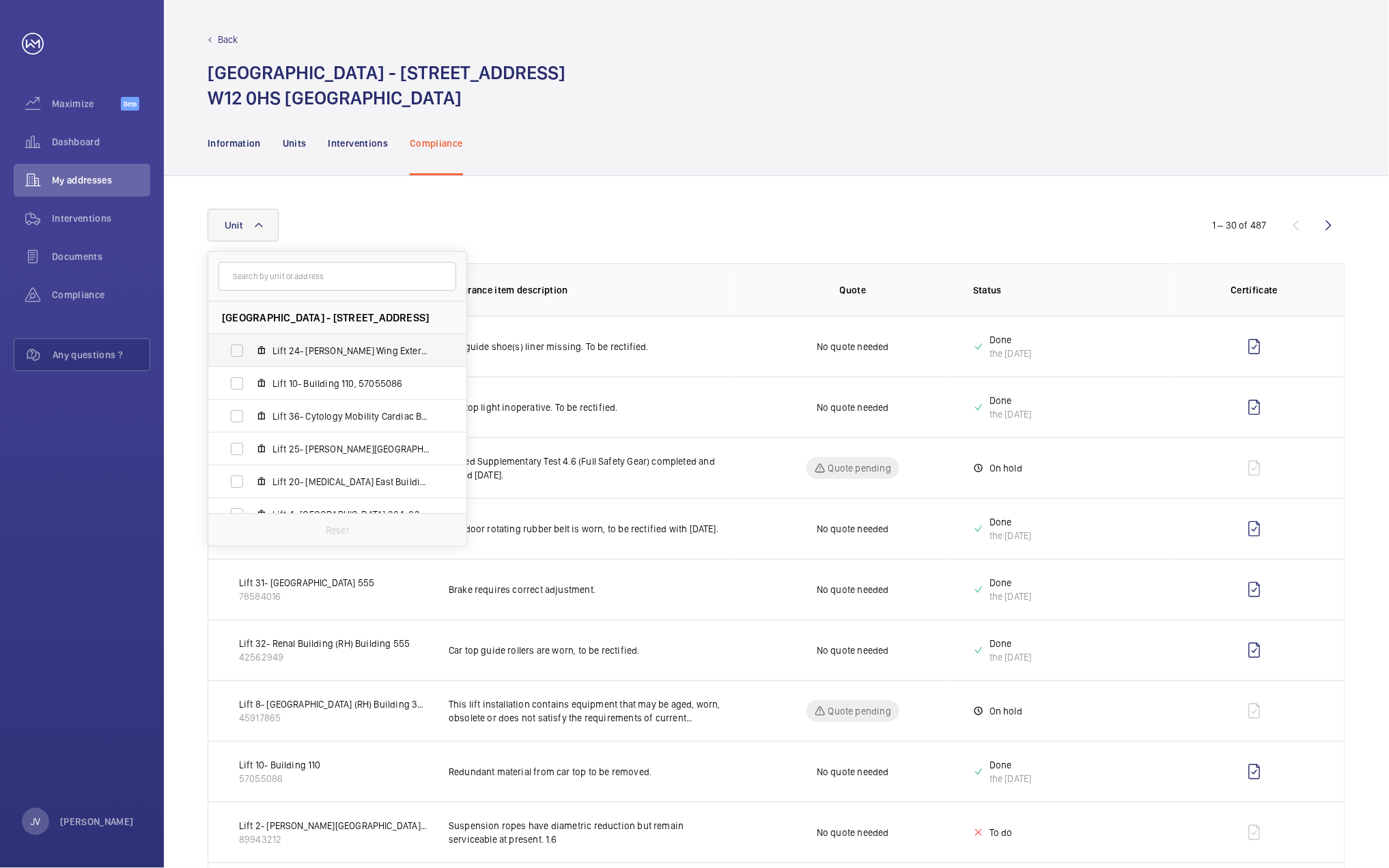
click at [320, 350] on span "Lift 24- [PERSON_NAME] Wing External Glass Building 201, 14564081" at bounding box center [351, 351] width 159 height 14
click at [251, 350] on input "Lift 24- [PERSON_NAME] Wing External Glass Building 201, 14564081" at bounding box center [237, 351] width 27 height 27
checkbox input "true"
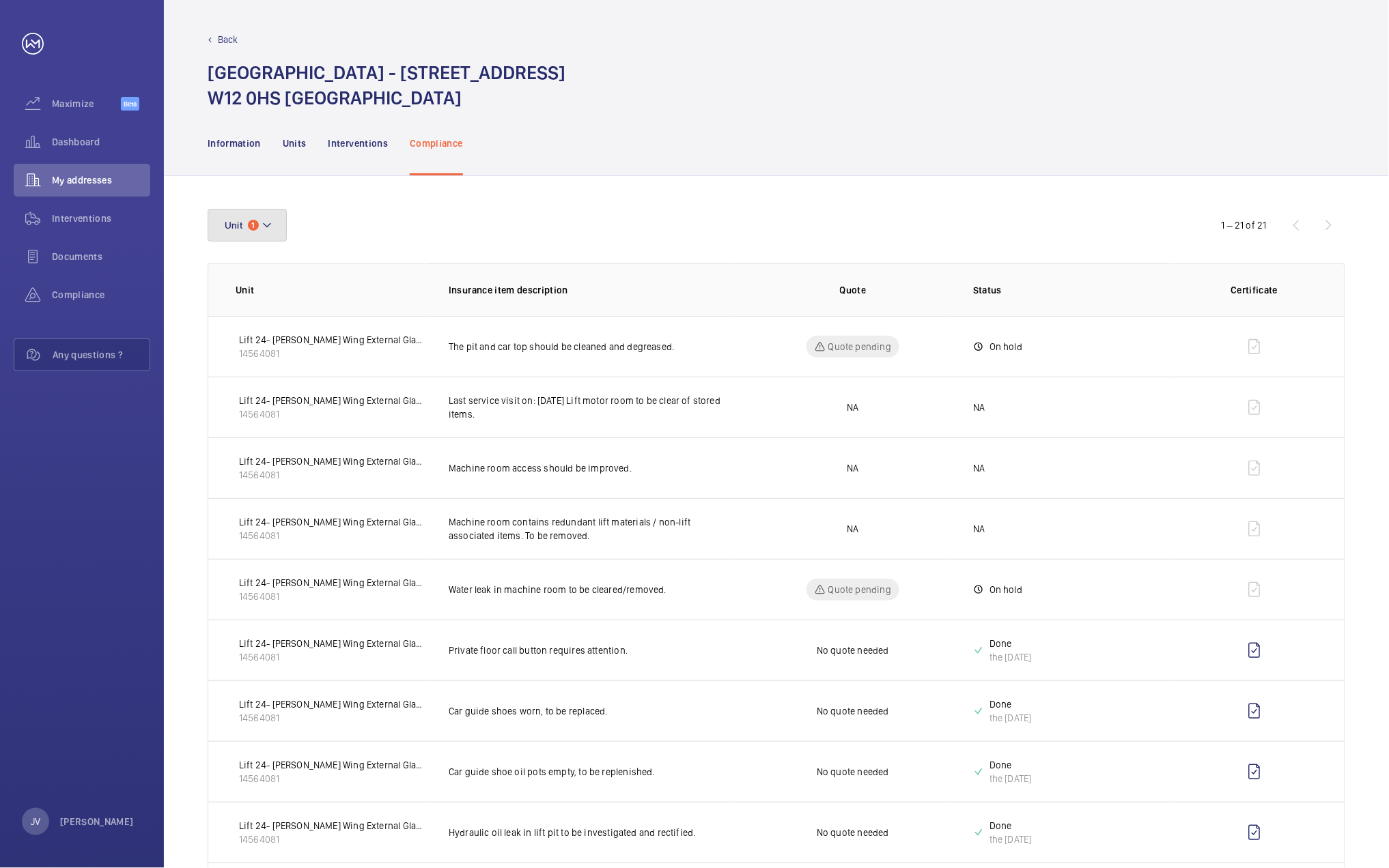
click at [265, 241] on button "Unit 1" at bounding box center [247, 224] width 79 height 32
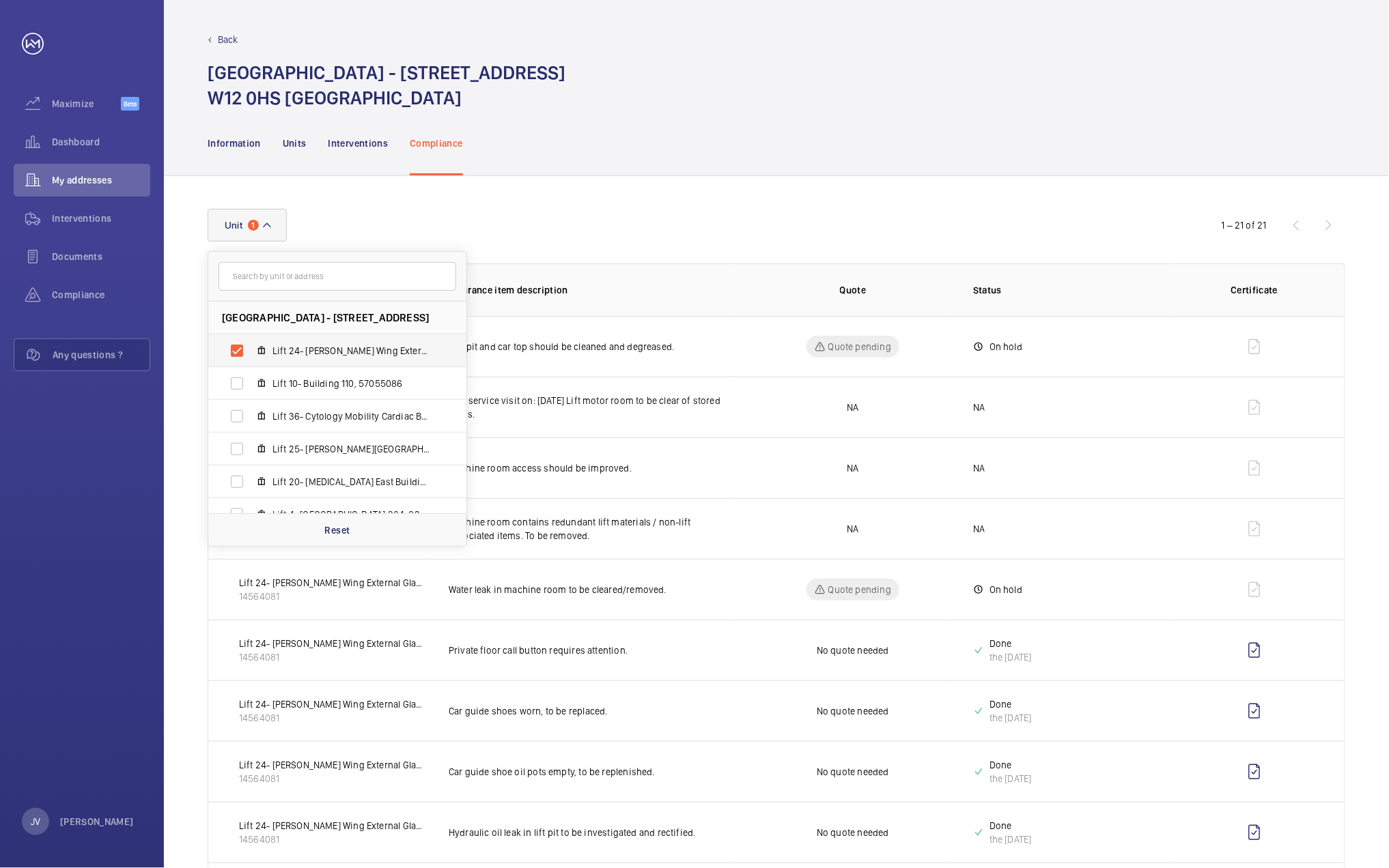
click at [242, 353] on label "Lift 24- [PERSON_NAME] Wing External Glass Building 201, 14564081" at bounding box center [326, 350] width 236 height 32
click at [242, 353] on input "Lift 24- [PERSON_NAME] Wing External Glass Building 201, 14564081" at bounding box center [237, 351] width 27 height 27
checkbox input "false"
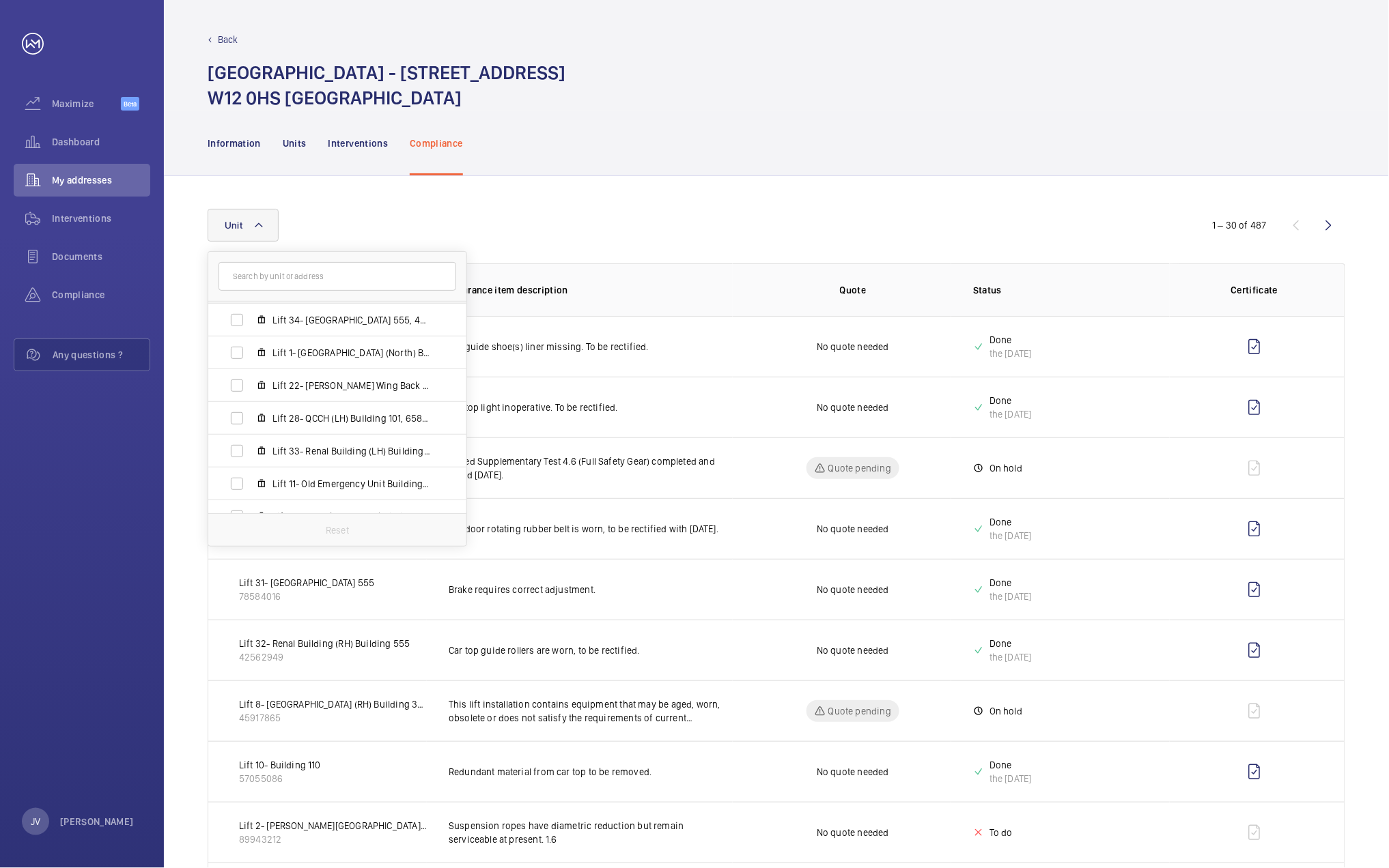
scroll to position [455, 0]
click at [265, 419] on mat-icon at bounding box center [261, 420] width 11 height 11
click at [251, 419] on input "Lift 33- Renal Building (LH) Building 555, 66784898" at bounding box center [237, 421] width 27 height 27
checkbox input "true"
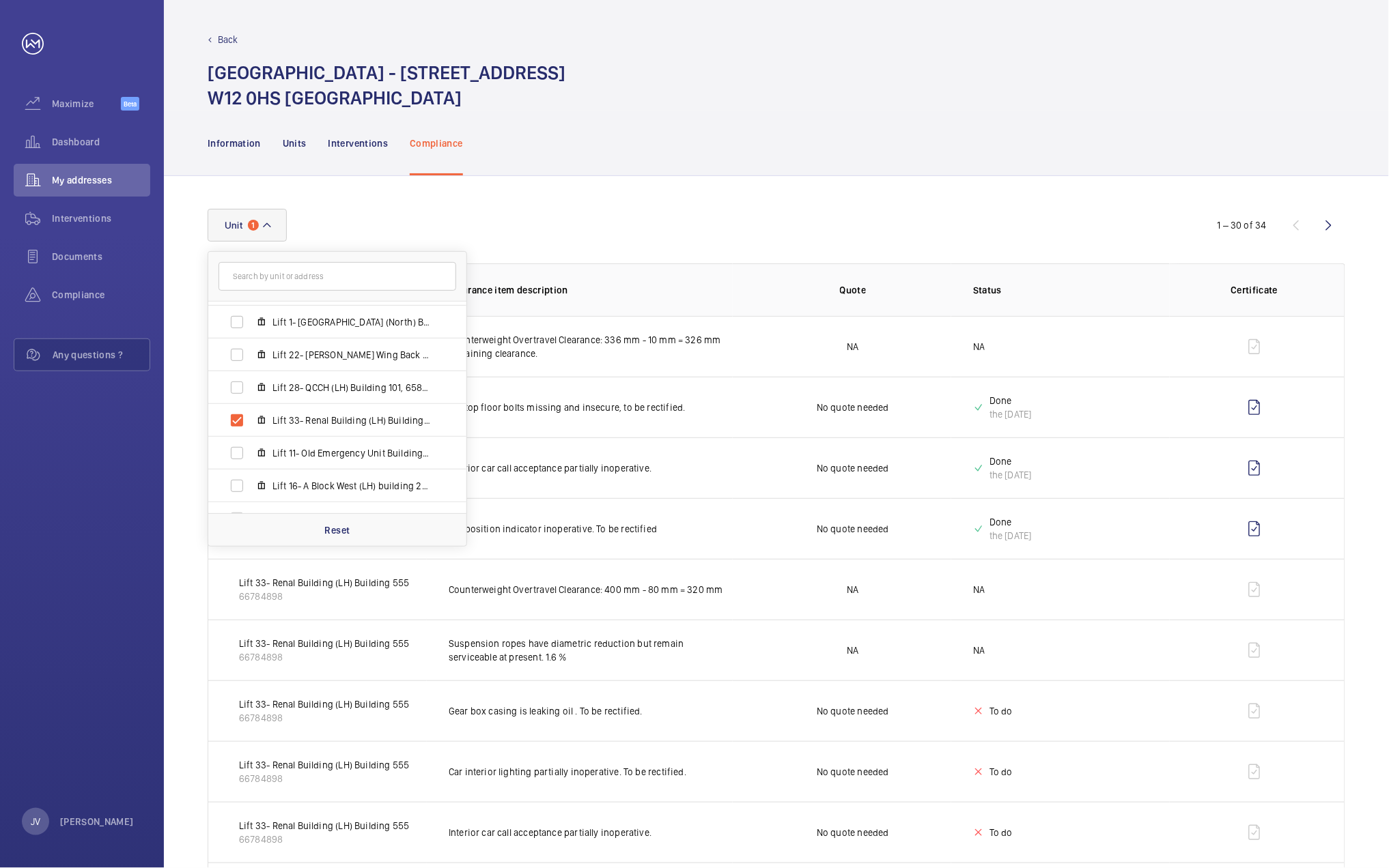
click at [1178, 157] on div "Information Units Interventions Compliance" at bounding box center [776, 143] width 1137 height 65
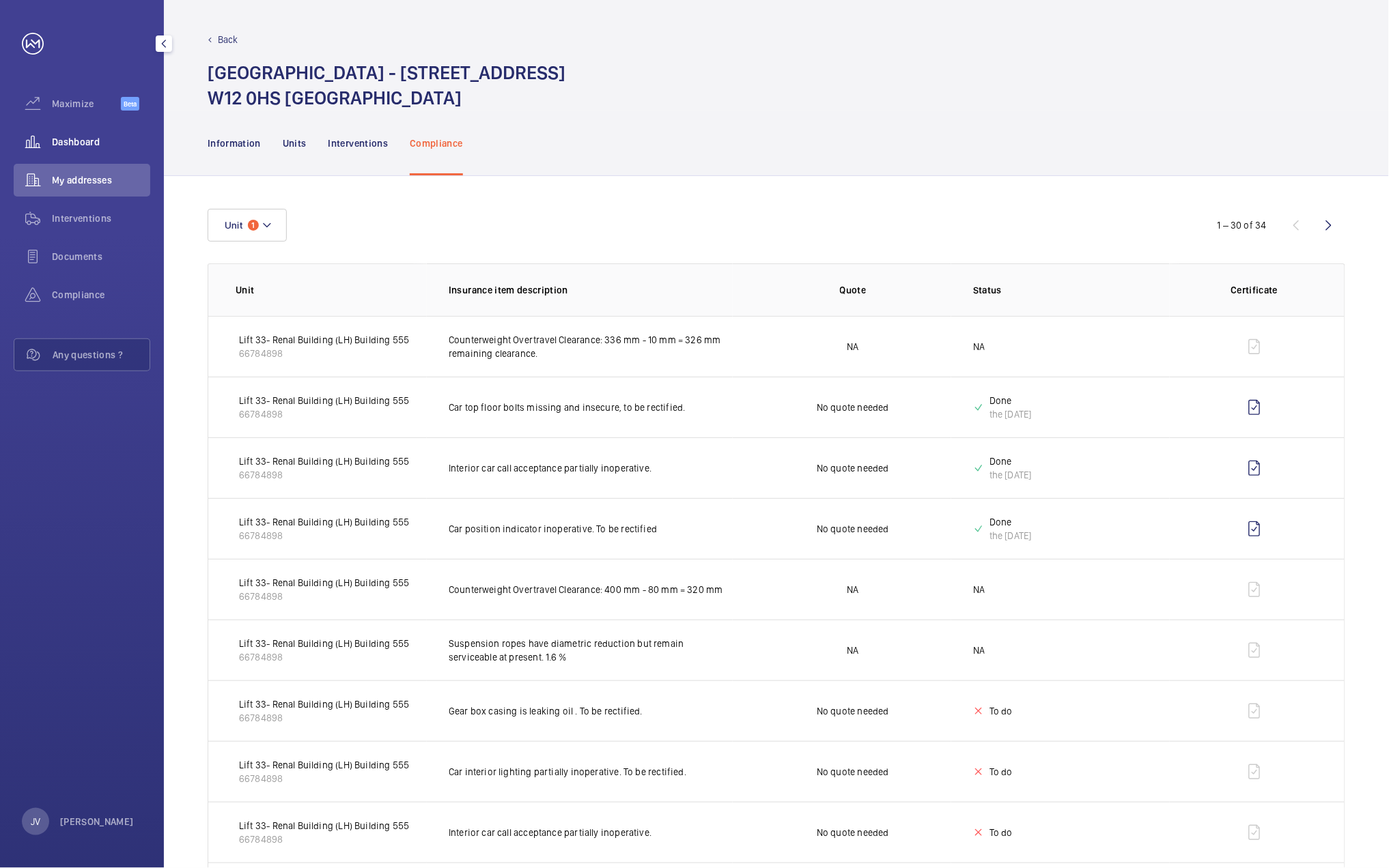
click at [100, 146] on span "Dashboard" at bounding box center [101, 142] width 98 height 14
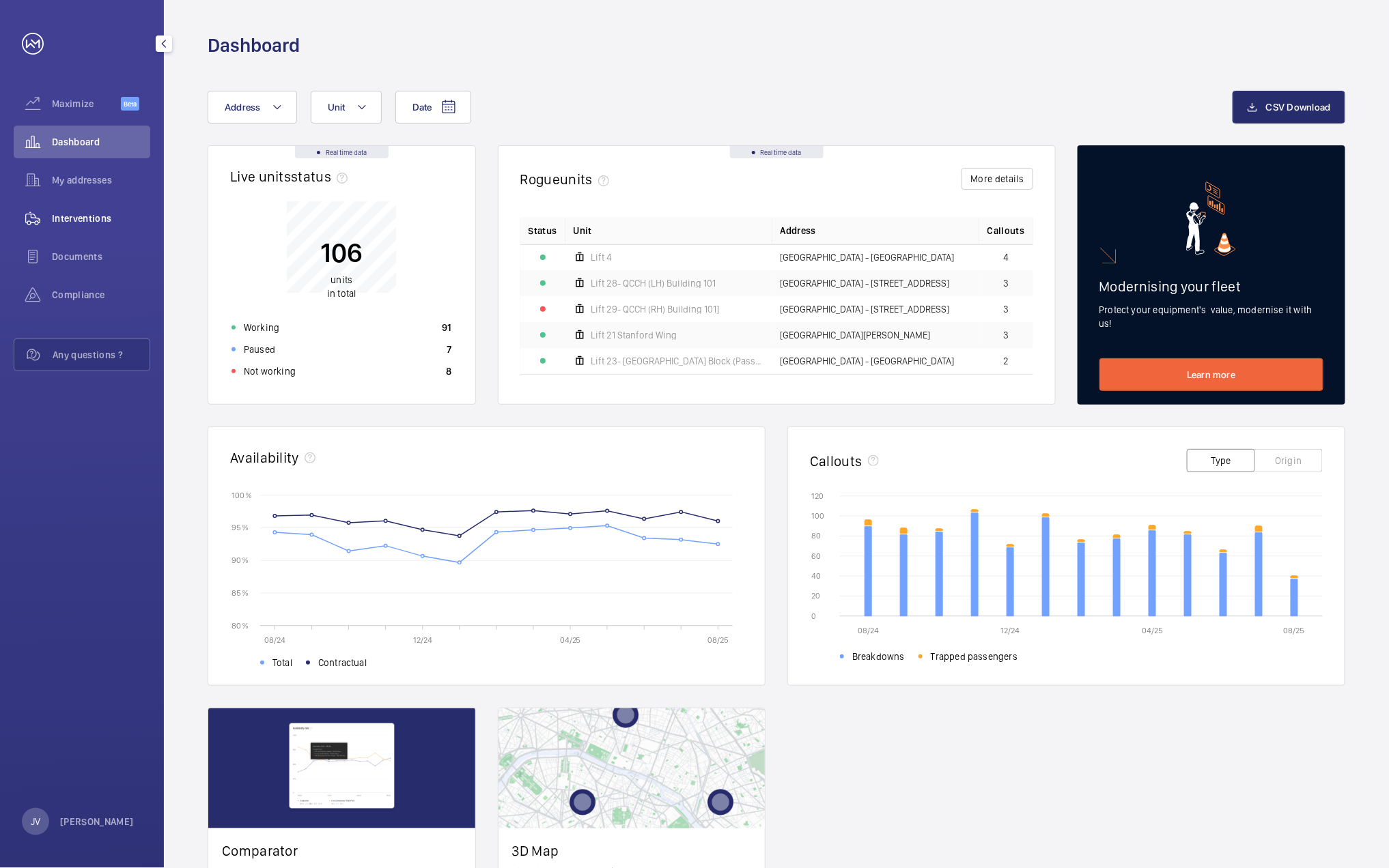
click at [87, 211] on span "Interventions" at bounding box center [101, 218] width 98 height 14
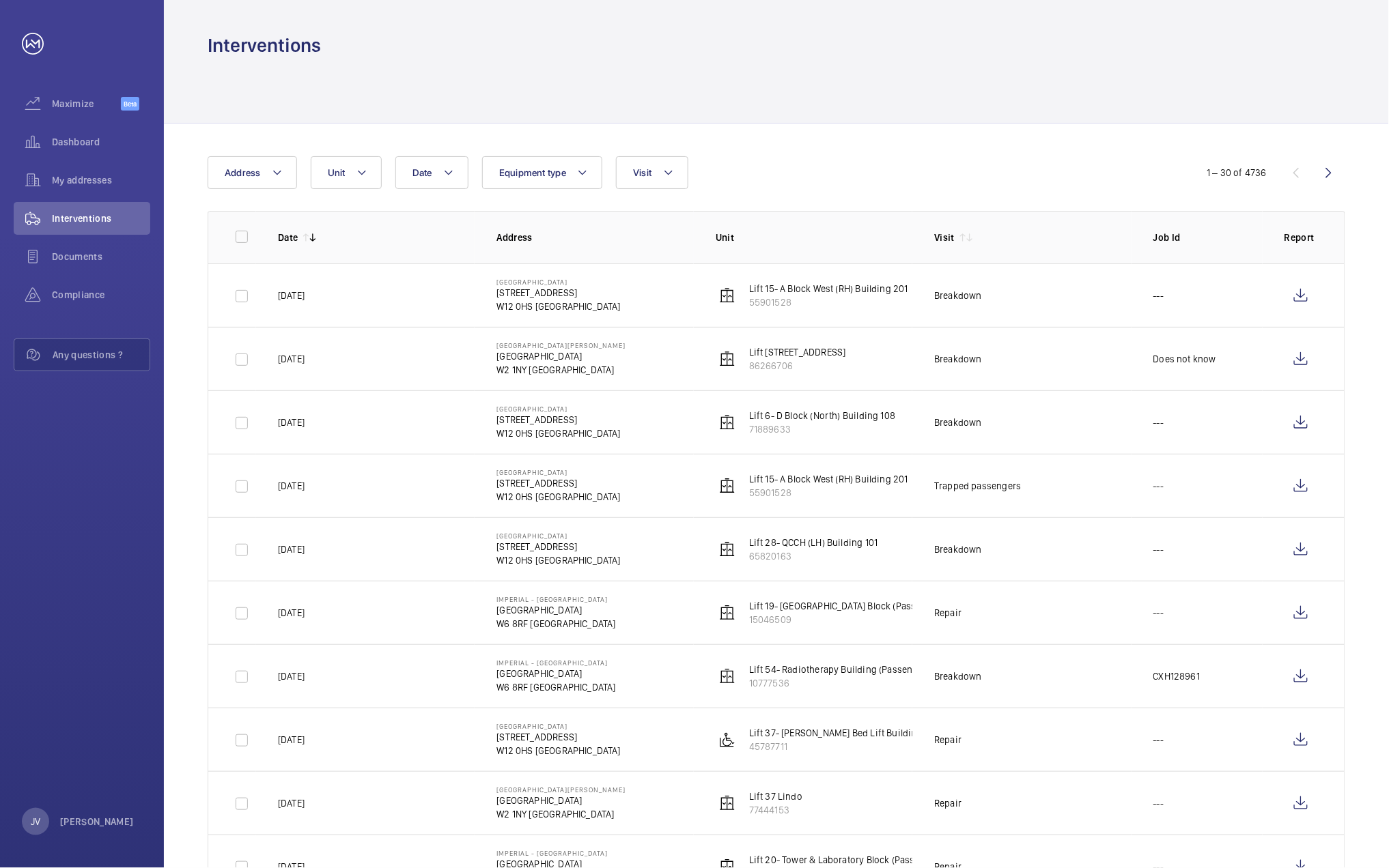
click at [266, 184] on button "Address" at bounding box center [252, 172] width 89 height 32
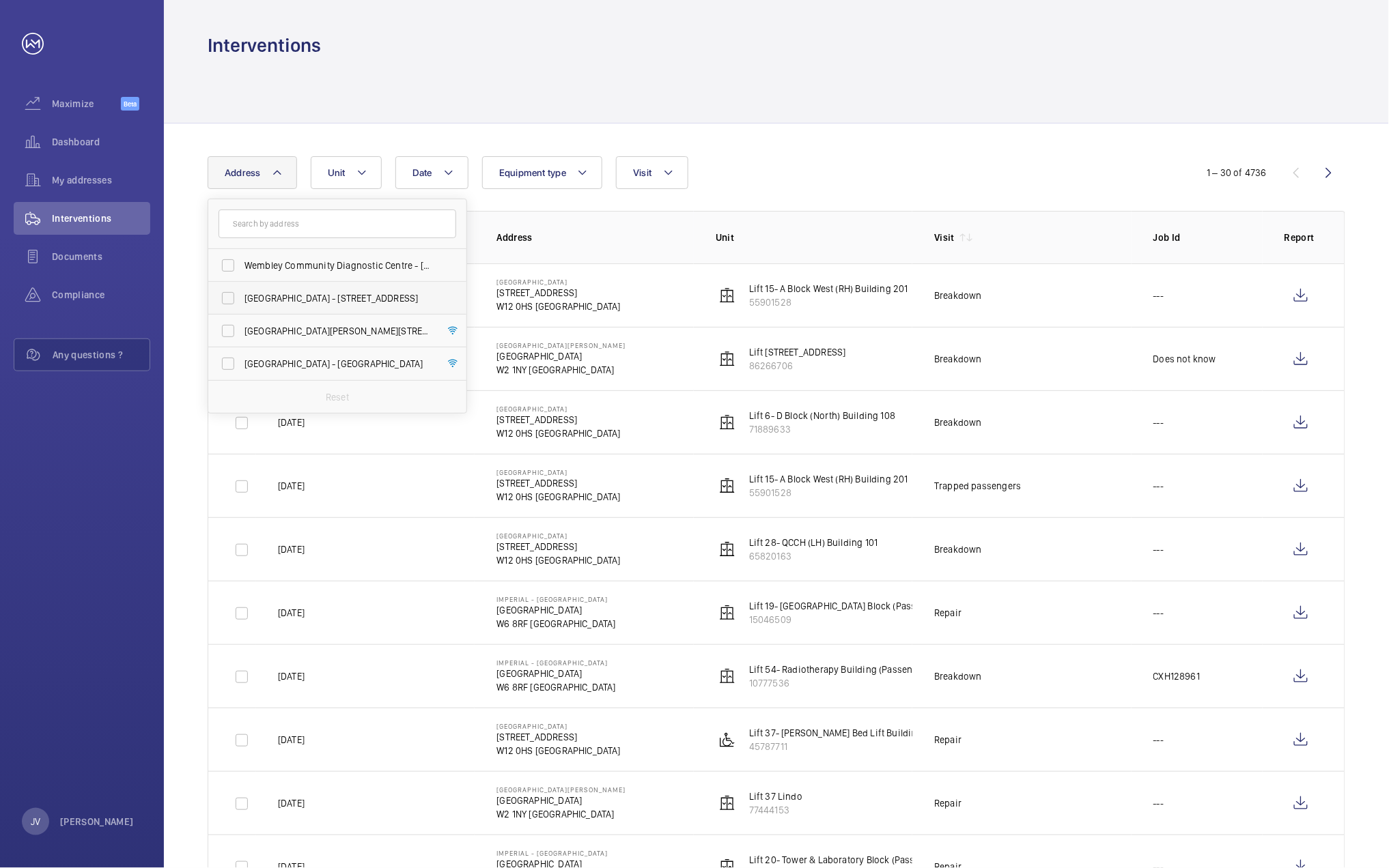
click at [262, 301] on span "[GEOGRAPHIC_DATA] - [STREET_ADDRESS]" at bounding box center [339, 298] width 188 height 14
click at [242, 301] on input "[GEOGRAPHIC_DATA] - [STREET_ADDRESS]" at bounding box center [228, 298] width 27 height 27
checkbox input "true"
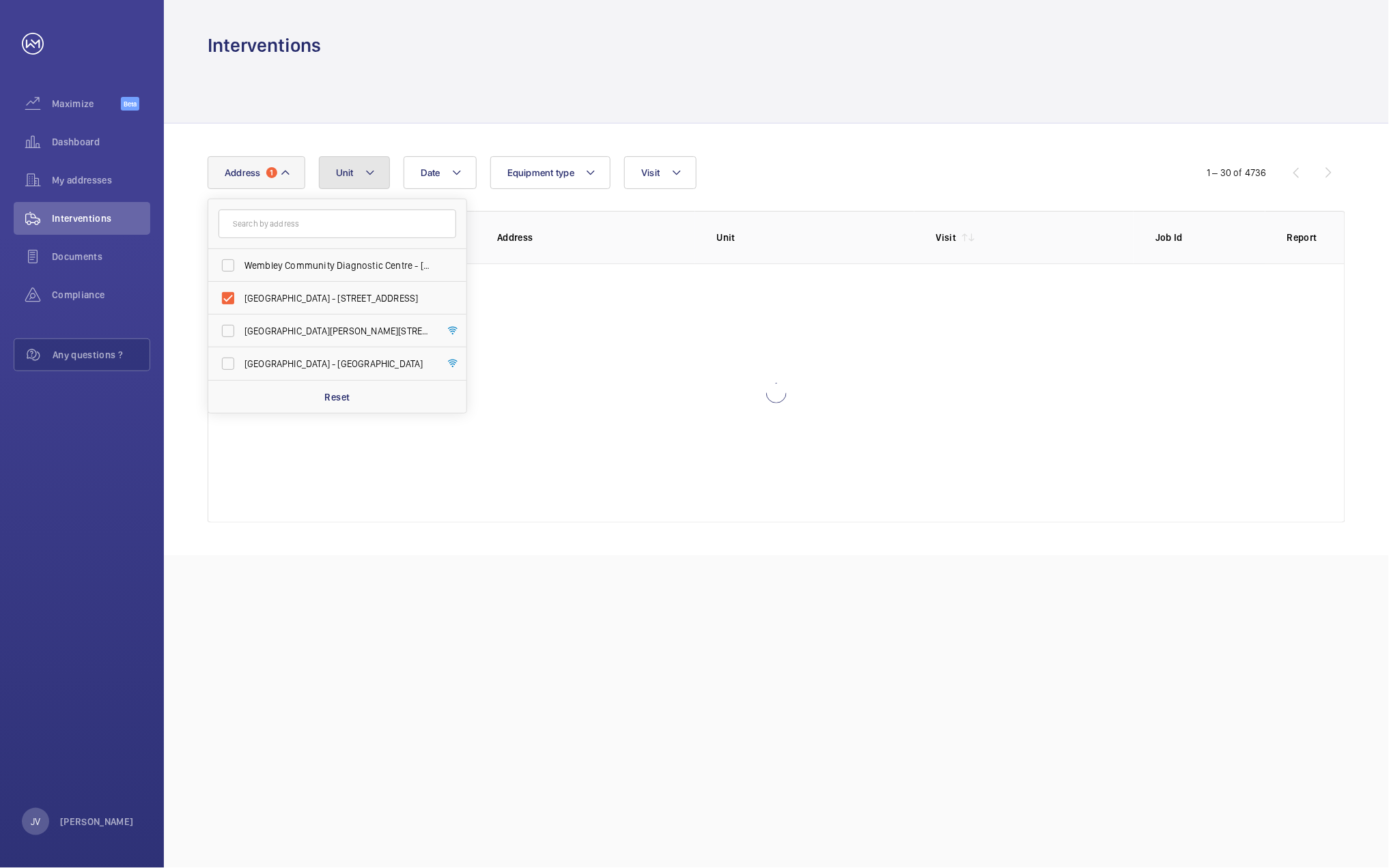
click at [347, 181] on button "Unit" at bounding box center [354, 172] width 71 height 32
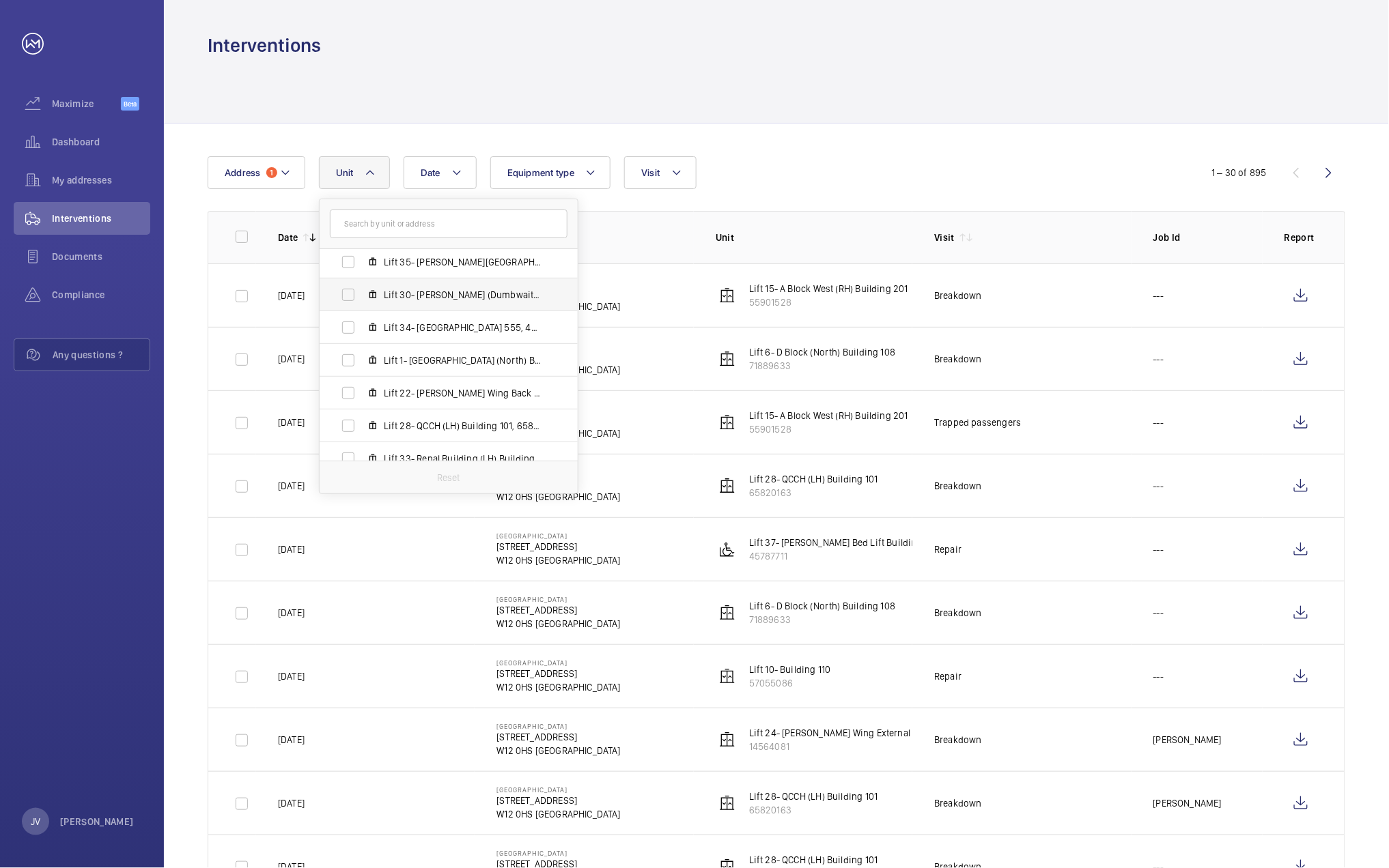
scroll to position [455, 0]
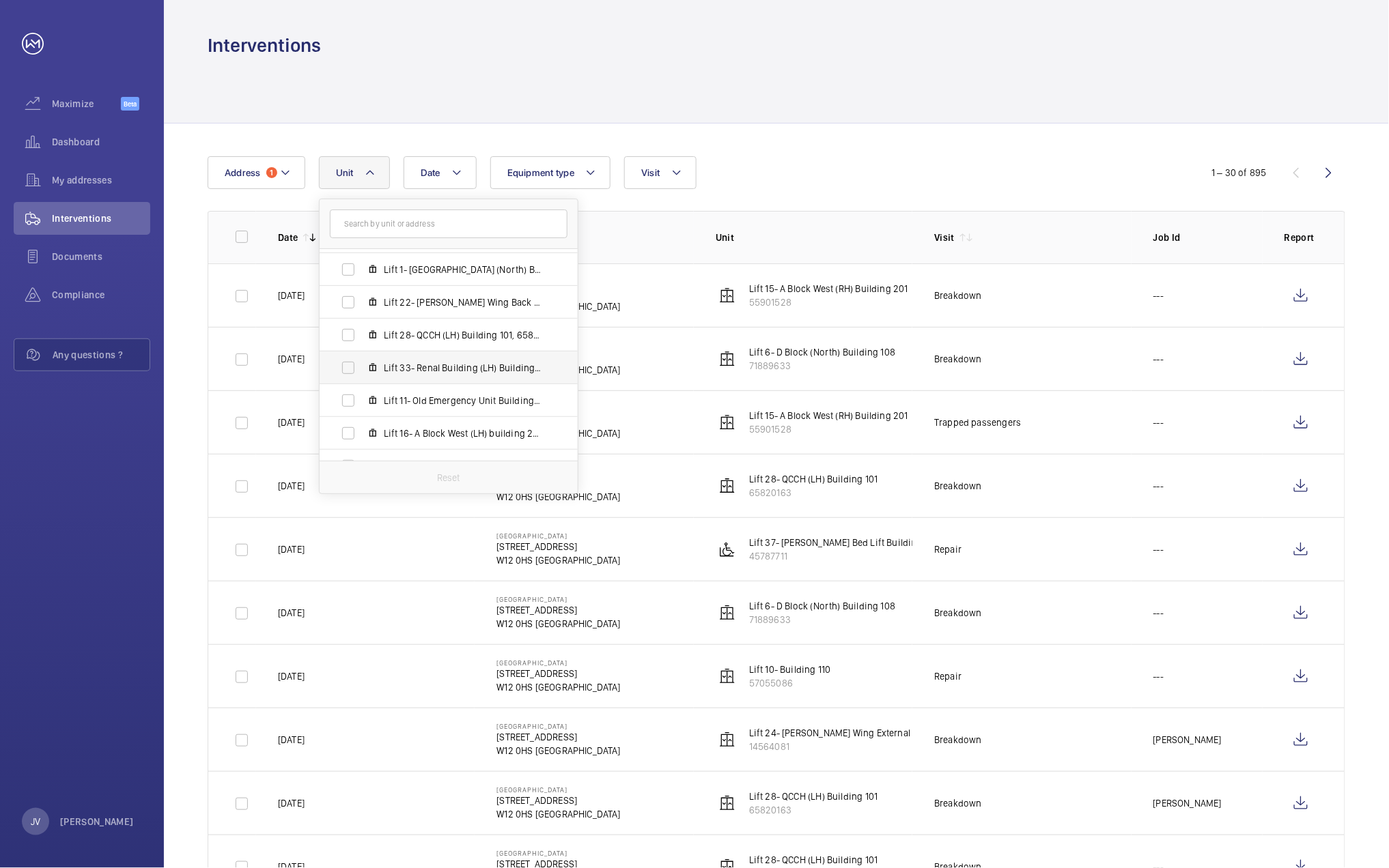
click at [398, 376] on label "Lift 33- Renal Building (LH) Building 555, 66784898" at bounding box center [437, 367] width 236 height 32
click at [362, 376] on input "Lift 33- Renal Building (LH) Building 555, 66784898" at bounding box center [348, 368] width 27 height 27
checkbox input "true"
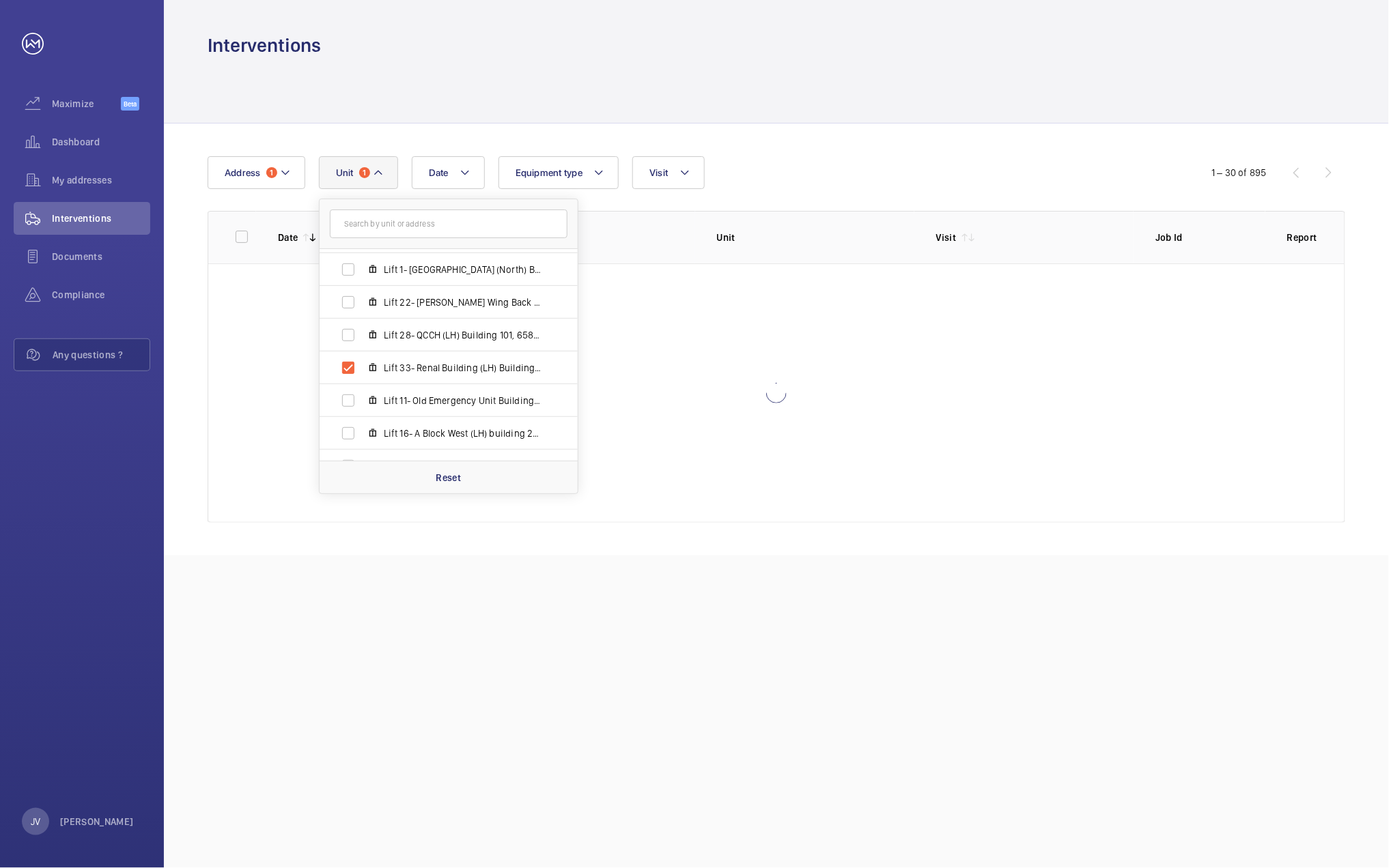
click at [851, 141] on div "Date Address 1 Unit 1 Hammersmith Hospital - 72 Du Cane Rd, W12 0HS LONDON Lift…" at bounding box center [775, 340] width 1225 height 433
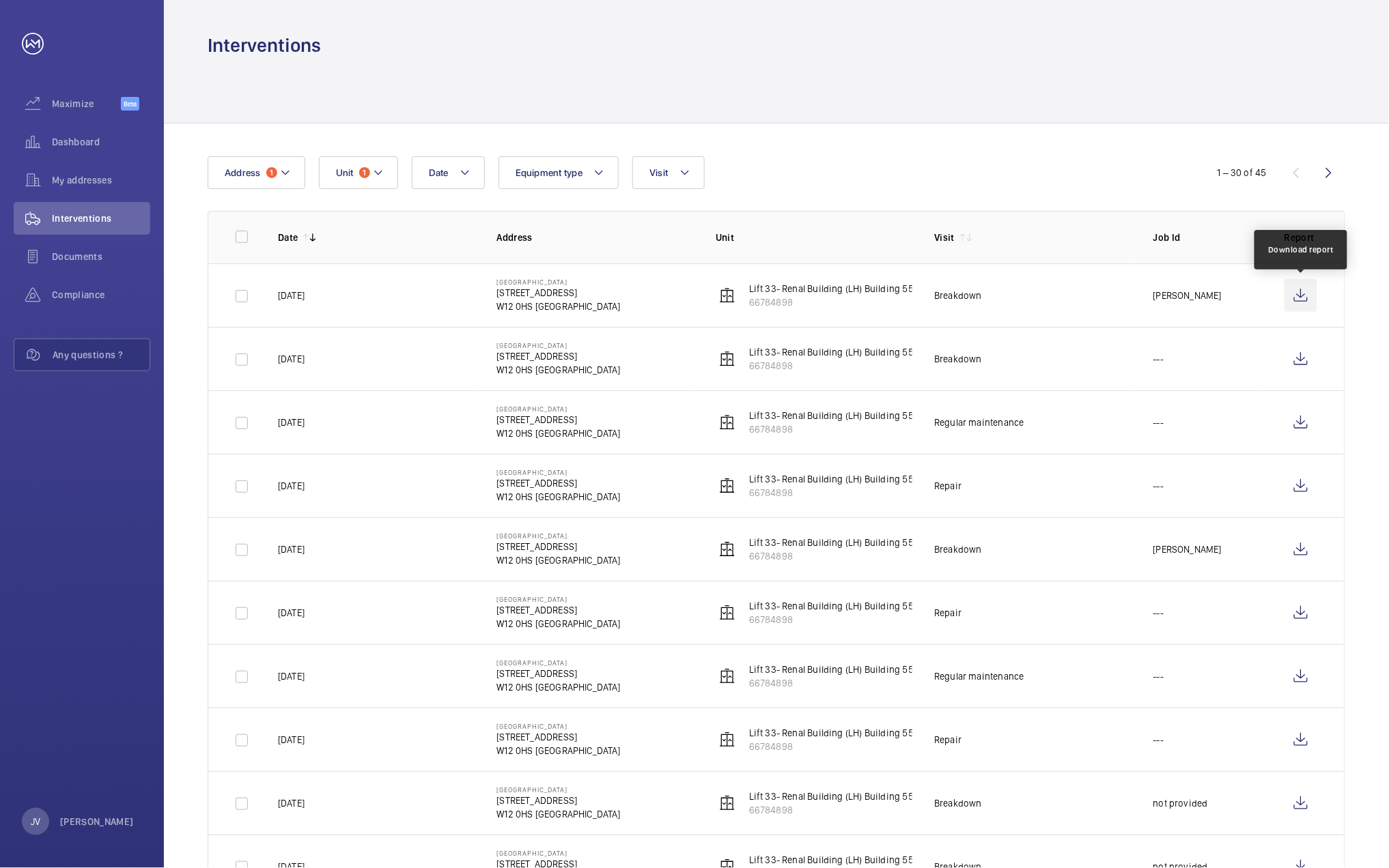
click at [1301, 298] on wm-front-icon-button at bounding box center [1300, 295] width 32 height 32
